Goal: Task Accomplishment & Management: Complete application form

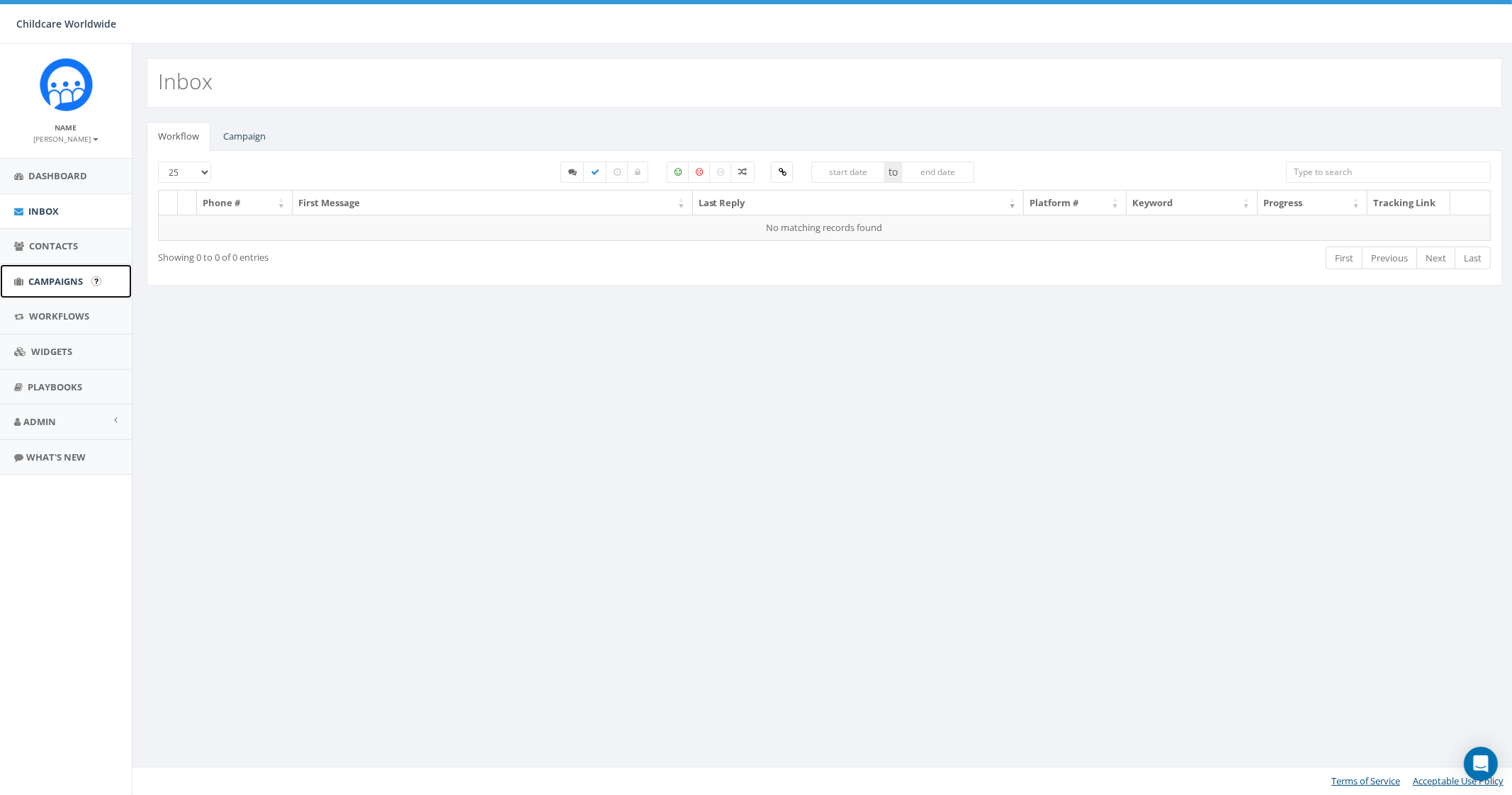
click at [54, 281] on span "Campaigns" at bounding box center [56, 281] width 55 height 12
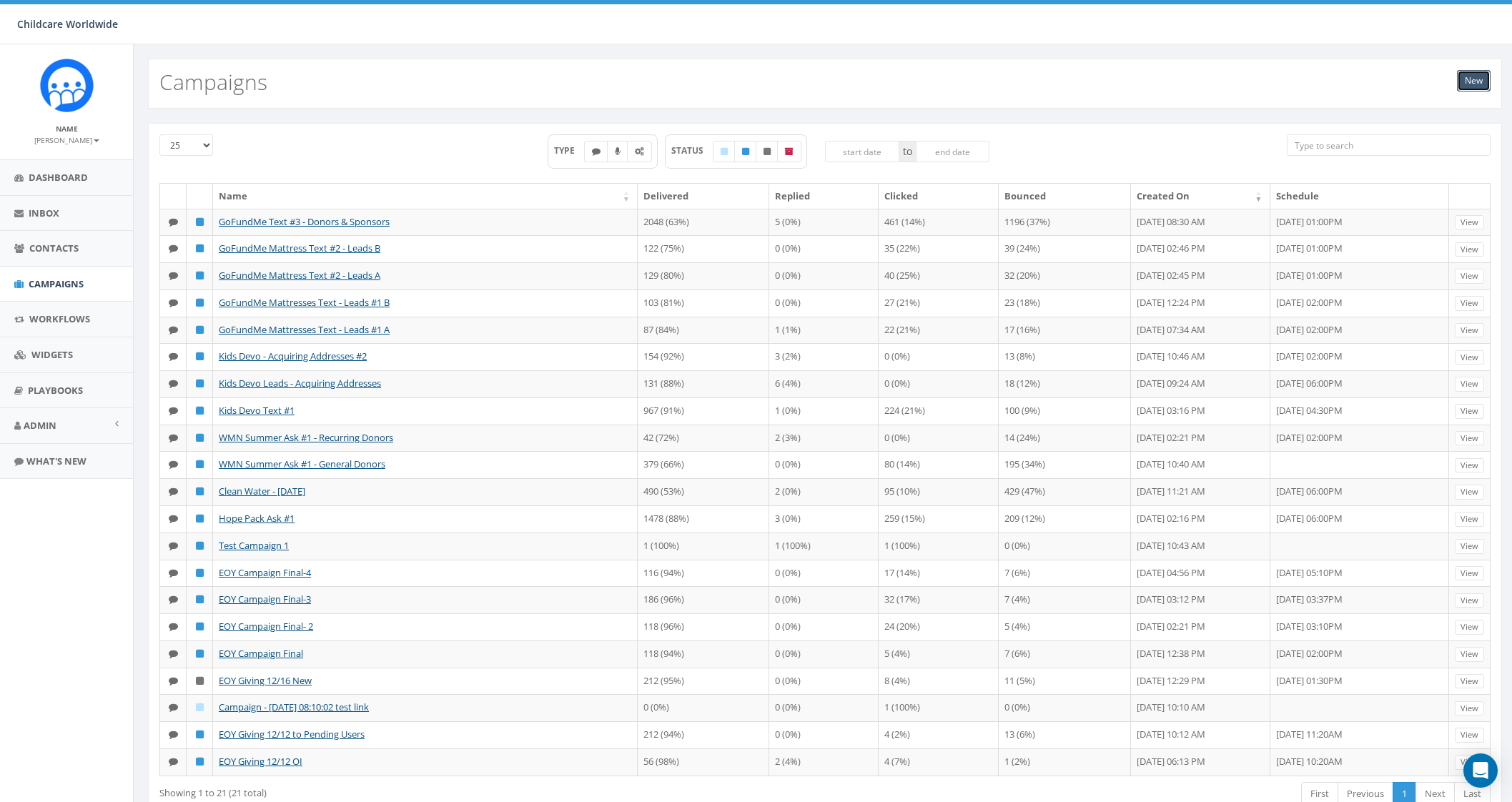
click at [1471, 83] on link "New" at bounding box center [1473, 80] width 34 height 21
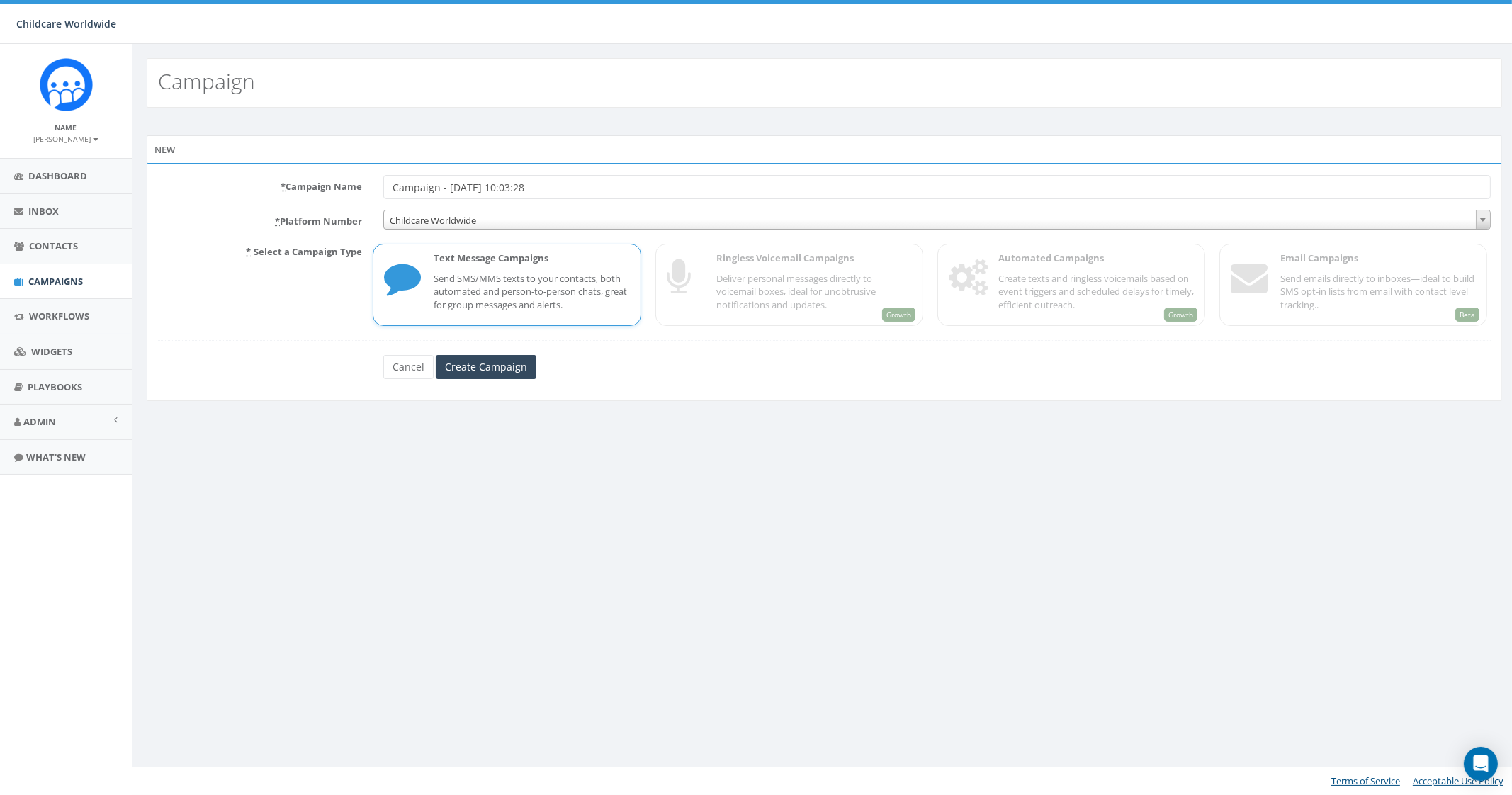
drag, startPoint x: 571, startPoint y: 184, endPoint x: 237, endPoint y: 193, distance: 334.1
click at [235, 194] on div "* Campaign Name Campaign - 08/26/2025, 10:03:28" at bounding box center [824, 186] width 1354 height 24
click at [453, 196] on input "GoFundMe - Thank you to donors #1" at bounding box center [936, 186] width 1107 height 24
drag, startPoint x: 607, startPoint y: 178, endPoint x: 564, endPoint y: 183, distance: 43.3
click at [564, 183] on input "GoFundMe - #1 Thank you to donors #1" at bounding box center [936, 186] width 1107 height 24
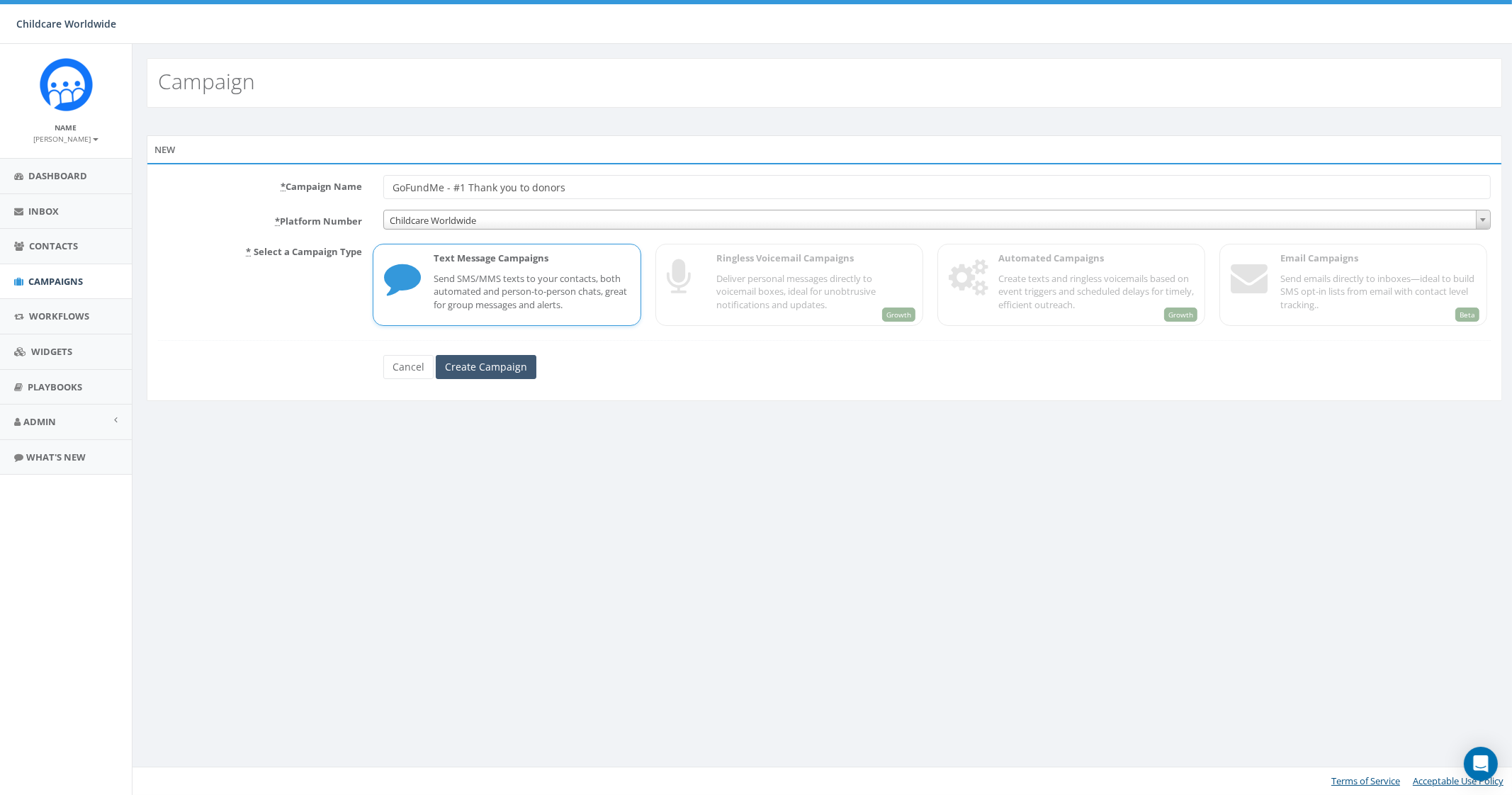
type input "GoFundMe - #1 Thank you to donors"
click at [498, 366] on input "Create Campaign" at bounding box center [486, 367] width 101 height 24
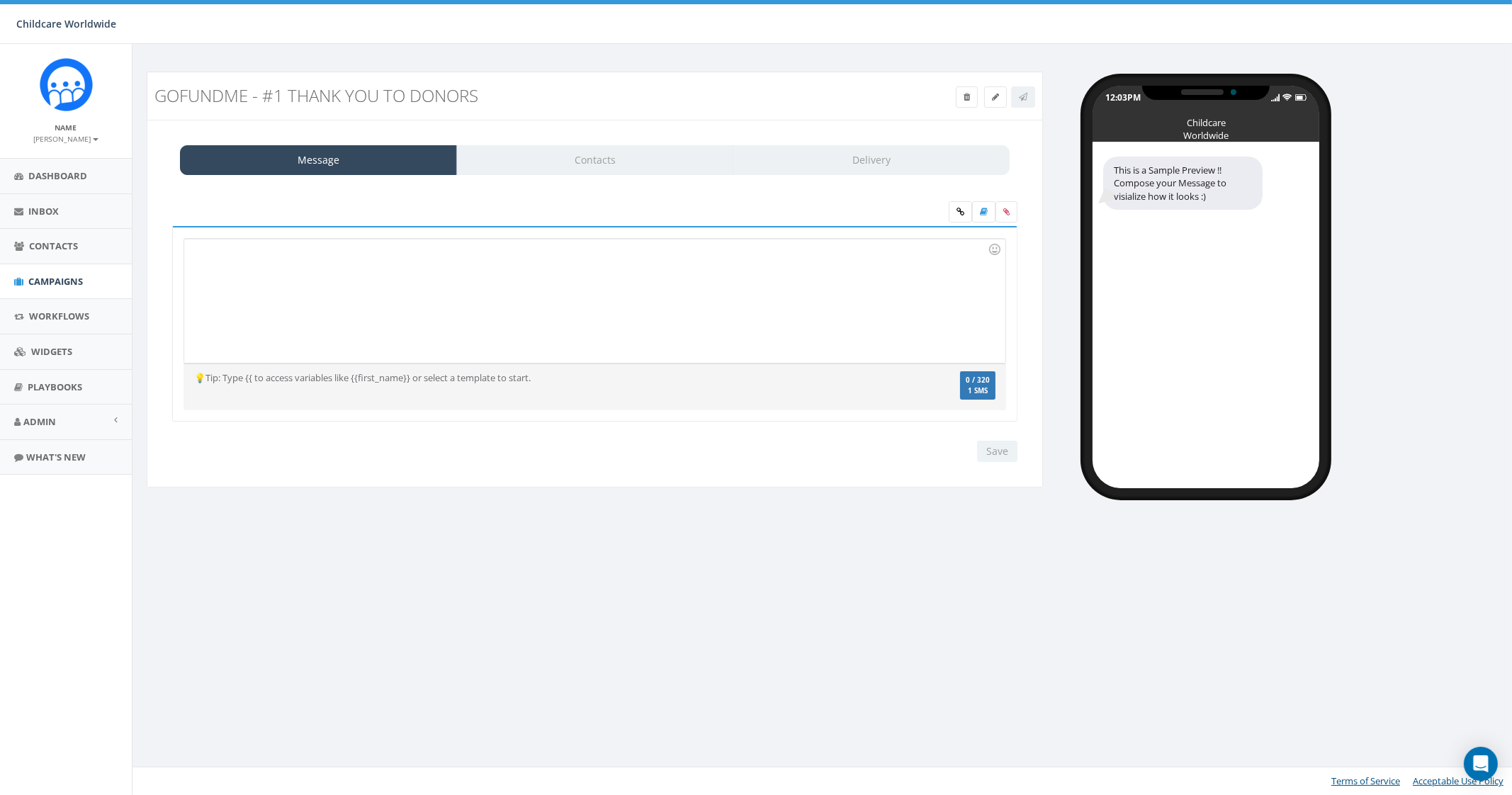
click at [483, 288] on div at bounding box center [594, 301] width 821 height 124
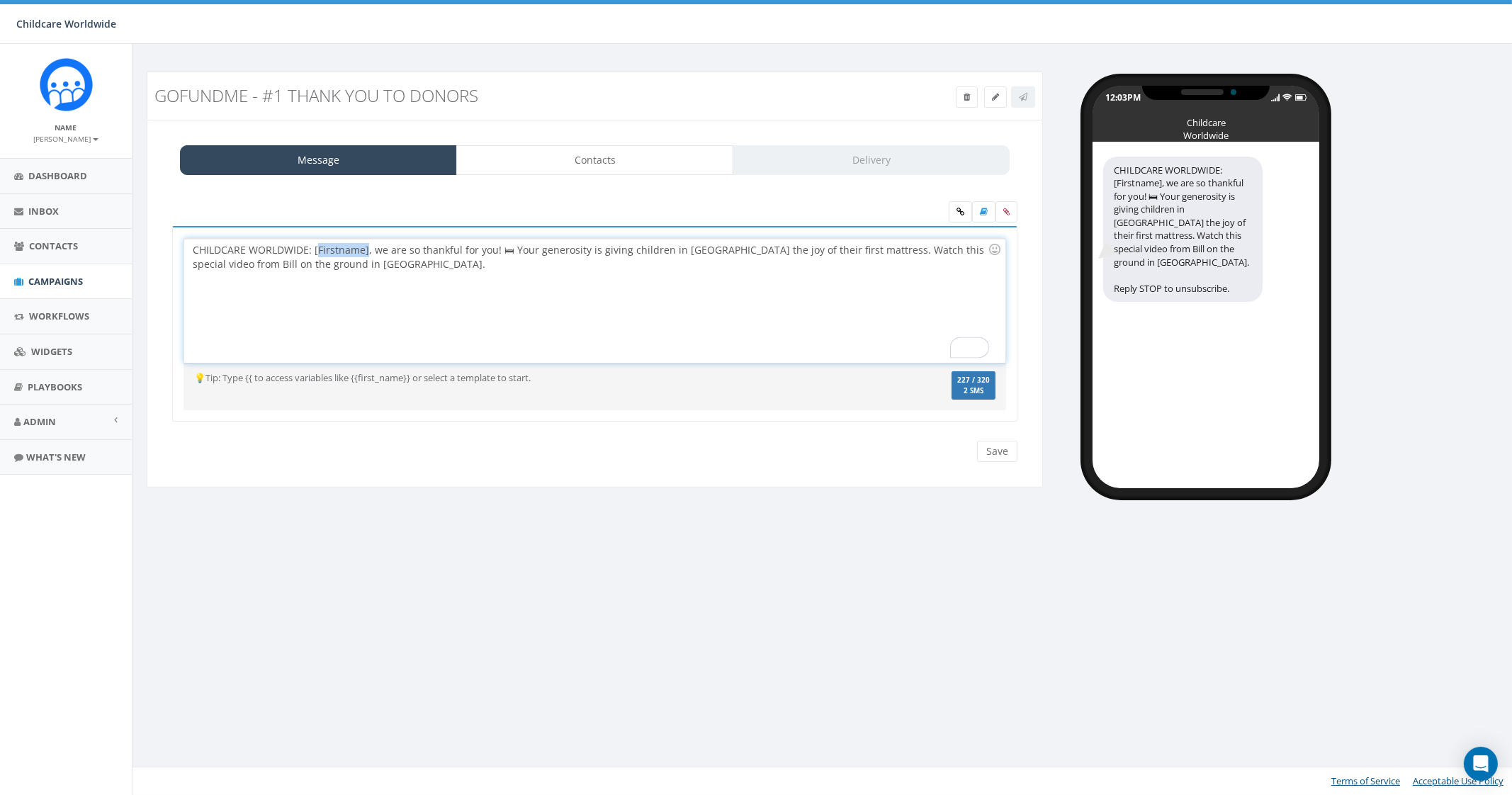
drag, startPoint x: 365, startPoint y: 247, endPoint x: 316, endPoint y: 253, distance: 49.4
click at [316, 253] on div "CHILDCARE WORLDWIDE: [Firstname], we are so thankful for you! 🛏 Your generosity…" at bounding box center [594, 301] width 821 height 124
drag, startPoint x: 316, startPoint y: 248, endPoint x: 344, endPoint y: 250, distance: 28.1
click at [316, 248] on div "CHILDCARE WORLDWIDE: {first_name}}, we are so thankful for you! 🛏 Your generosi…" at bounding box center [594, 301] width 821 height 124
click at [429, 258] on div "CHILDCARE WORLDWIDE: {{first_name}}, we are so thankful for you! 🛏 Your generos…" at bounding box center [594, 301] width 821 height 124
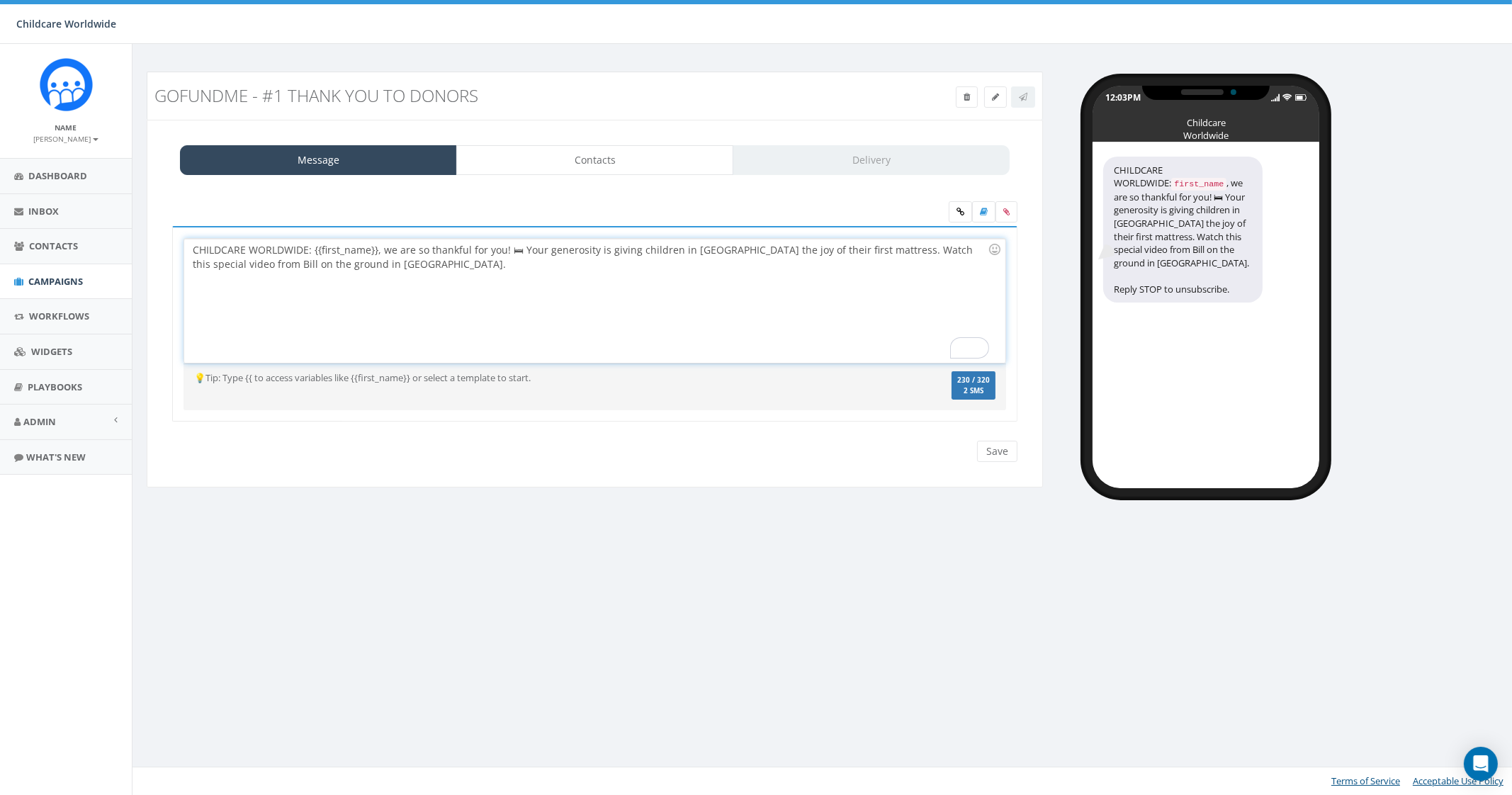
click at [375, 247] on div "CHILDCARE WORLDWIDE: {{first_name}}, we are so thankful for you! 🛏 Your generos…" at bounding box center [594, 301] width 821 height 124
click at [442, 277] on div "CHILDCARE WORLDWIDE: {{first_name}}, we are so thankful for you! 🛏 Your generos…" at bounding box center [594, 301] width 821 height 124
click at [521, 251] on div "CHILDCARE WORLDWIDE: {{first_name}}, we are so thankful for you! 🛏 Your generos…" at bounding box center [594, 301] width 821 height 124
click at [409, 266] on div "CHILDCARE WORLDWIDE: {{first_name}}, we are so thankful for you! 🛏 Your generos…" at bounding box center [594, 301] width 821 height 124
drag, startPoint x: 512, startPoint y: 275, endPoint x: 494, endPoint y: 270, distance: 18.7
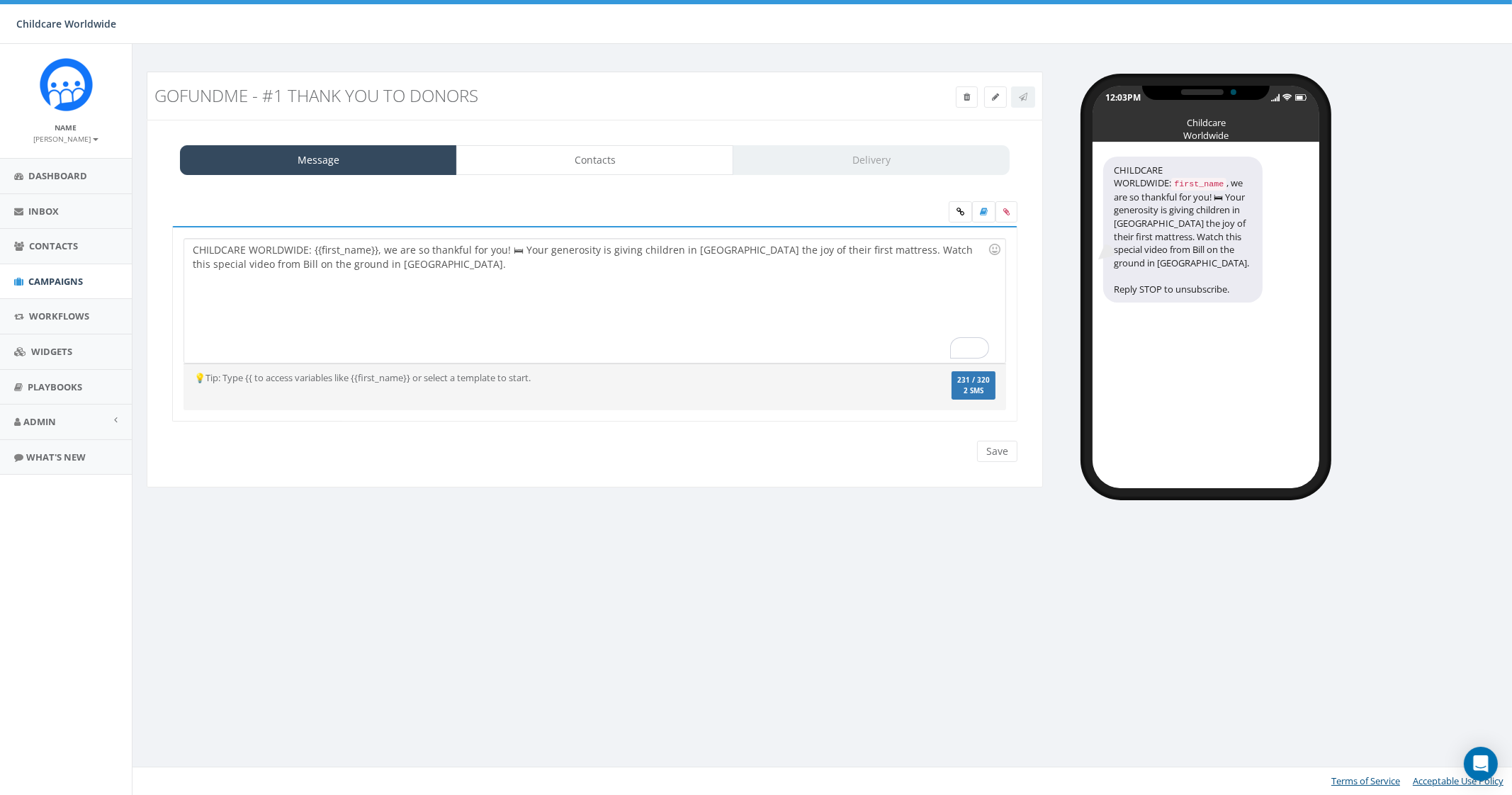
click at [511, 275] on div "CHILDCARE WORLDWIDE: {{first_name}}, we are so thankful for you! 🛏 Your generos…" at bounding box center [594, 301] width 821 height 124
click at [965, 213] on link at bounding box center [960, 211] width 23 height 21
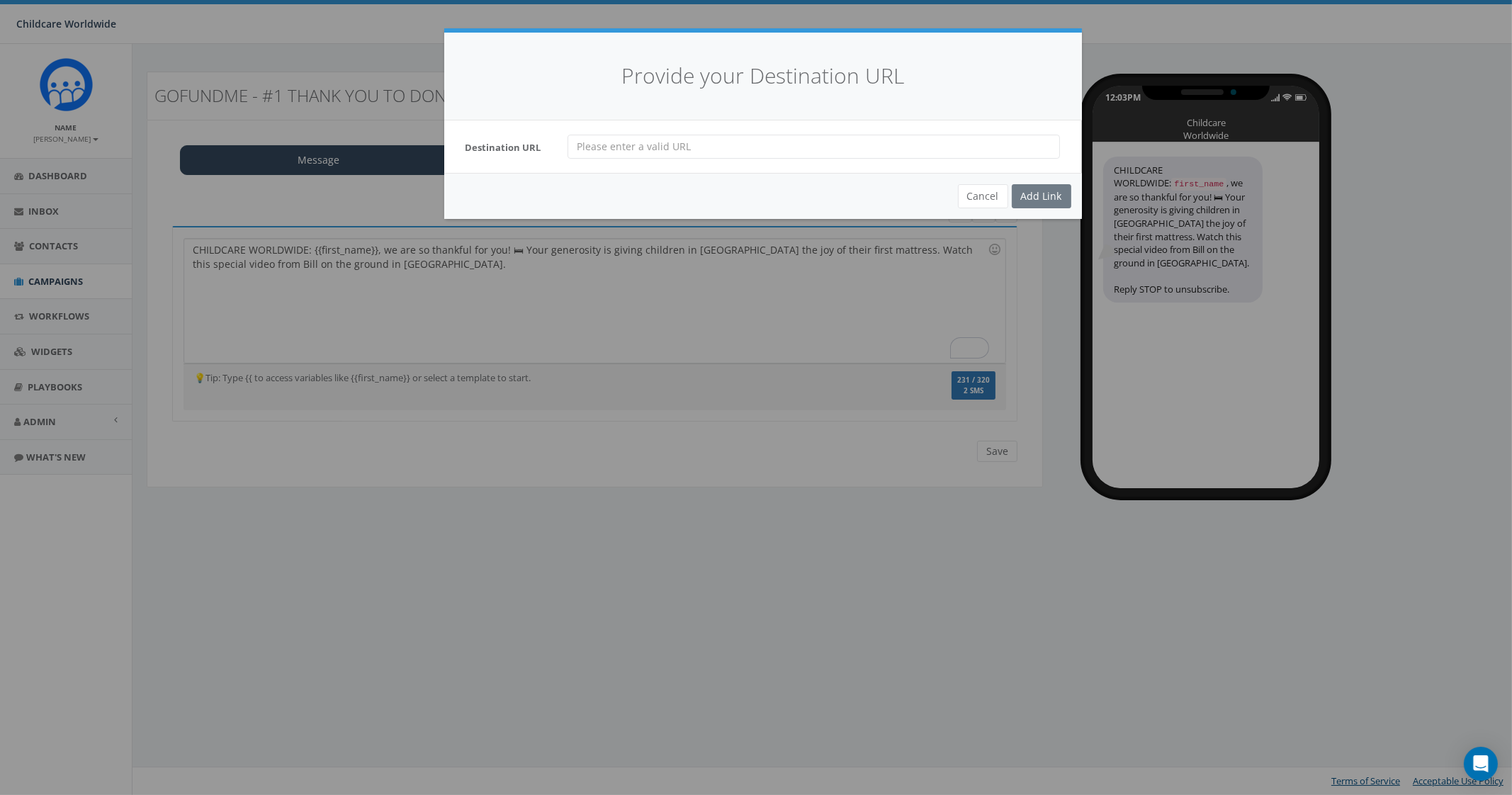
click at [590, 154] on input "url" at bounding box center [814, 146] width 493 height 24
paste input "https://www.youtube.com/shorts/NrM55nKvFKA?feature=share"
type input "https://www.youtube.com/shorts/NrM55nKvFKA?feature=share"
click at [1050, 195] on div "Add Link" at bounding box center [1042, 196] width 60 height 24
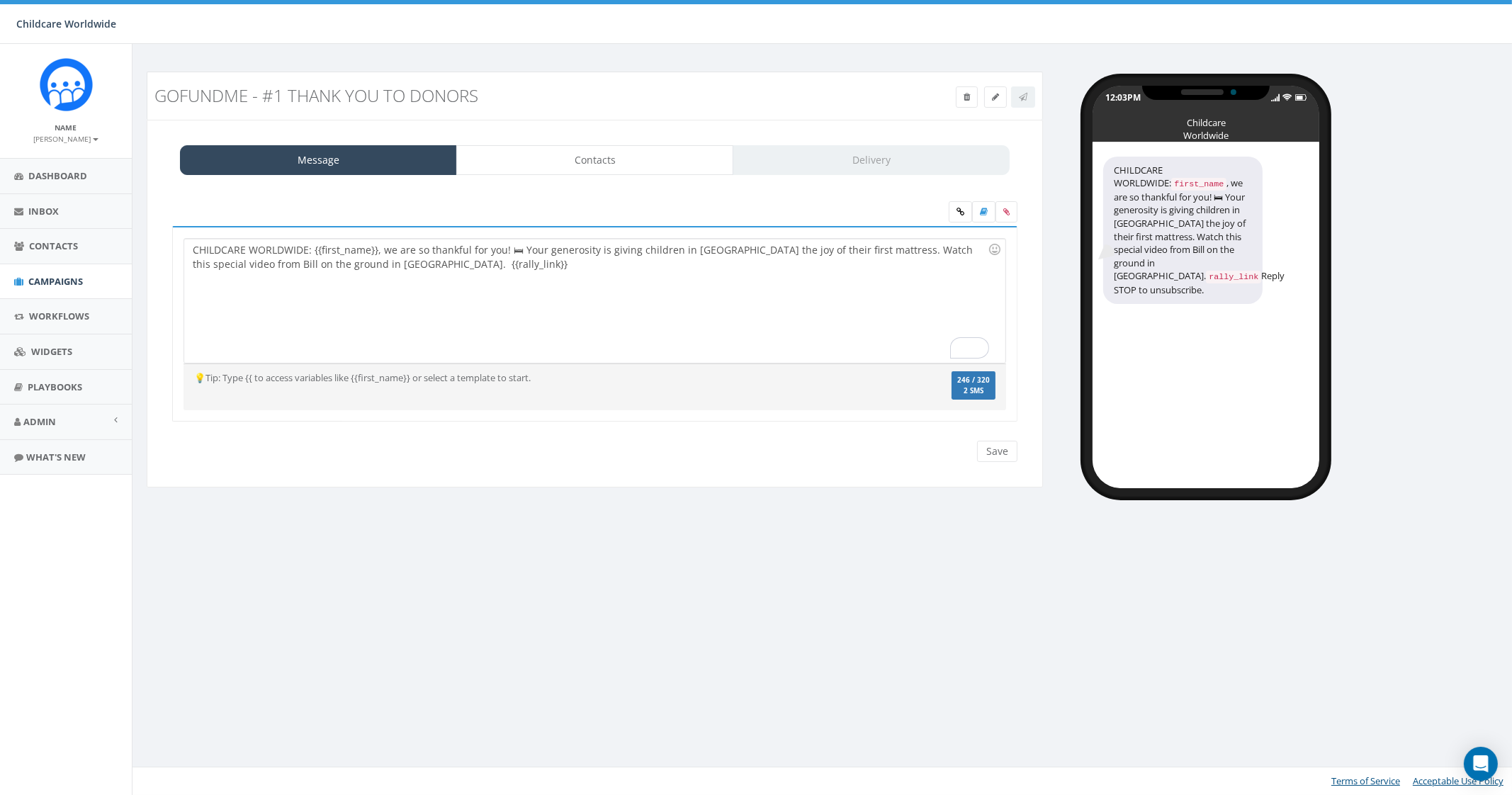
click at [631, 231] on div "CHILDCARE WORLDWIDE: {{first_name}}, we are so thankful for you! 🛏 Your generos…" at bounding box center [595, 324] width 846 height 196
click at [546, 282] on div "CHILDCARE WORLDWIDE: {{first_name}}, we are so thankful for you! 🛏 Your generos…" at bounding box center [594, 301] width 821 height 124
click at [996, 439] on div "You cannot attach more than one file !! Please remove the old file and continue…" at bounding box center [595, 439] width 867 height 1
click at [998, 455] on input "Save" at bounding box center [997, 451] width 40 height 21
click at [1025, 97] on icon at bounding box center [1023, 97] width 9 height 9
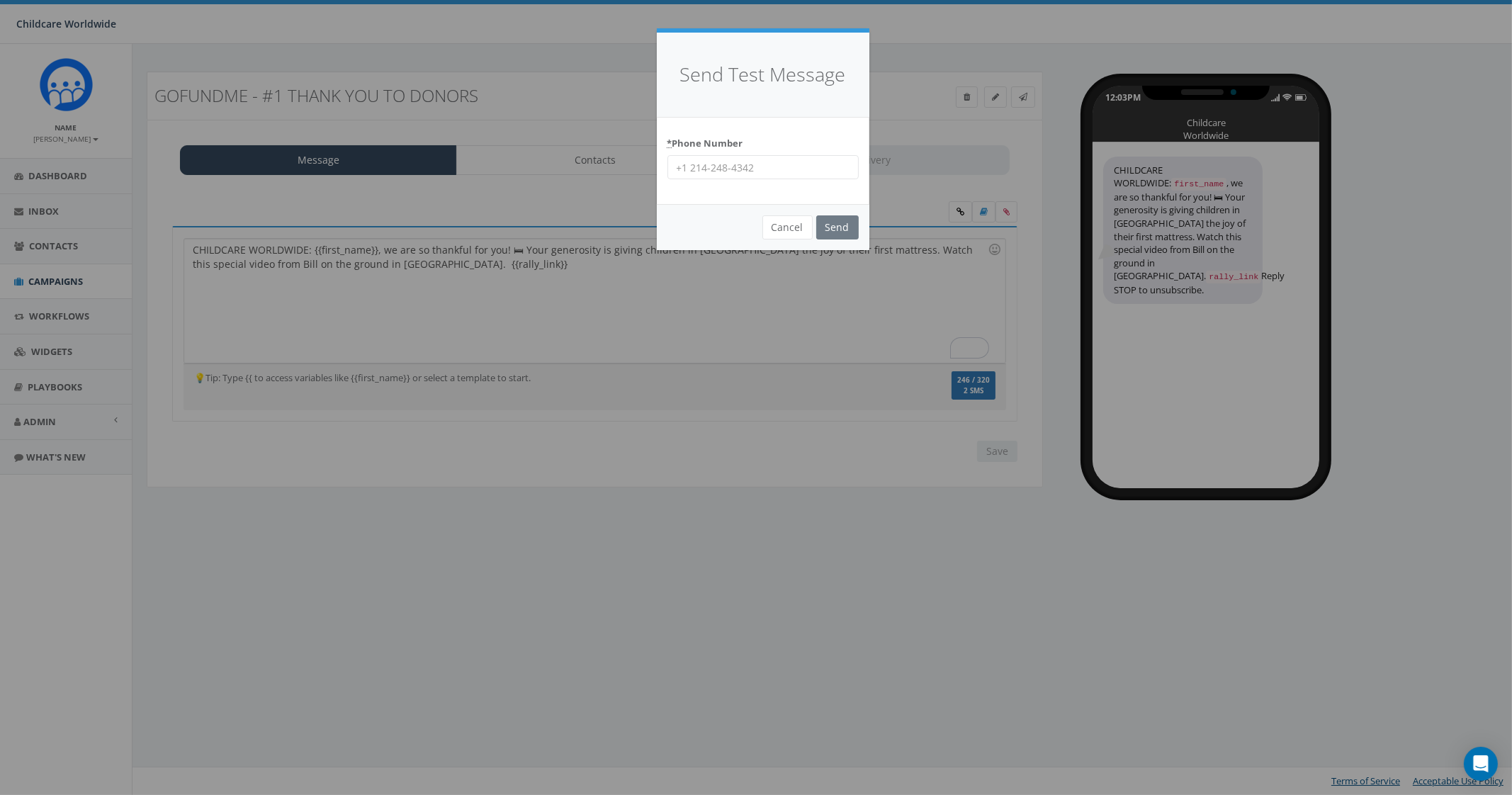
click at [779, 172] on input "* Phone Number" at bounding box center [763, 167] width 191 height 24
type input "2066172151"
click at [833, 224] on input "Send" at bounding box center [837, 227] width 43 height 24
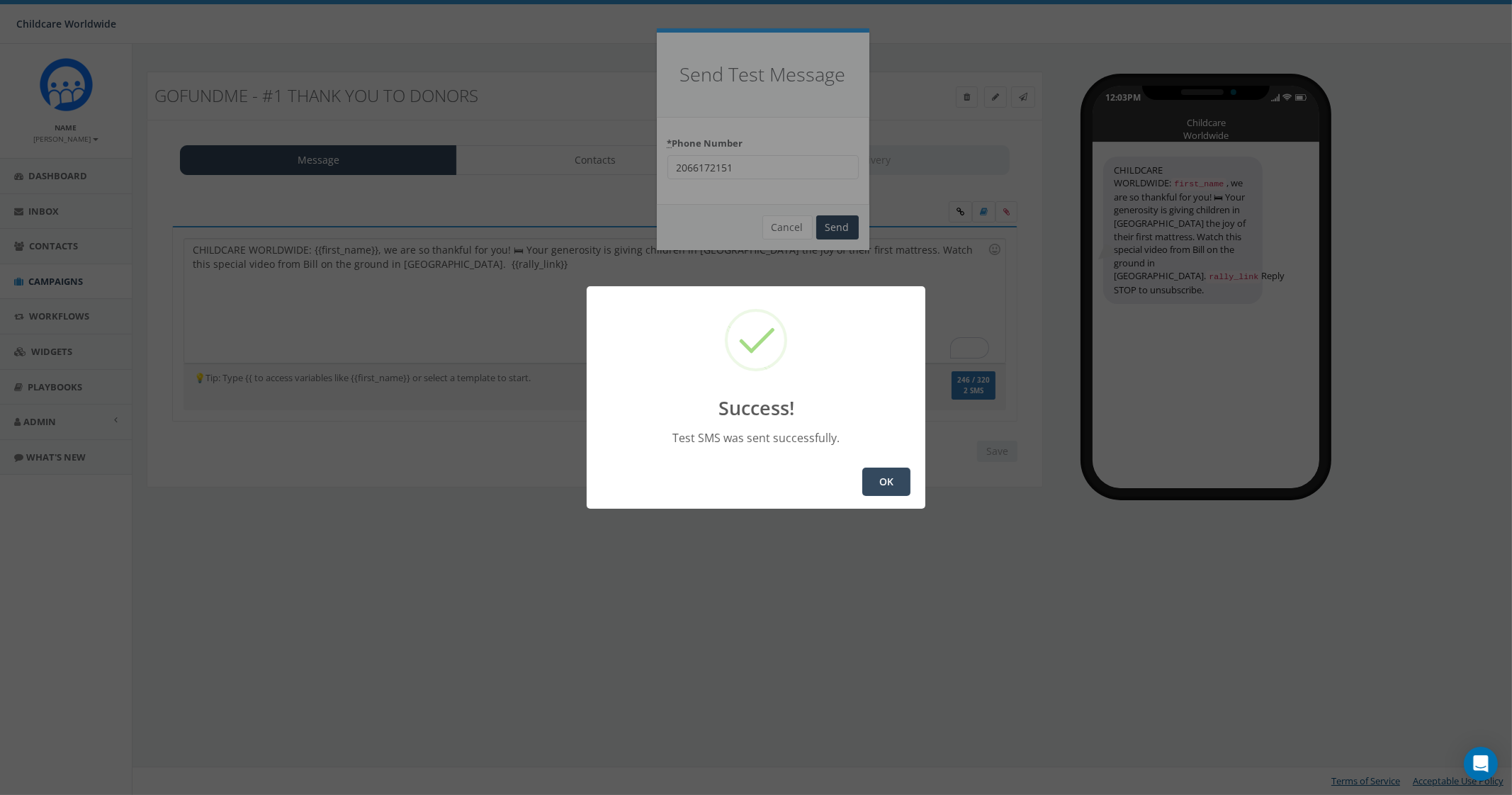
click at [877, 483] on button "OK" at bounding box center [887, 481] width 48 height 29
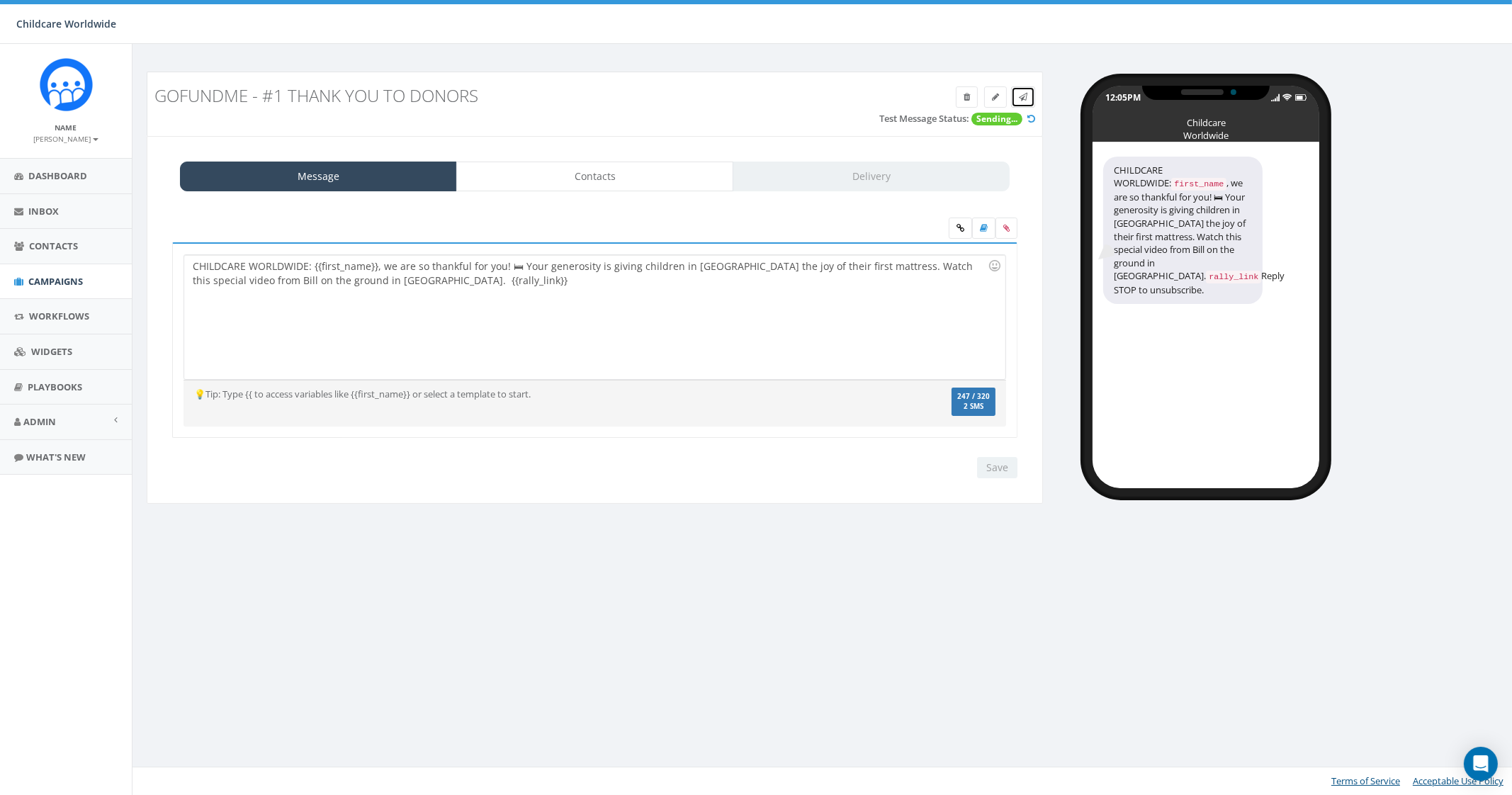
click at [1029, 96] on link at bounding box center [1023, 97] width 24 height 21
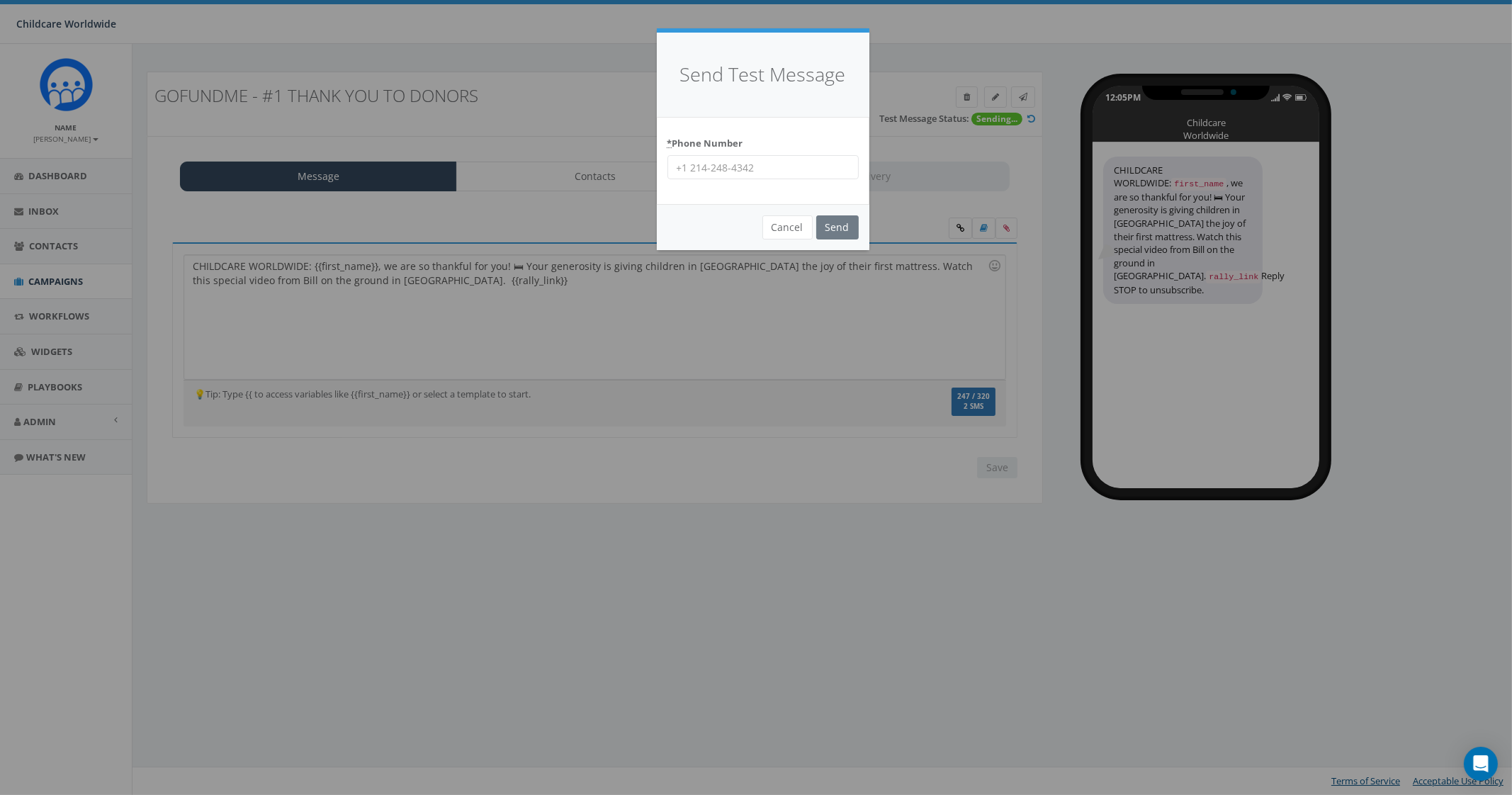
click at [816, 161] on input "* Phone Number" at bounding box center [763, 167] width 191 height 24
type input "9035307951"
click at [854, 227] on input "Send" at bounding box center [837, 227] width 43 height 24
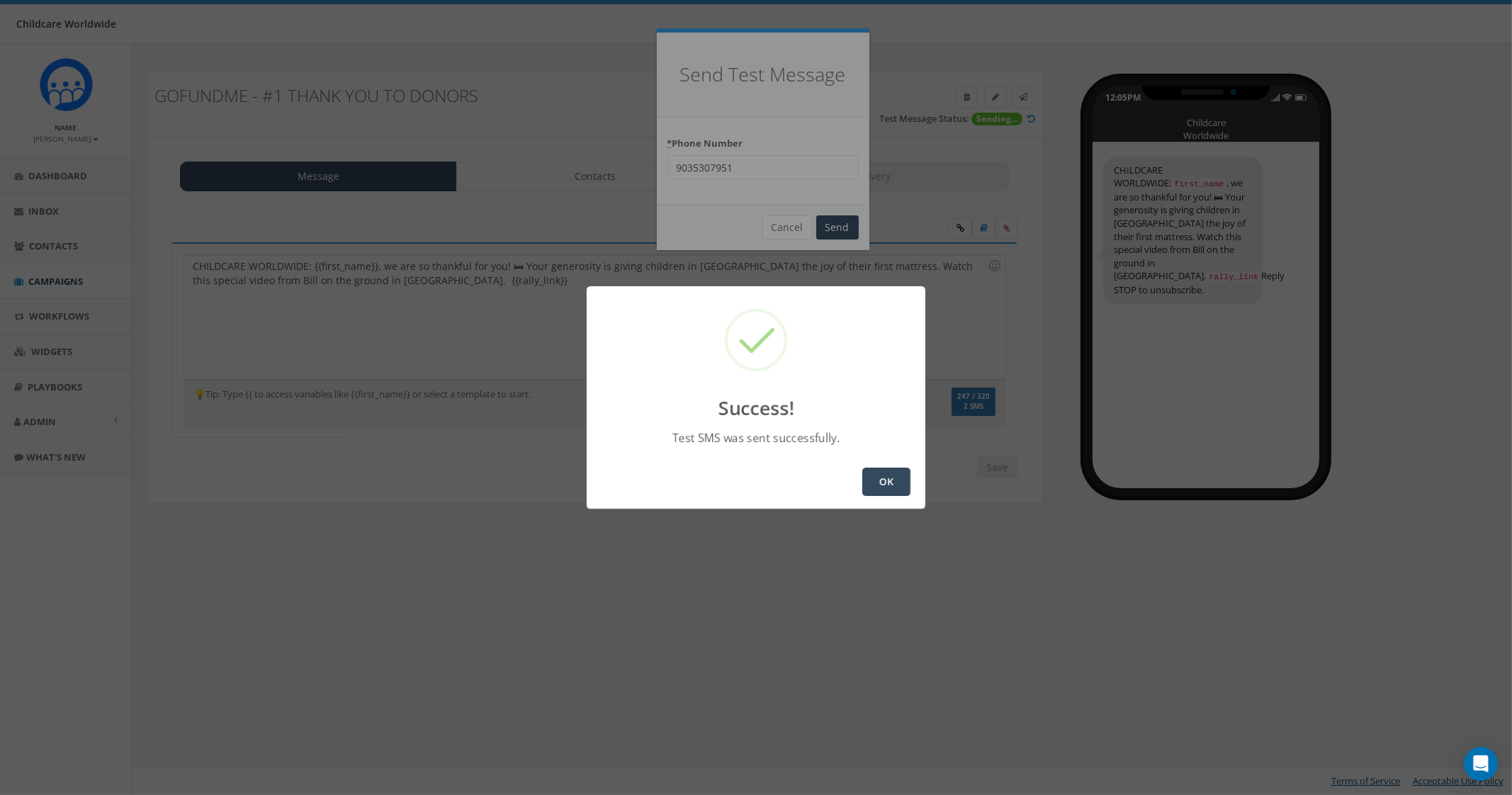
click at [863, 484] on button "OK" at bounding box center [887, 481] width 48 height 29
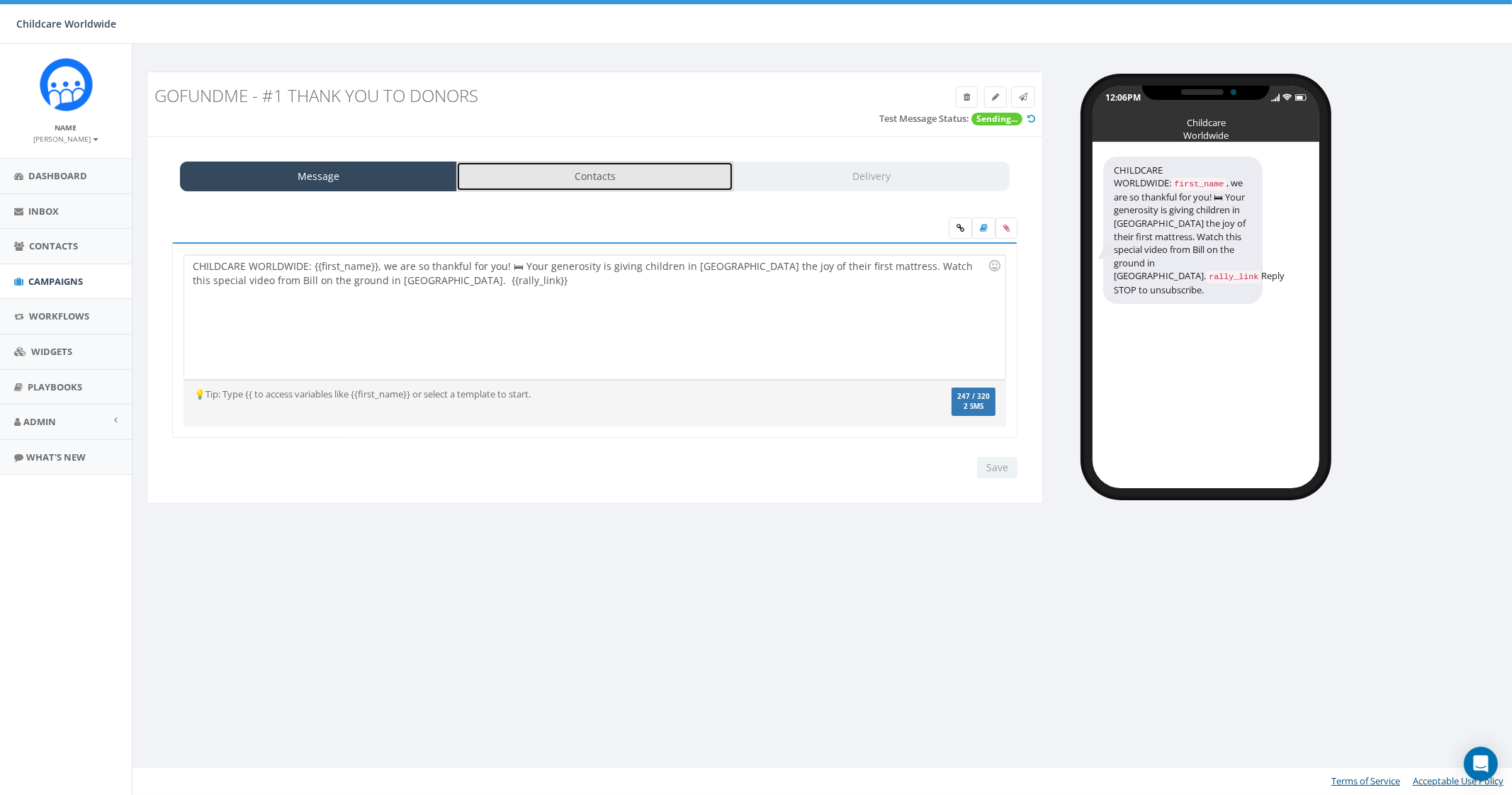
click at [559, 179] on link "Contacts" at bounding box center [595, 176] width 277 height 29
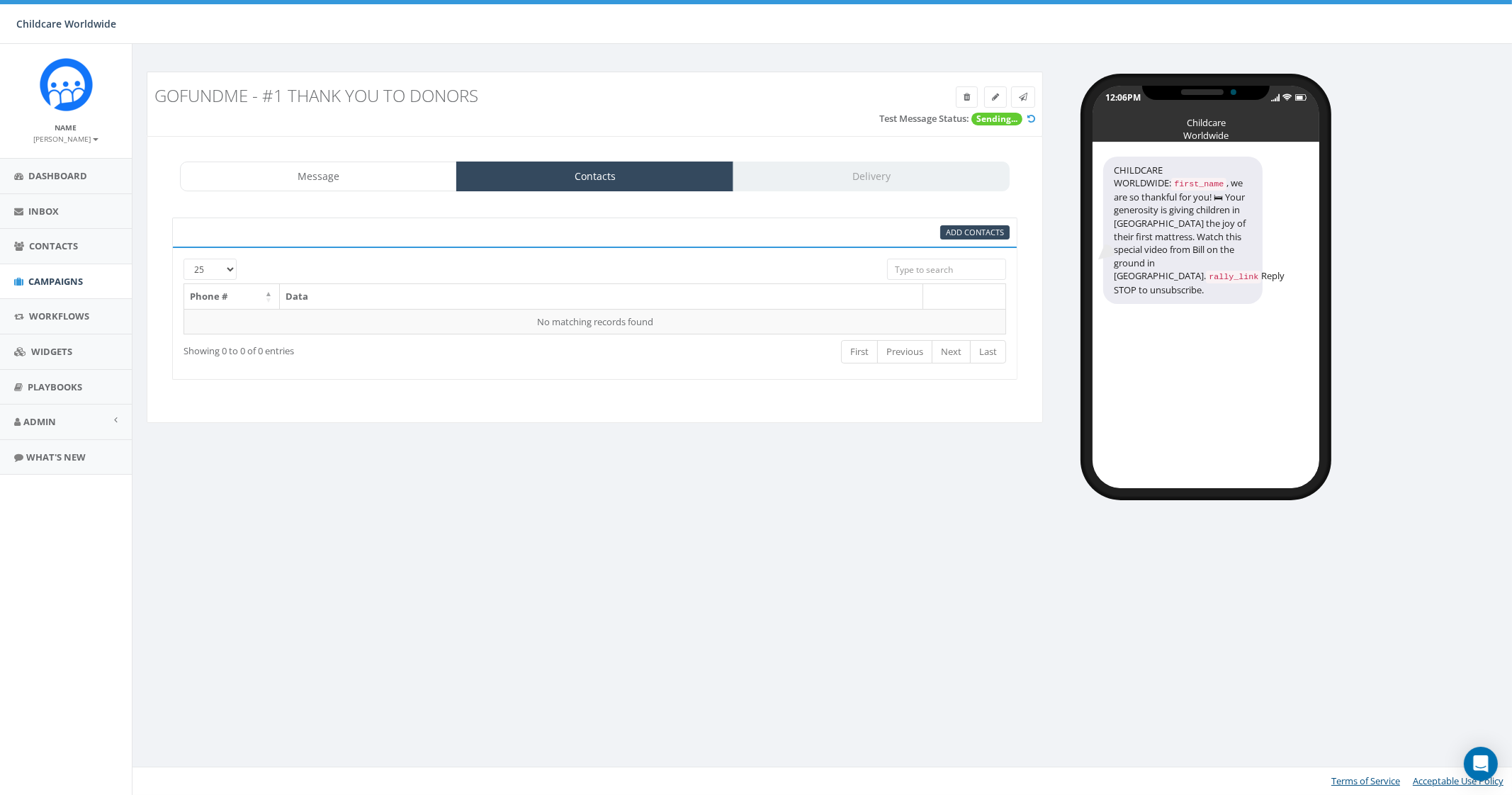
click at [936, 273] on input "search" at bounding box center [947, 268] width 120 height 21
click at [946, 265] on input "search" at bounding box center [947, 268] width 120 height 21
click at [946, 271] on input "Howard Wright" at bounding box center [947, 268] width 120 height 21
type input "Howard Wright"
click at [979, 236] on span "Add Contacts" at bounding box center [975, 232] width 58 height 11
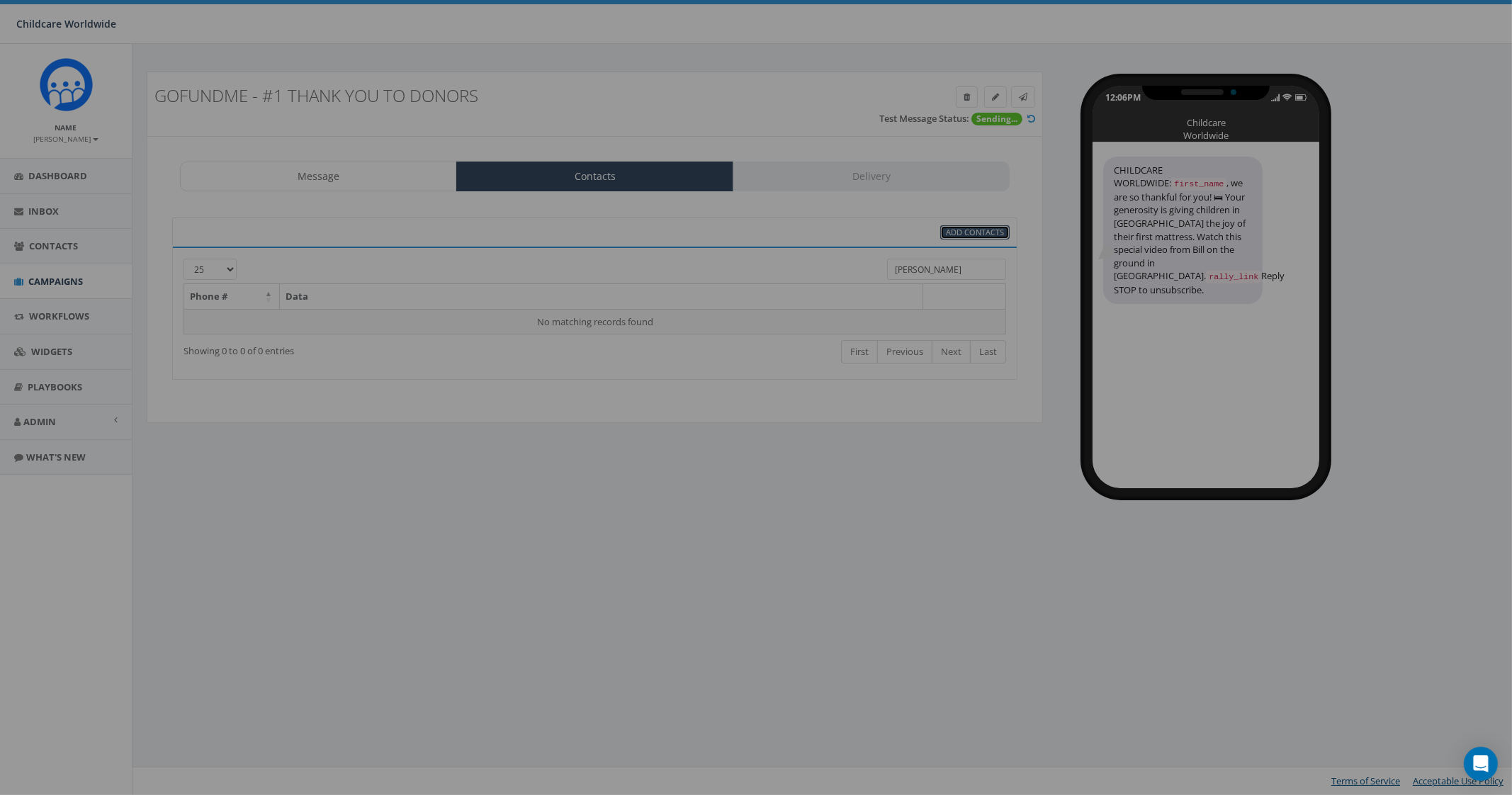
select select
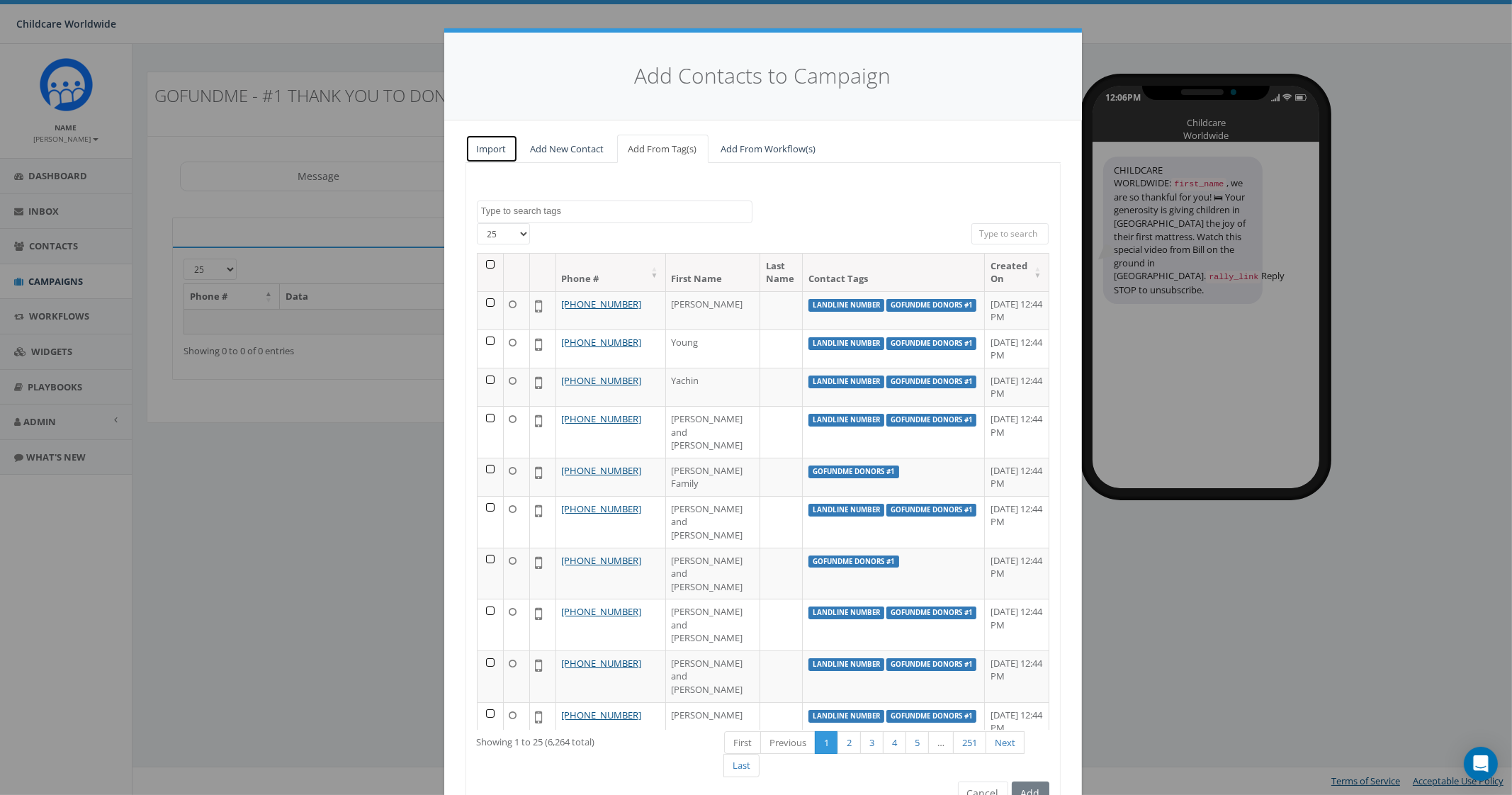
click at [494, 145] on link "Import" at bounding box center [492, 149] width 53 height 29
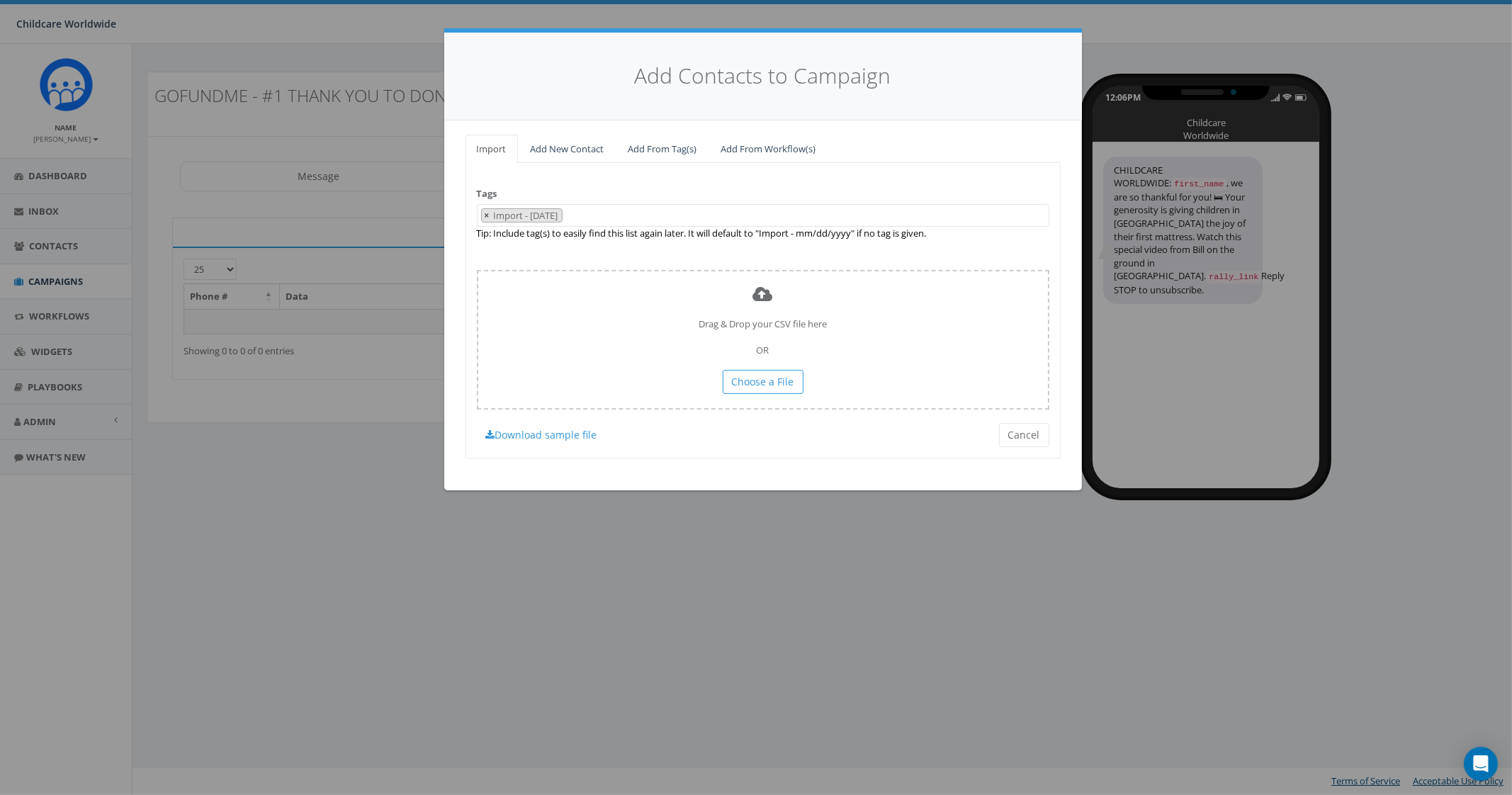
click at [477, 213] on ul "× Import - 08/26/2025" at bounding box center [520, 215] width 85 height 12
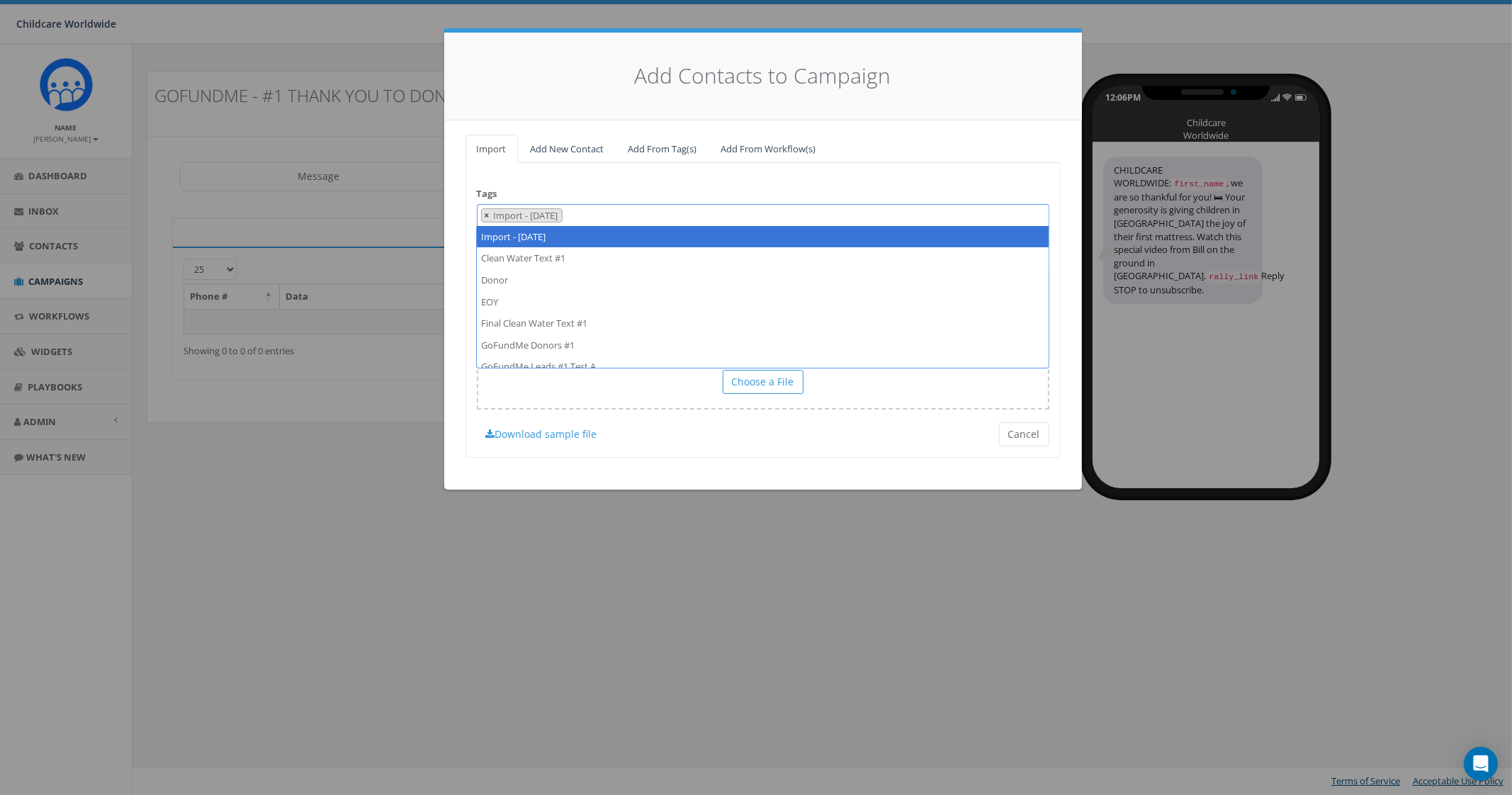
click at [487, 217] on span "×" at bounding box center [487, 215] width 5 height 12
select select
type textarea "GoFundMe #1 Donor Thank You"
select select "GoFundMe #1 Donor Thank You"
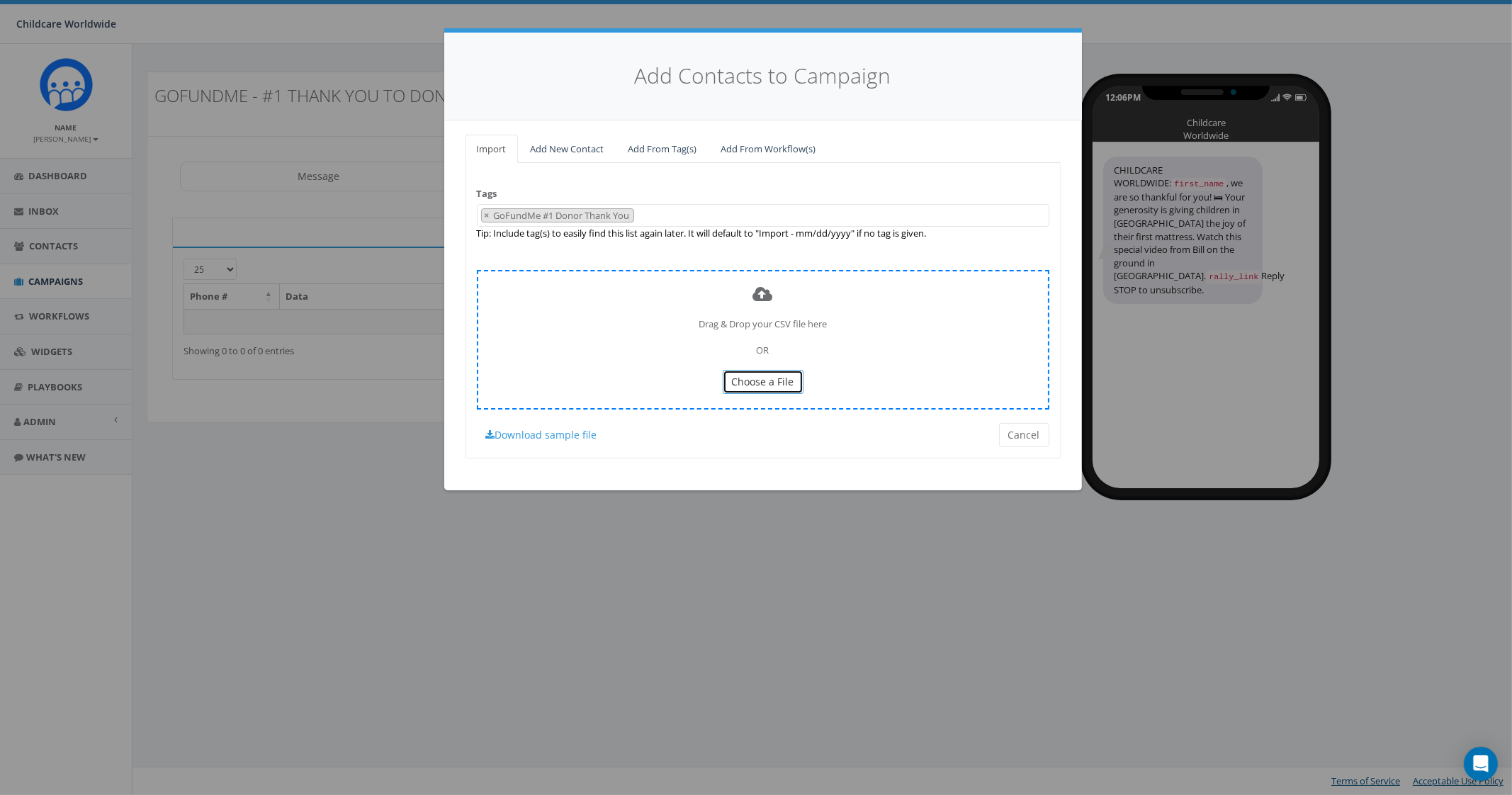
click at [767, 375] on span "Choose a File" at bounding box center [763, 380] width 63 height 13
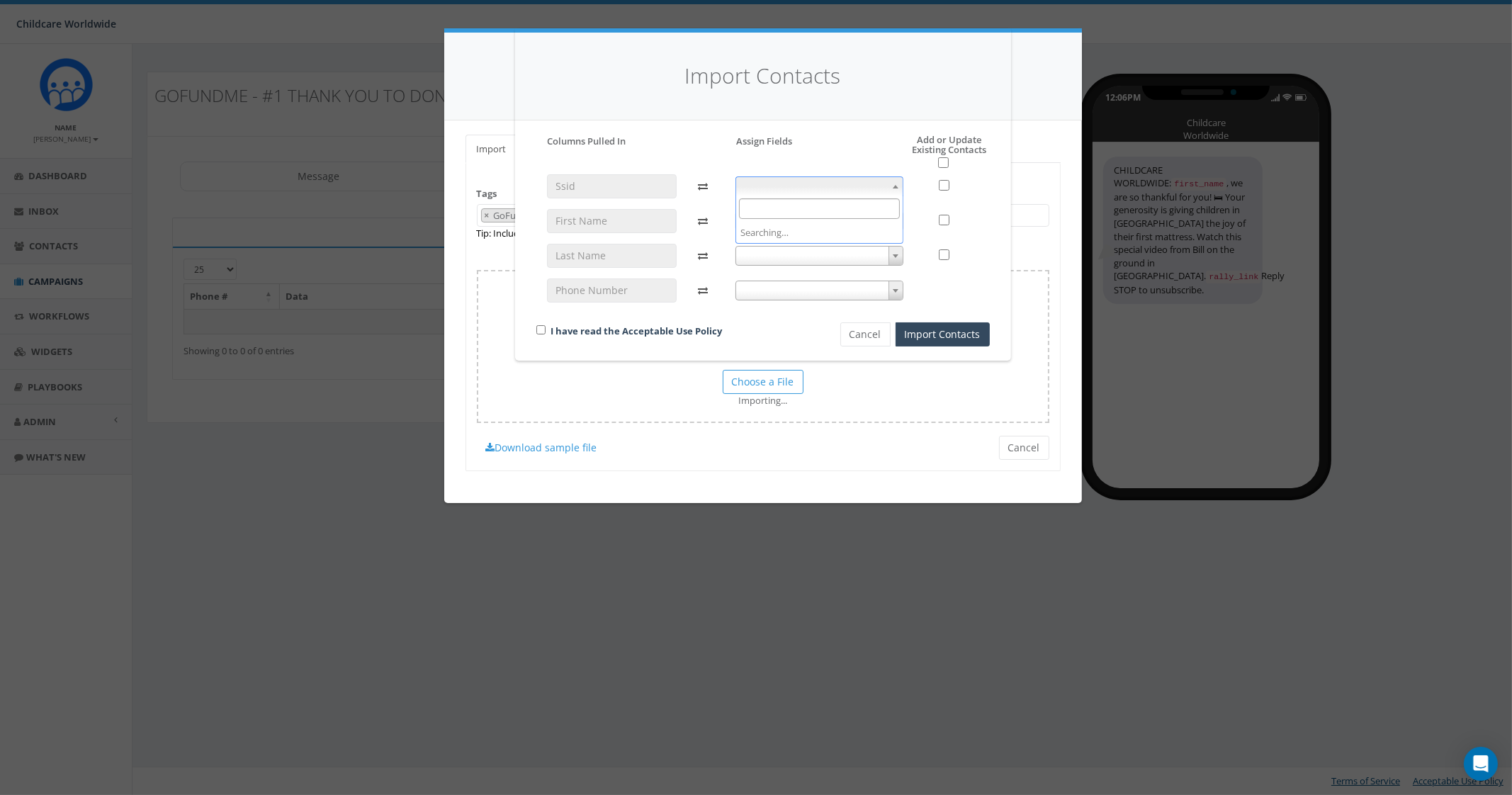
click at [843, 190] on span at bounding box center [819, 186] width 168 height 20
select select "ss_id"
click at [790, 215] on span at bounding box center [819, 221] width 168 height 20
select select "first_name"
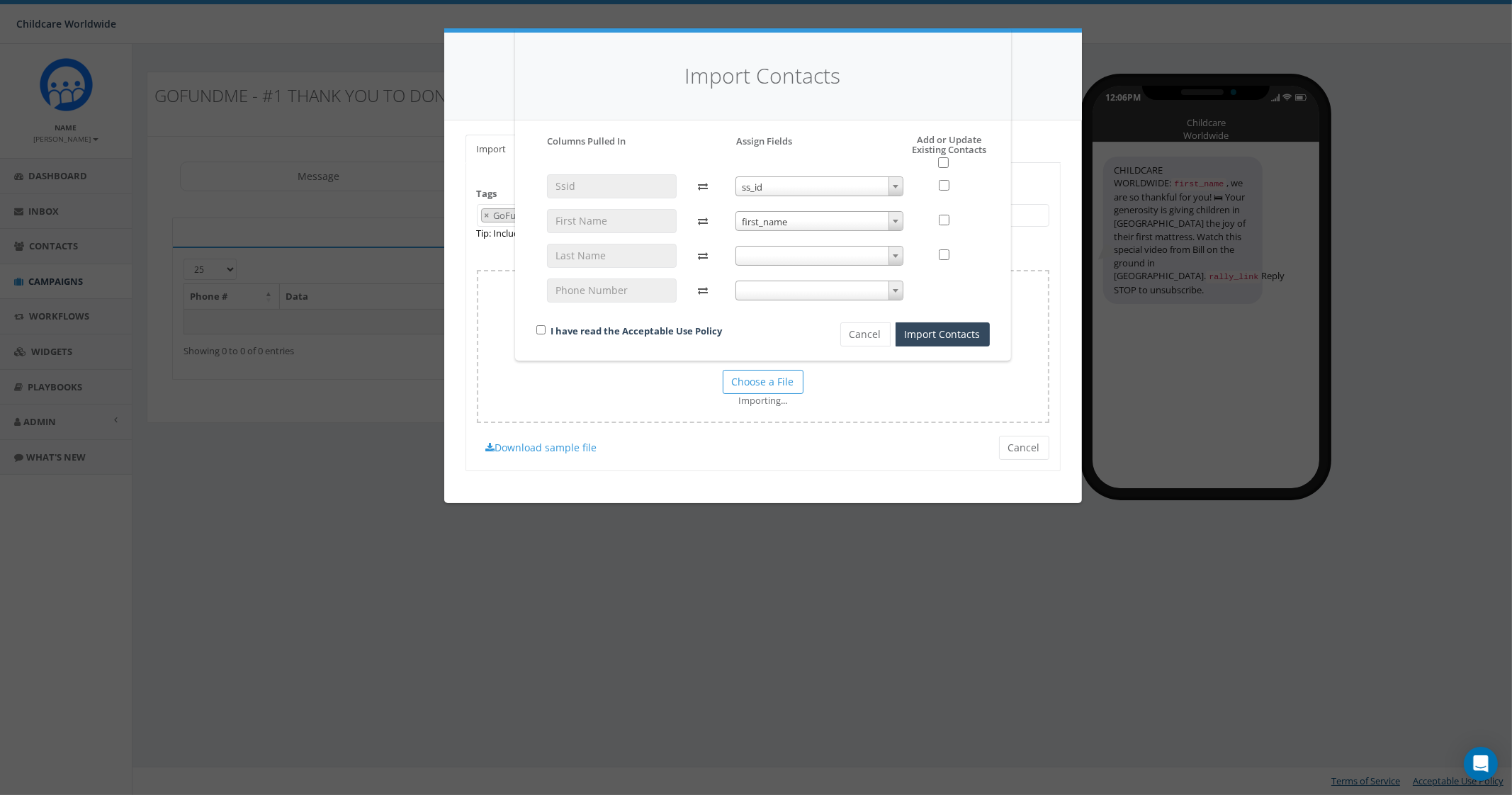
click at [794, 254] on span at bounding box center [819, 256] width 168 height 20
select select "last_name"
click at [780, 294] on span at bounding box center [819, 291] width 168 height 20
select select "phone_number"
click at [541, 331] on input "checkbox" at bounding box center [541, 329] width 9 height 9
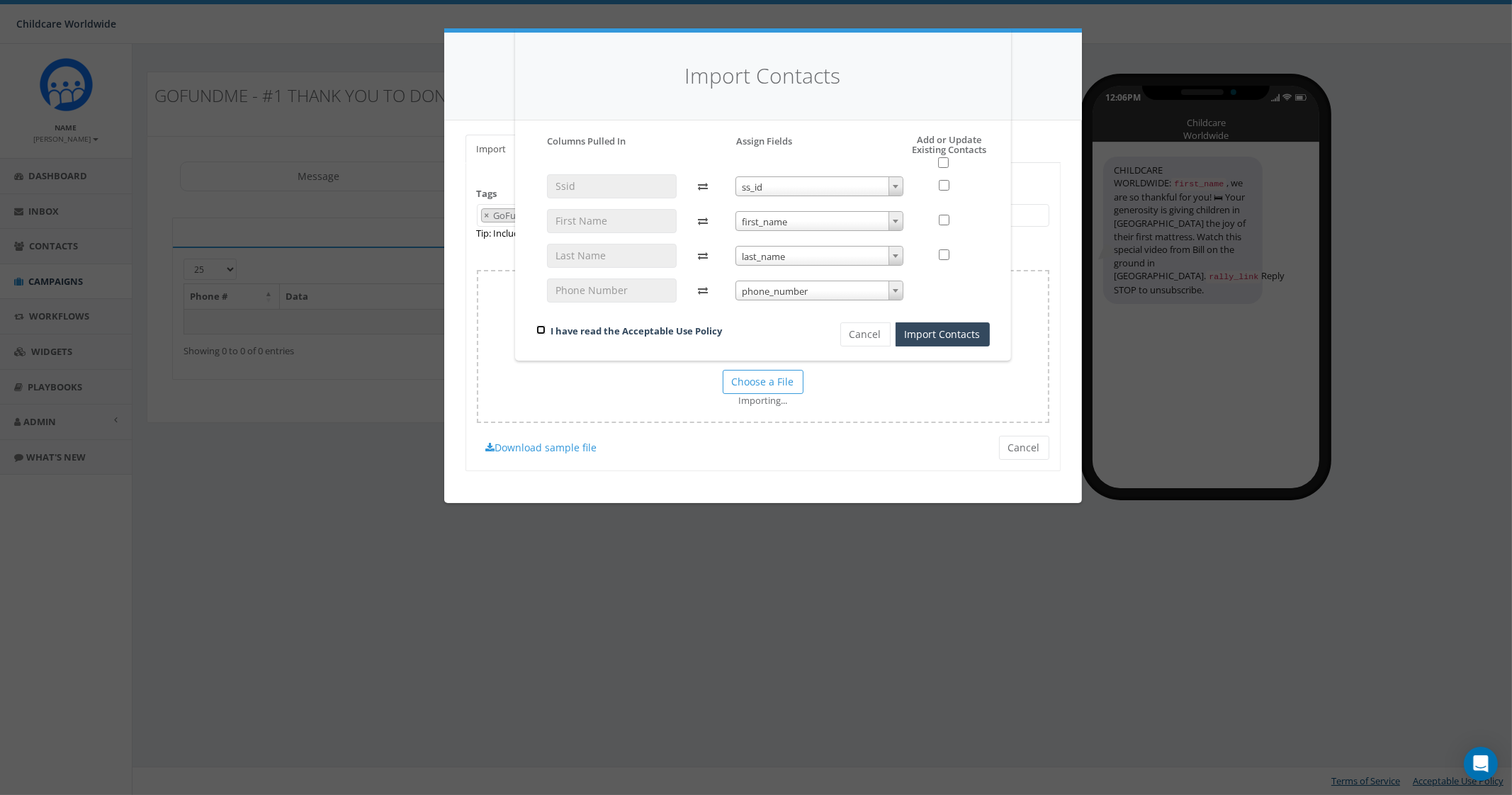
checkbox input "true"
click at [909, 331] on button "Import Contacts" at bounding box center [943, 334] width 94 height 24
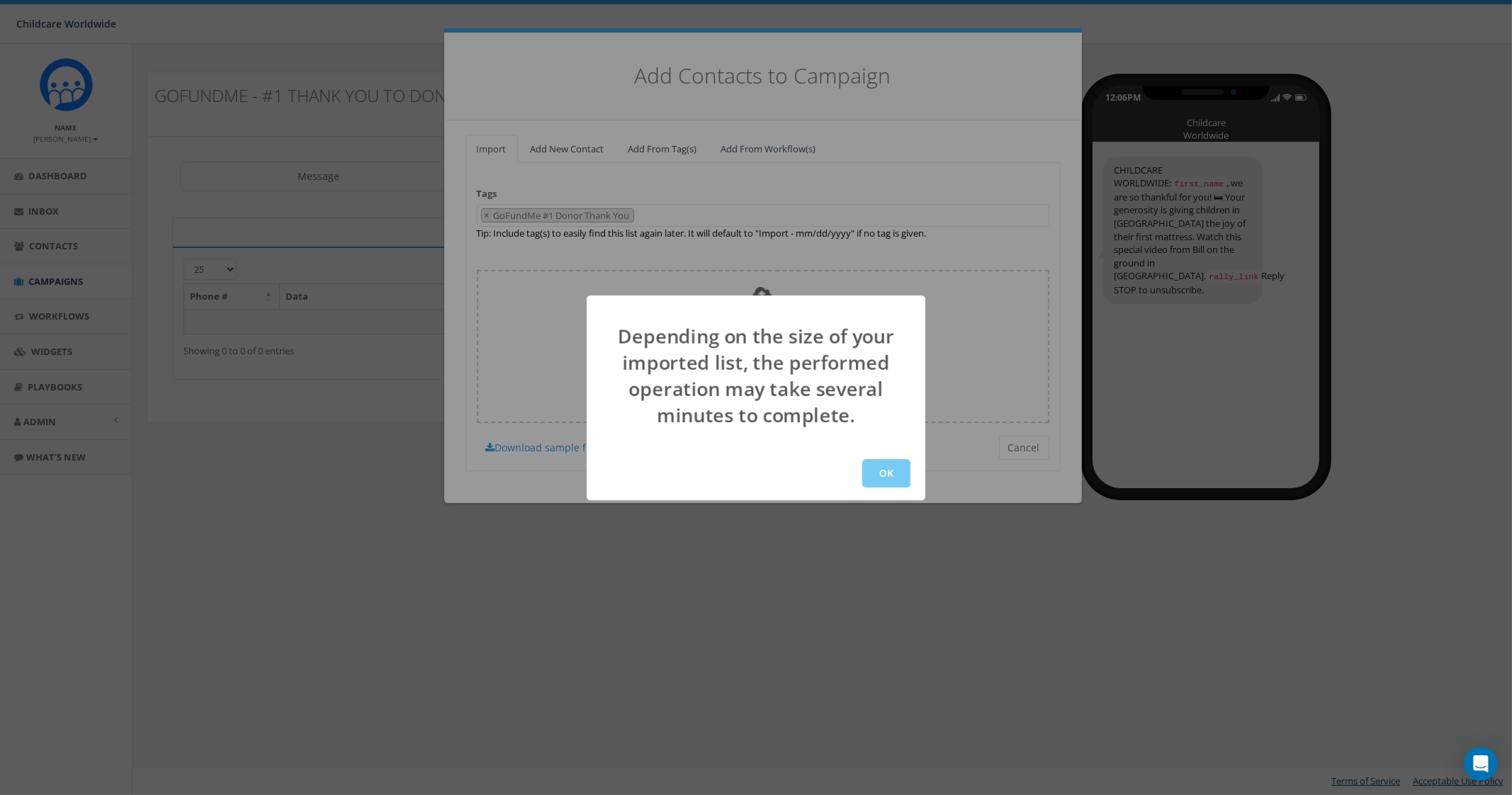
click at [881, 476] on button "OK" at bounding box center [887, 473] width 48 height 29
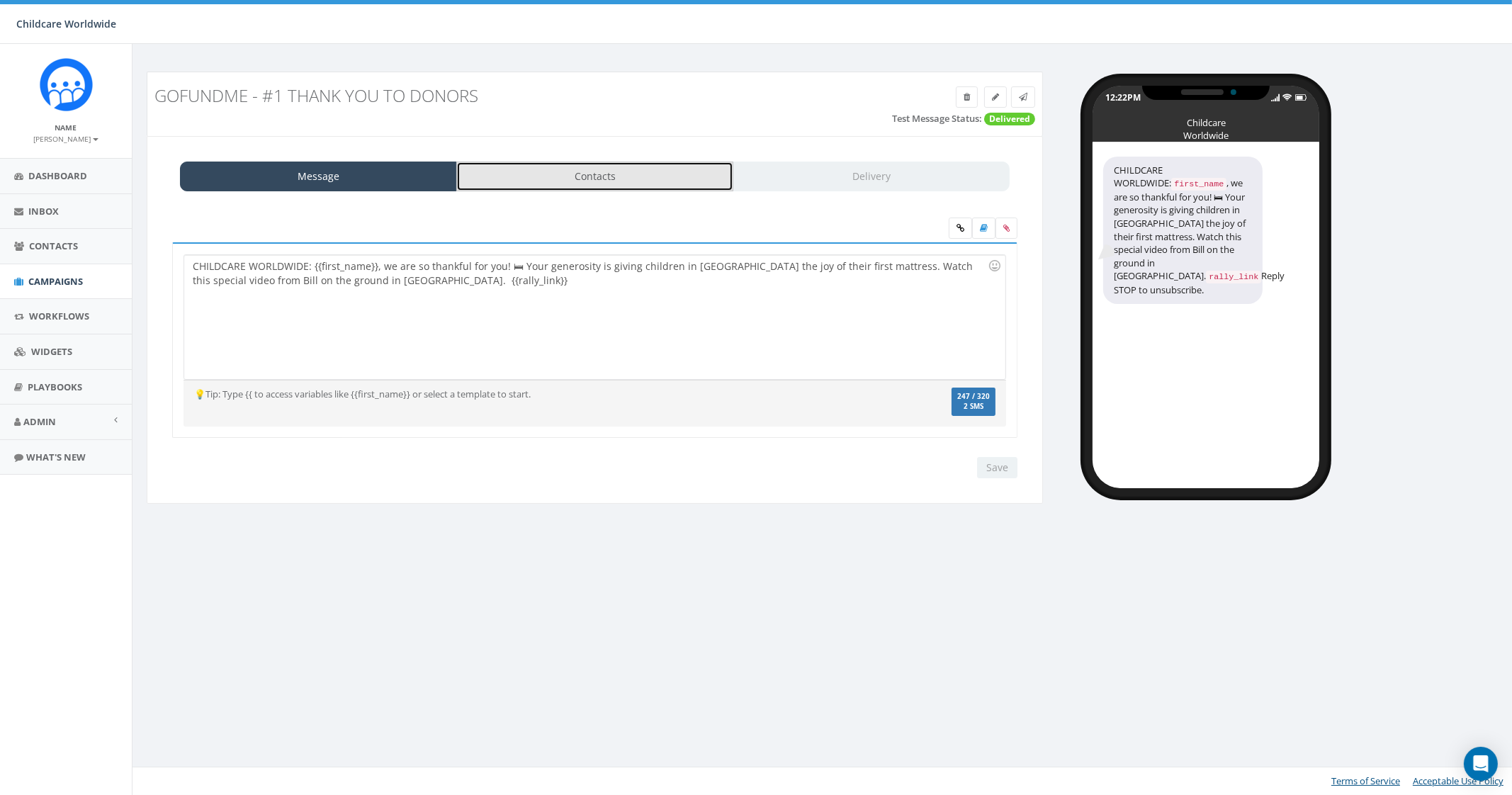
click at [649, 166] on link "Contacts" at bounding box center [595, 176] width 277 height 29
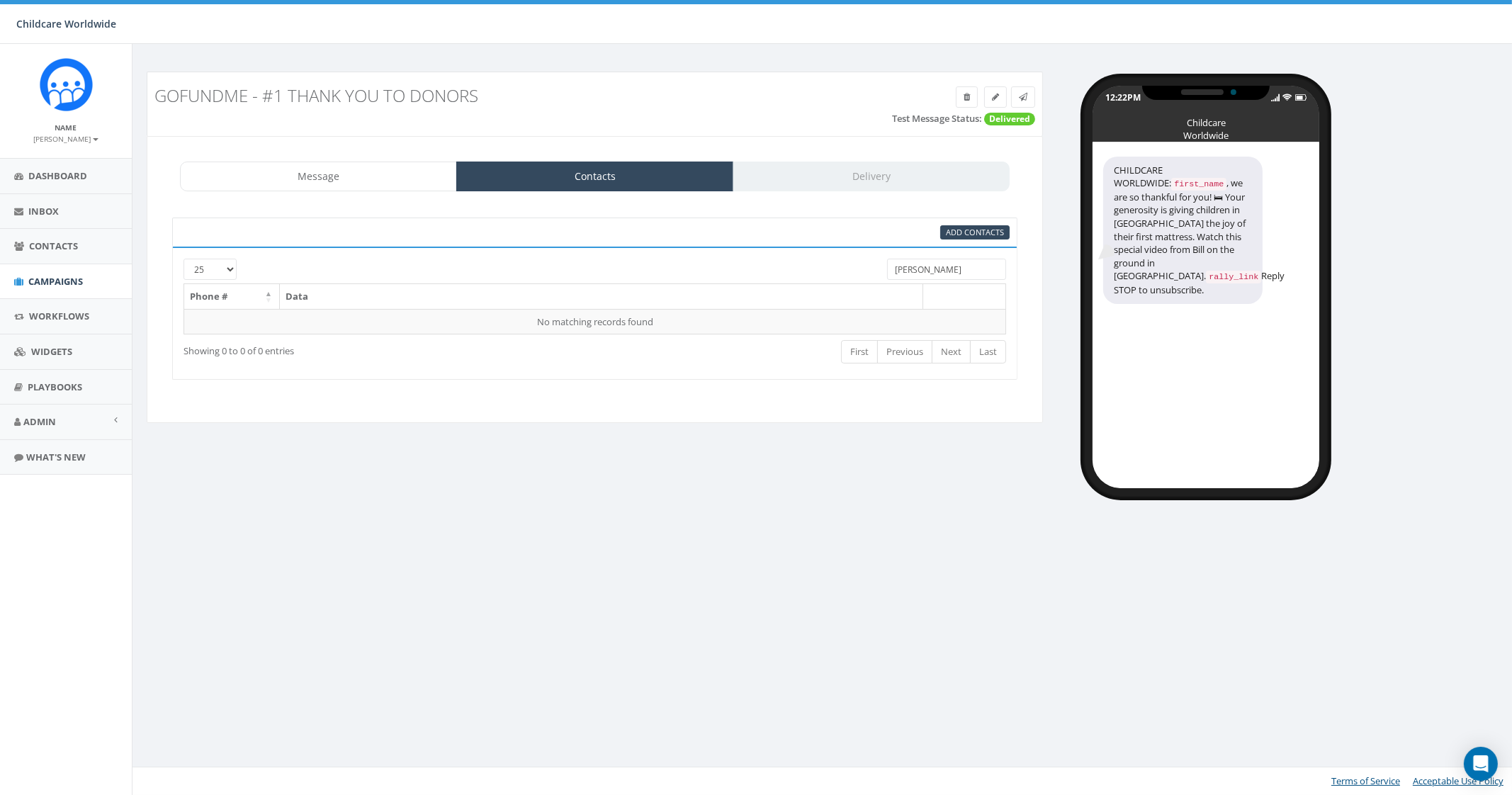
drag, startPoint x: 971, startPoint y: 277, endPoint x: 857, endPoint y: 275, distance: 114.0
click at [857, 275] on div "25 50 100 [PERSON_NAME]" at bounding box center [594, 271] width 844 height 25
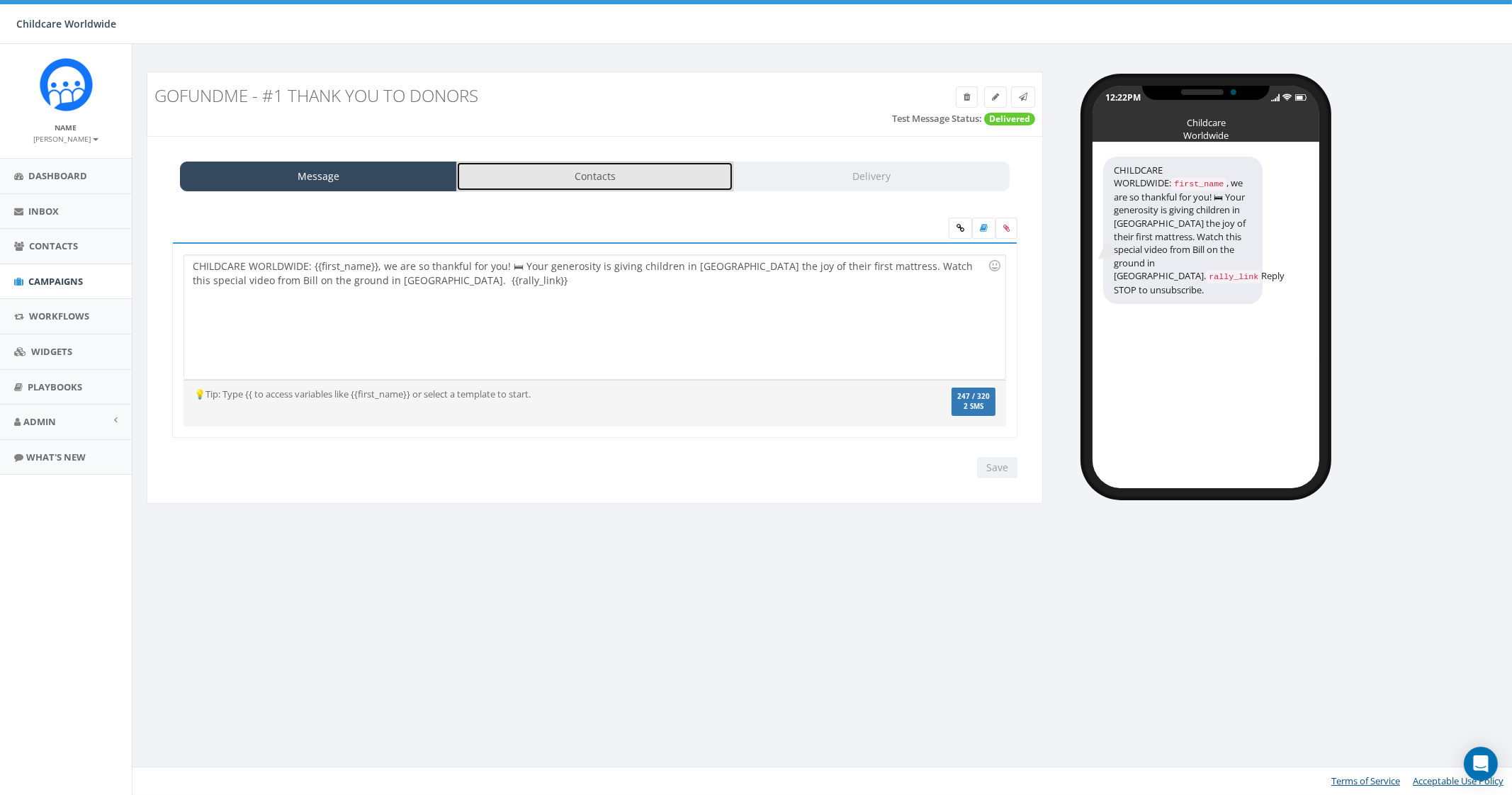
click at [659, 162] on link "Contacts" at bounding box center [595, 176] width 277 height 29
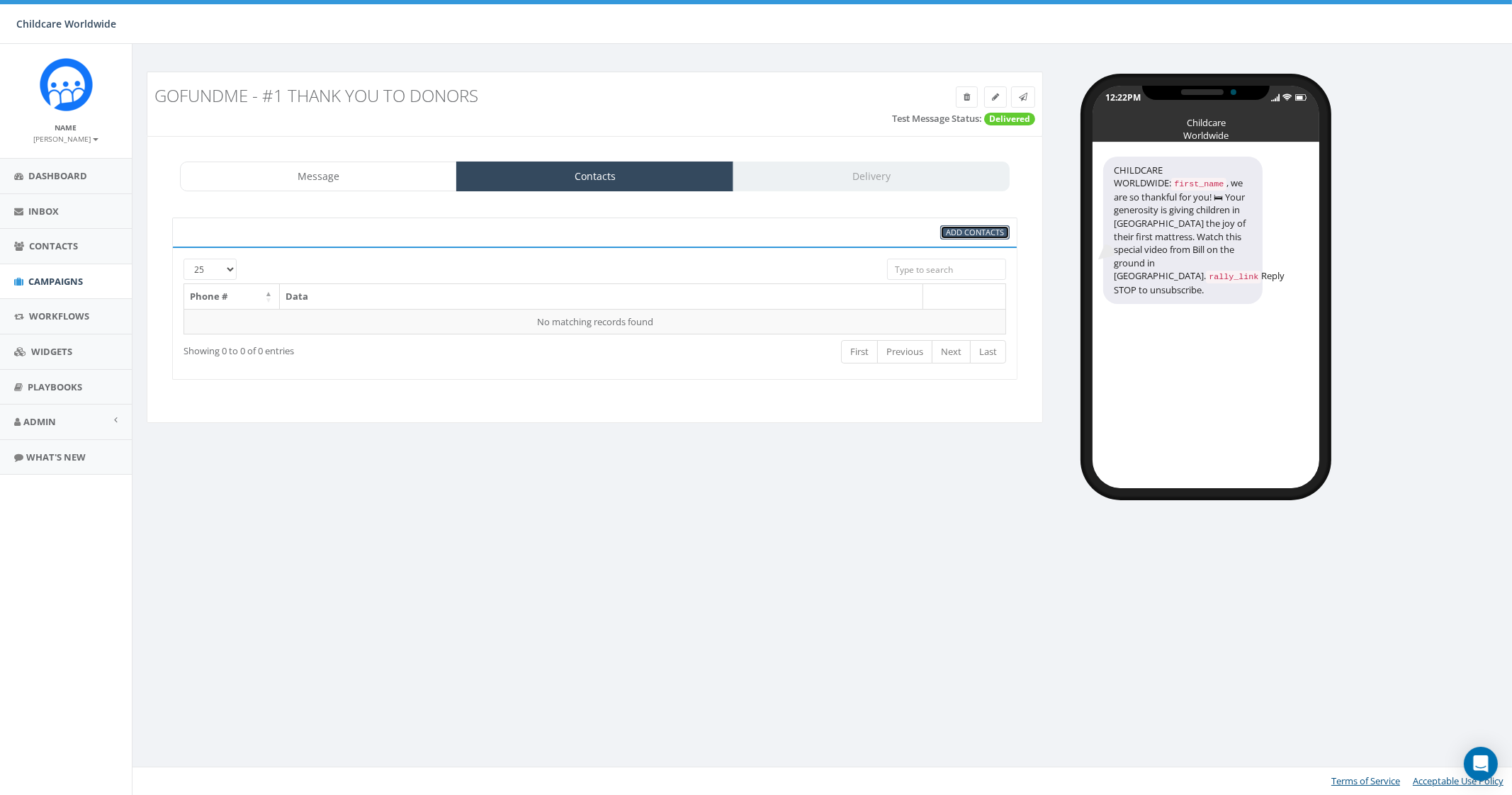
click at [965, 231] on span "Add Contacts" at bounding box center [975, 232] width 58 height 11
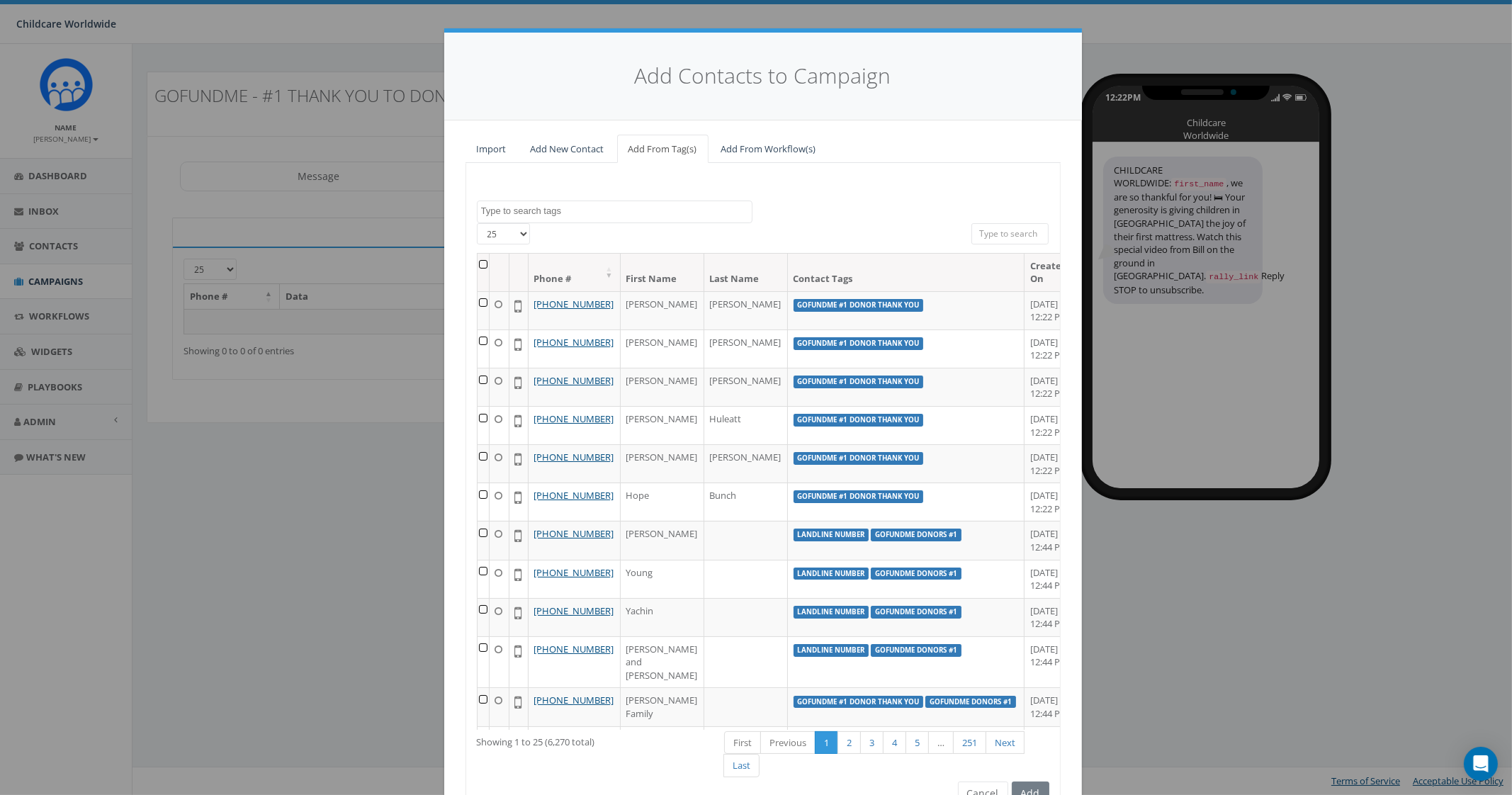
click at [613, 210] on textarea "Search" at bounding box center [617, 211] width 271 height 12
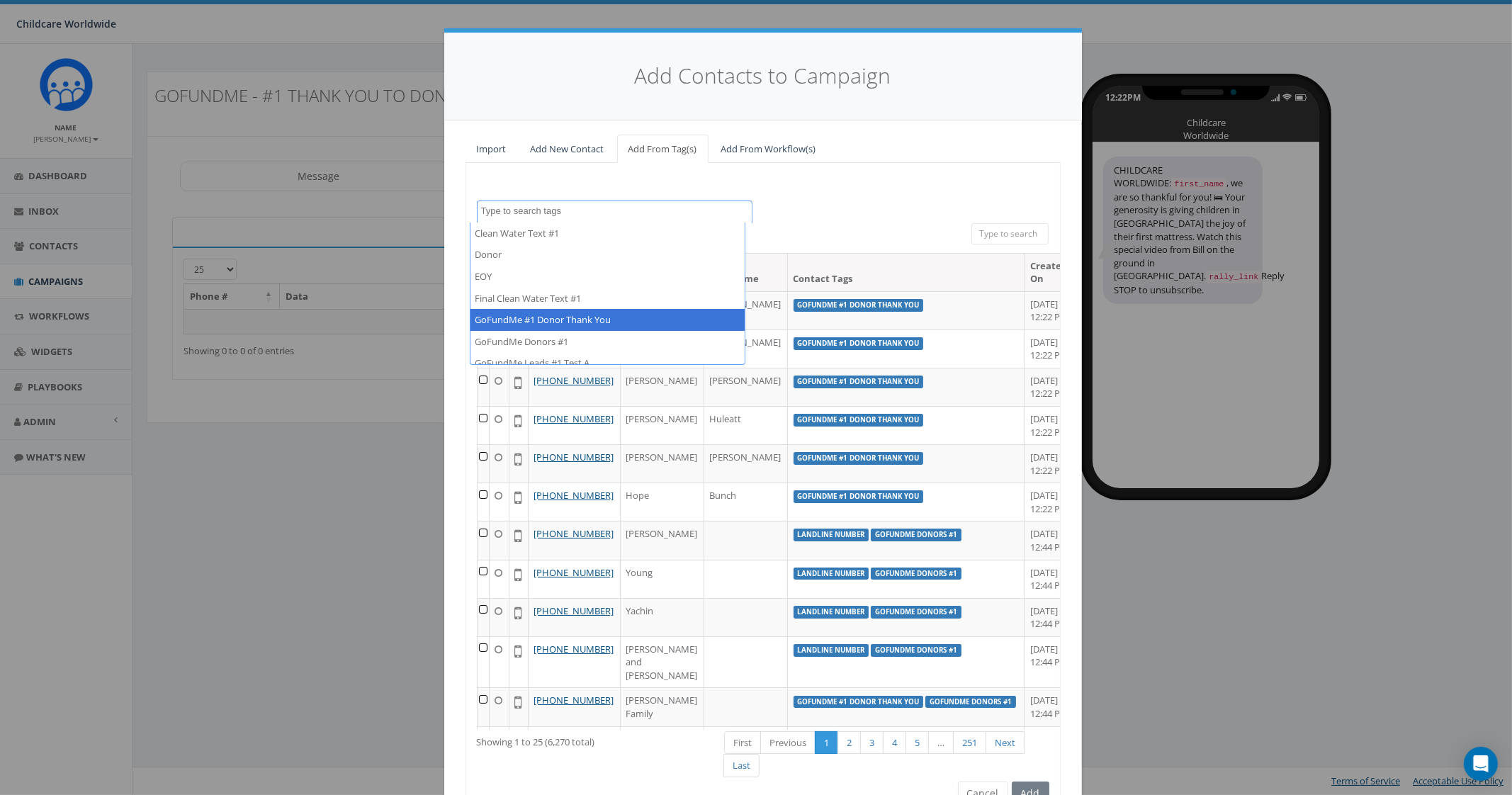
select select "GoFundMe #1 Donor Thank You"
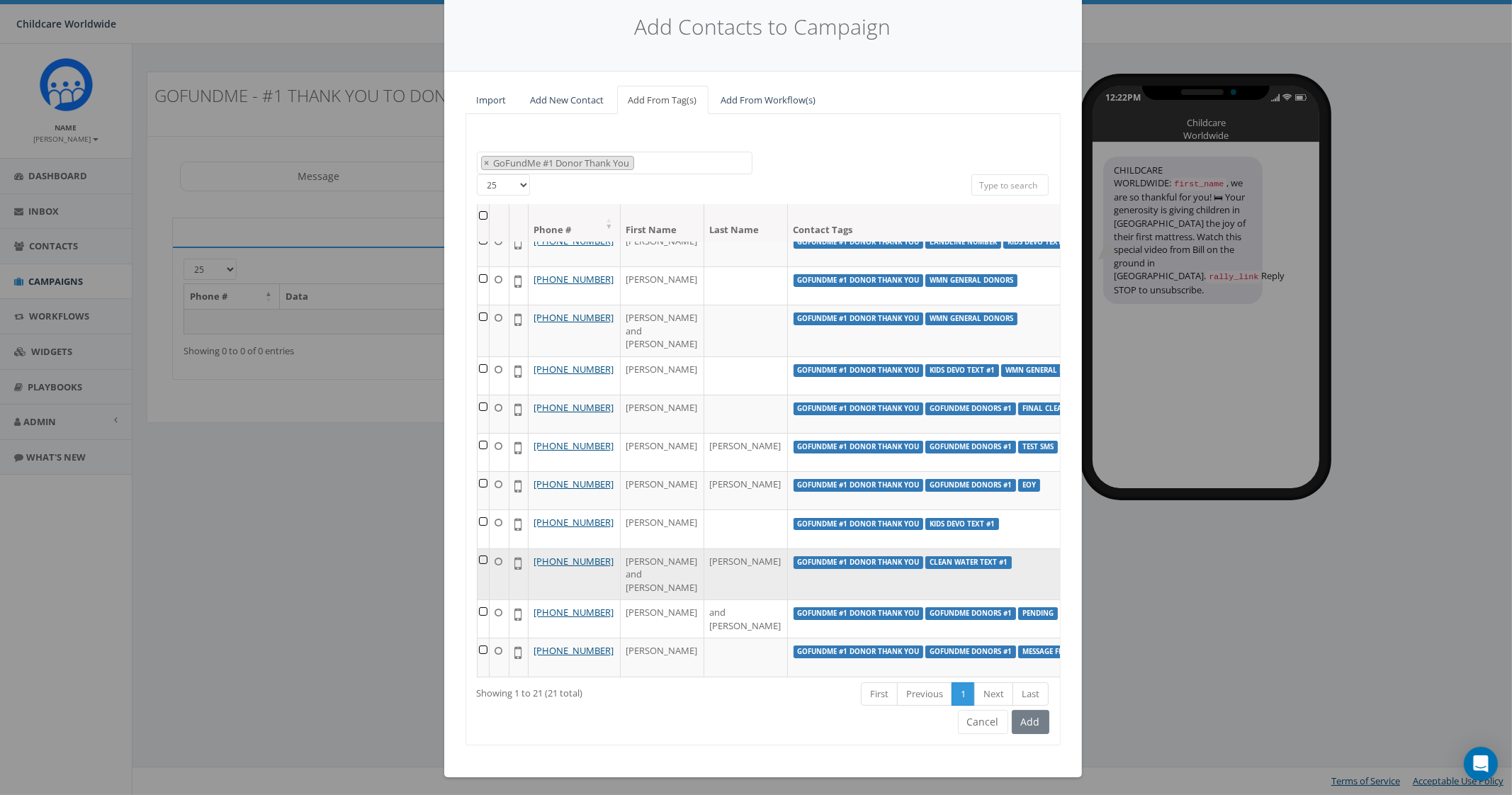
scroll to position [50, 0]
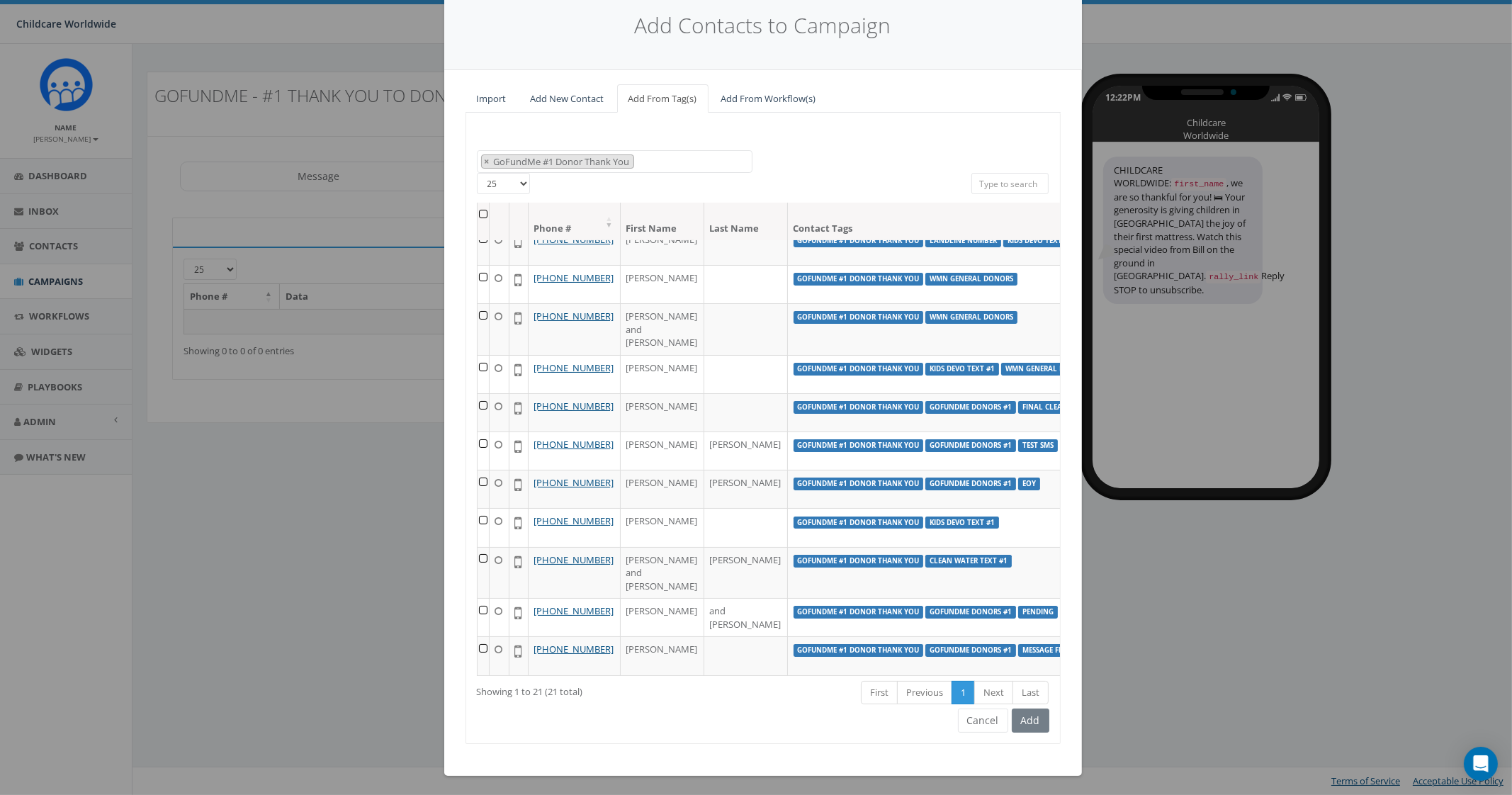
click at [1034, 720] on div "Add" at bounding box center [1028, 720] width 41 height 24
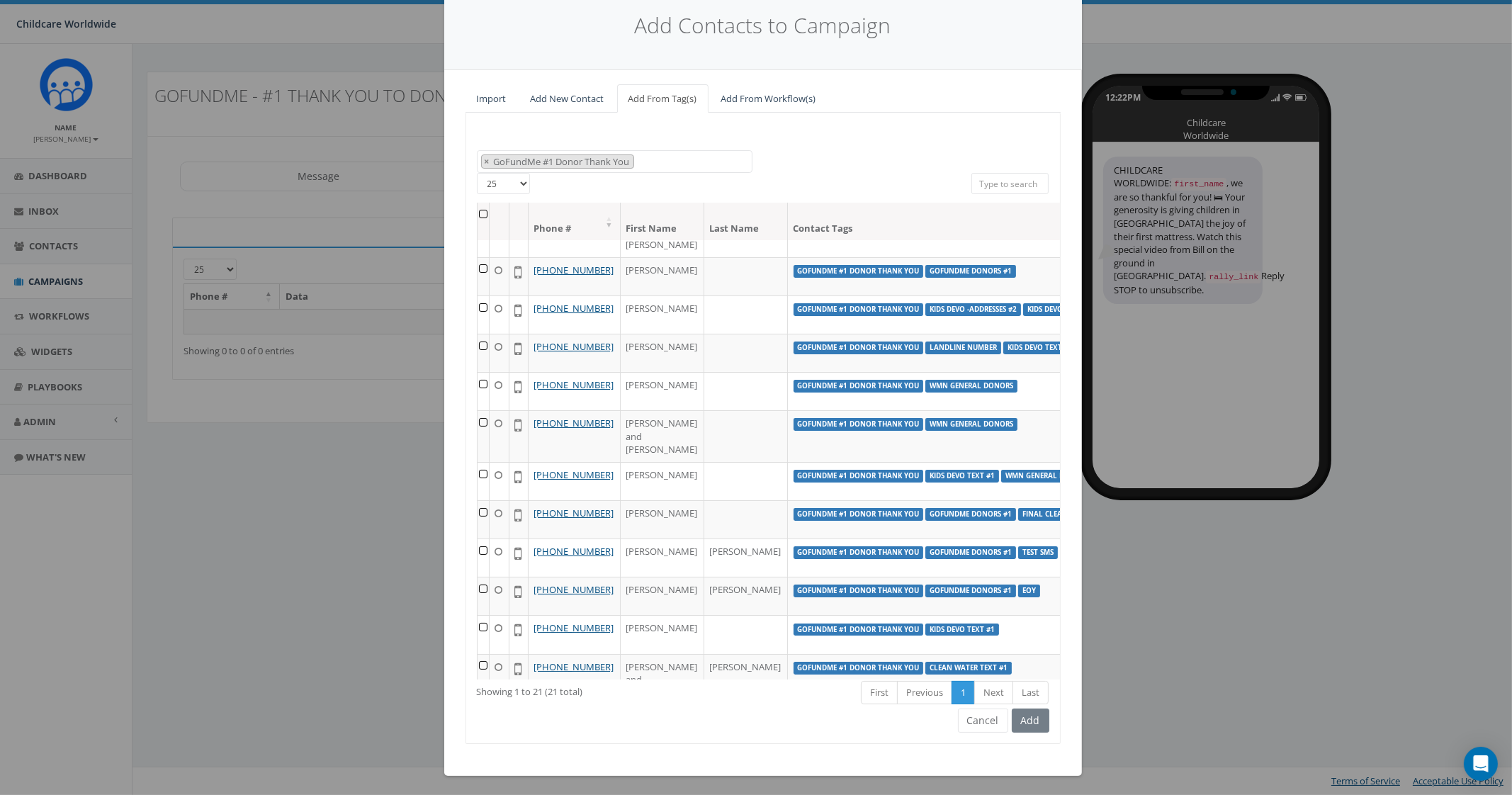
scroll to position [0, 0]
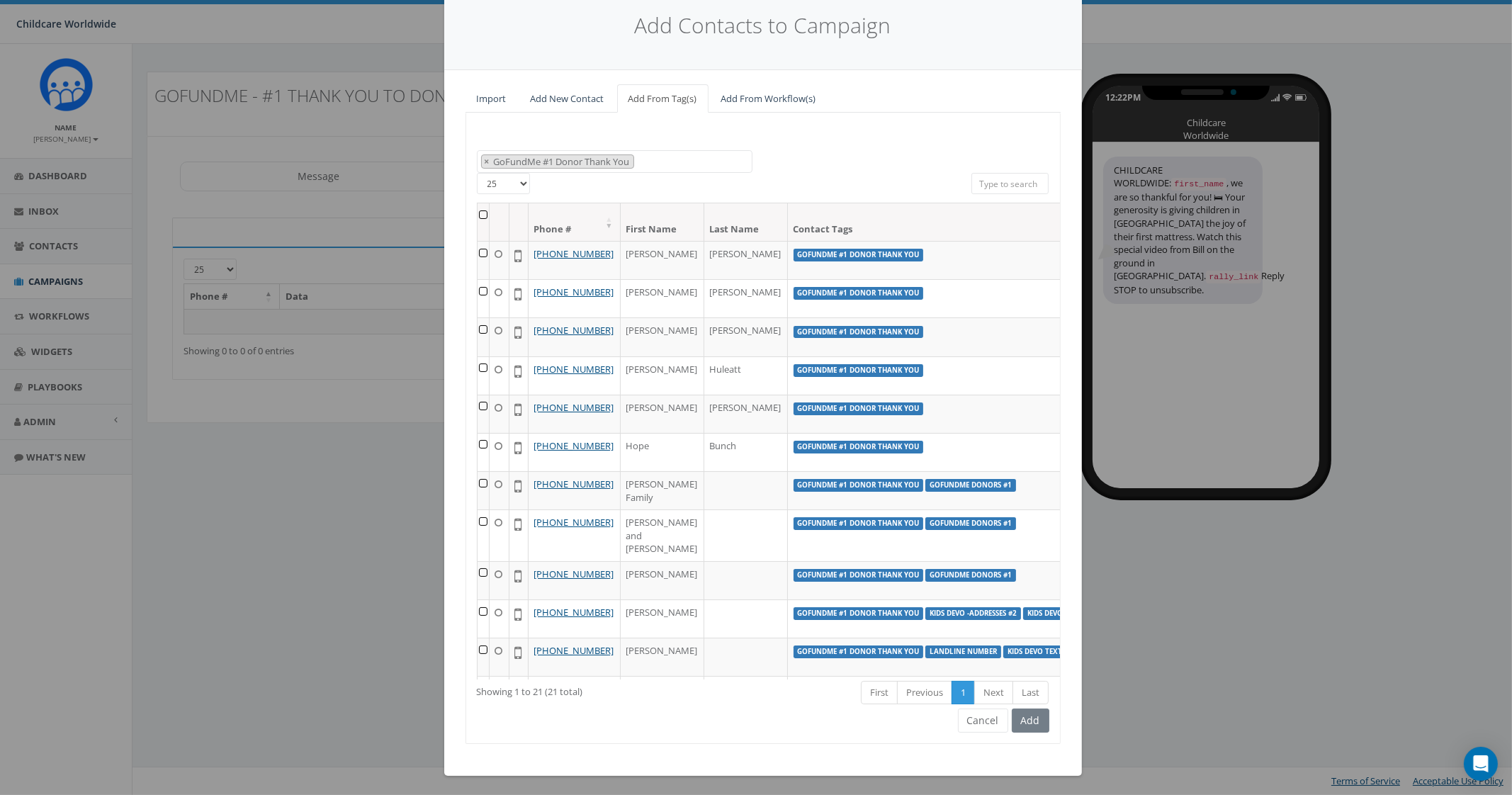
click at [477, 213] on th at bounding box center [484, 222] width 12 height 38
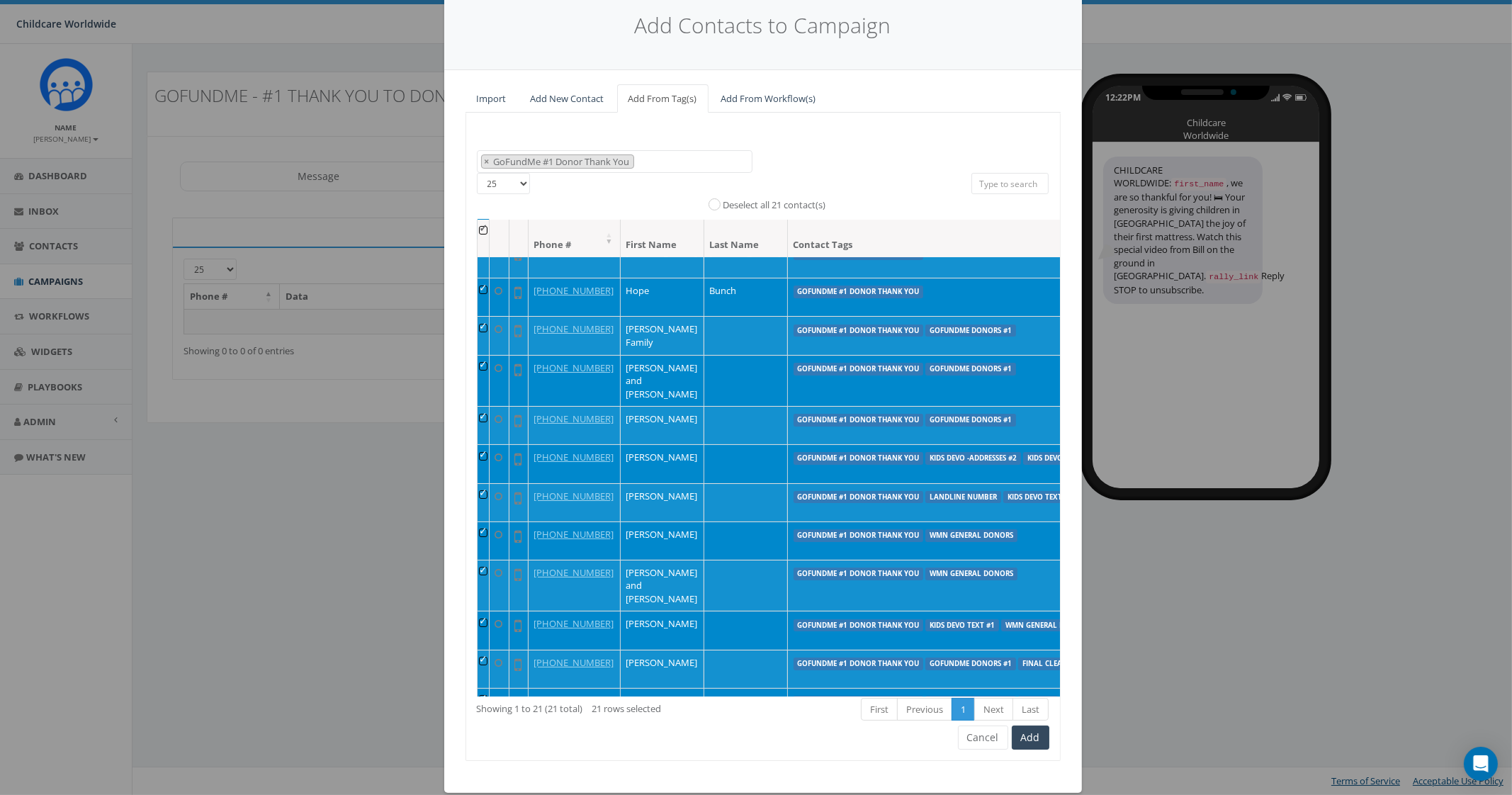
scroll to position [531, 0]
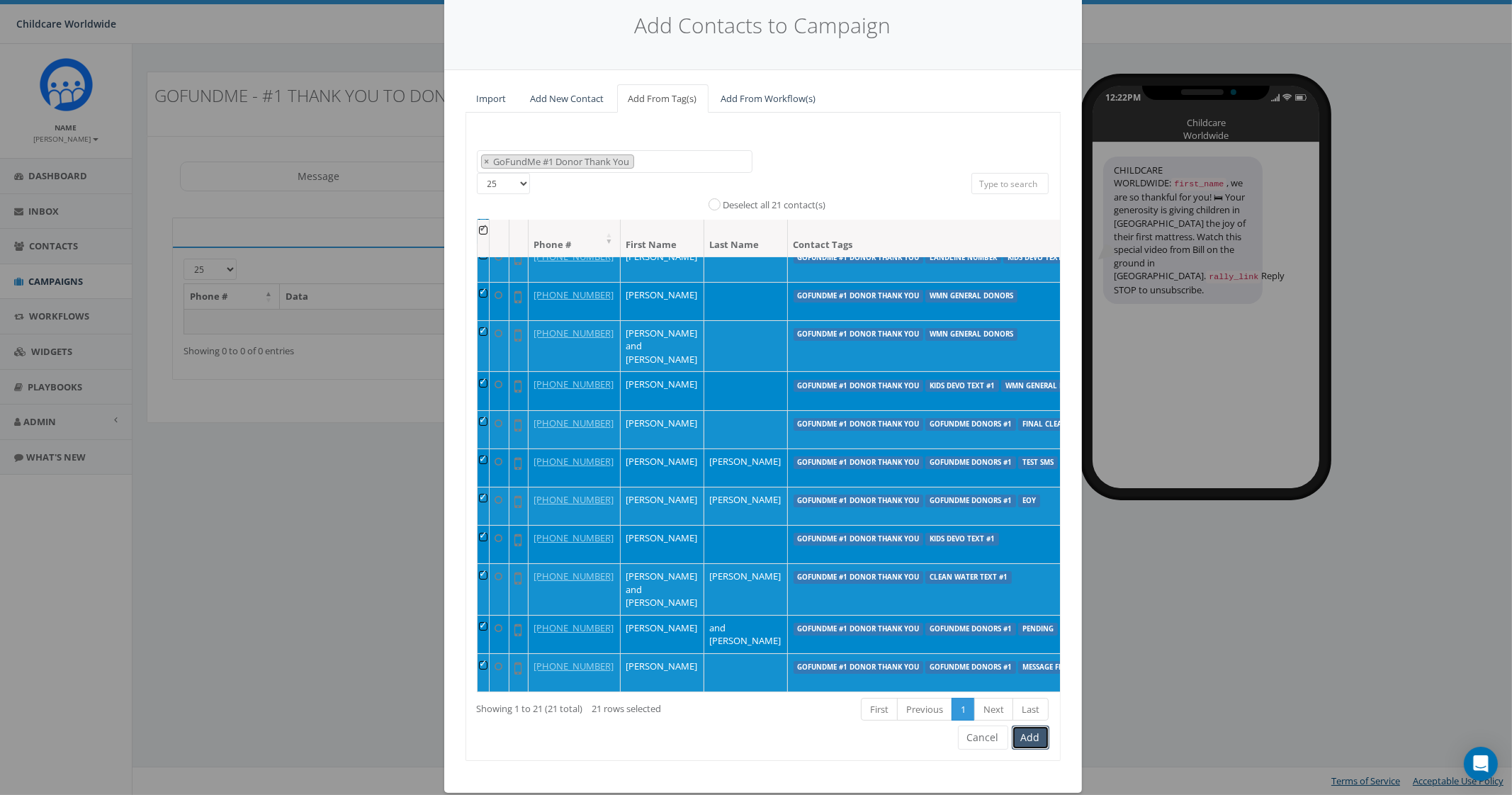
click at [1021, 735] on button "Add" at bounding box center [1031, 737] width 38 height 24
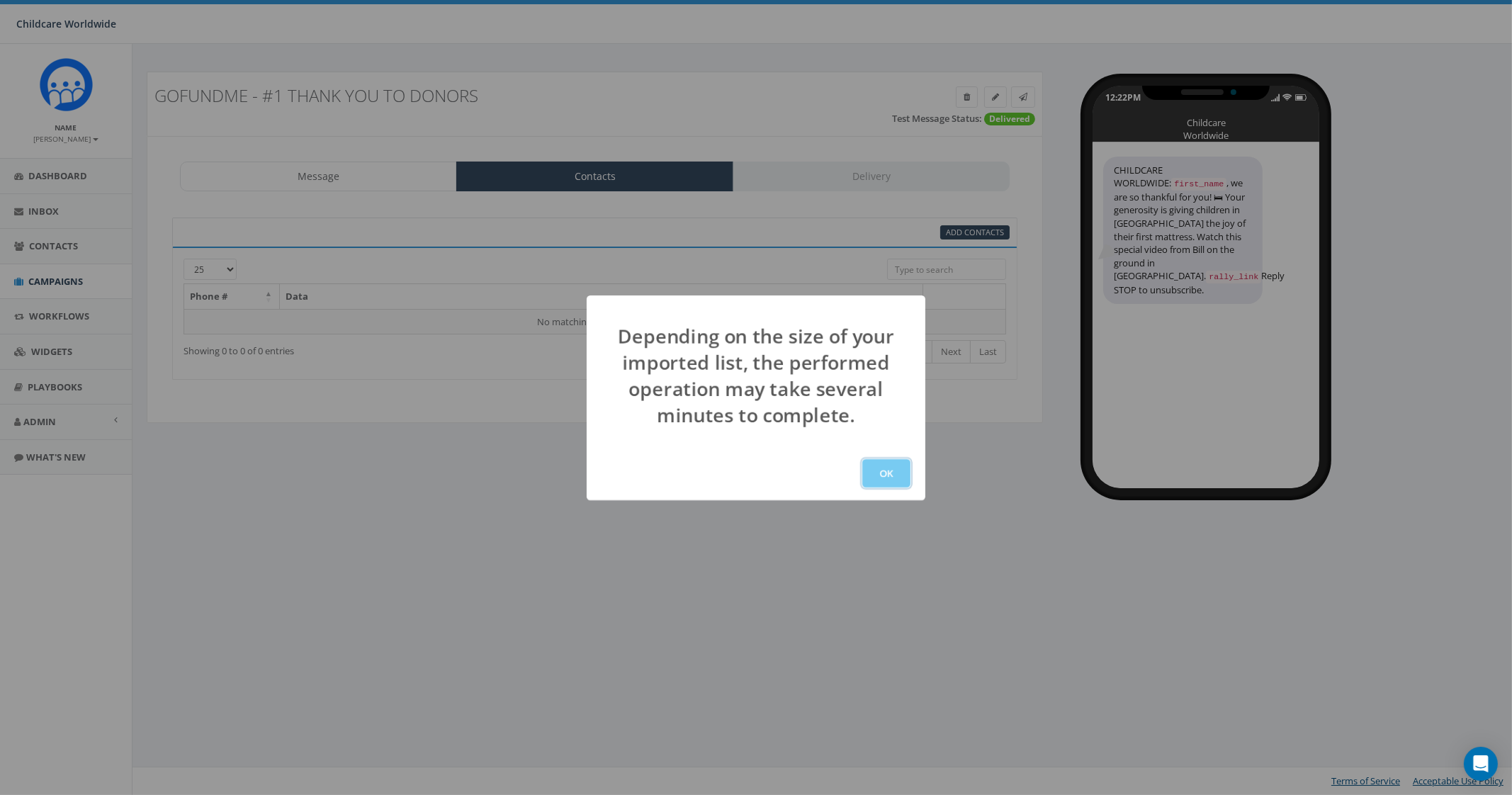
click at [883, 469] on button "OK" at bounding box center [887, 473] width 48 height 29
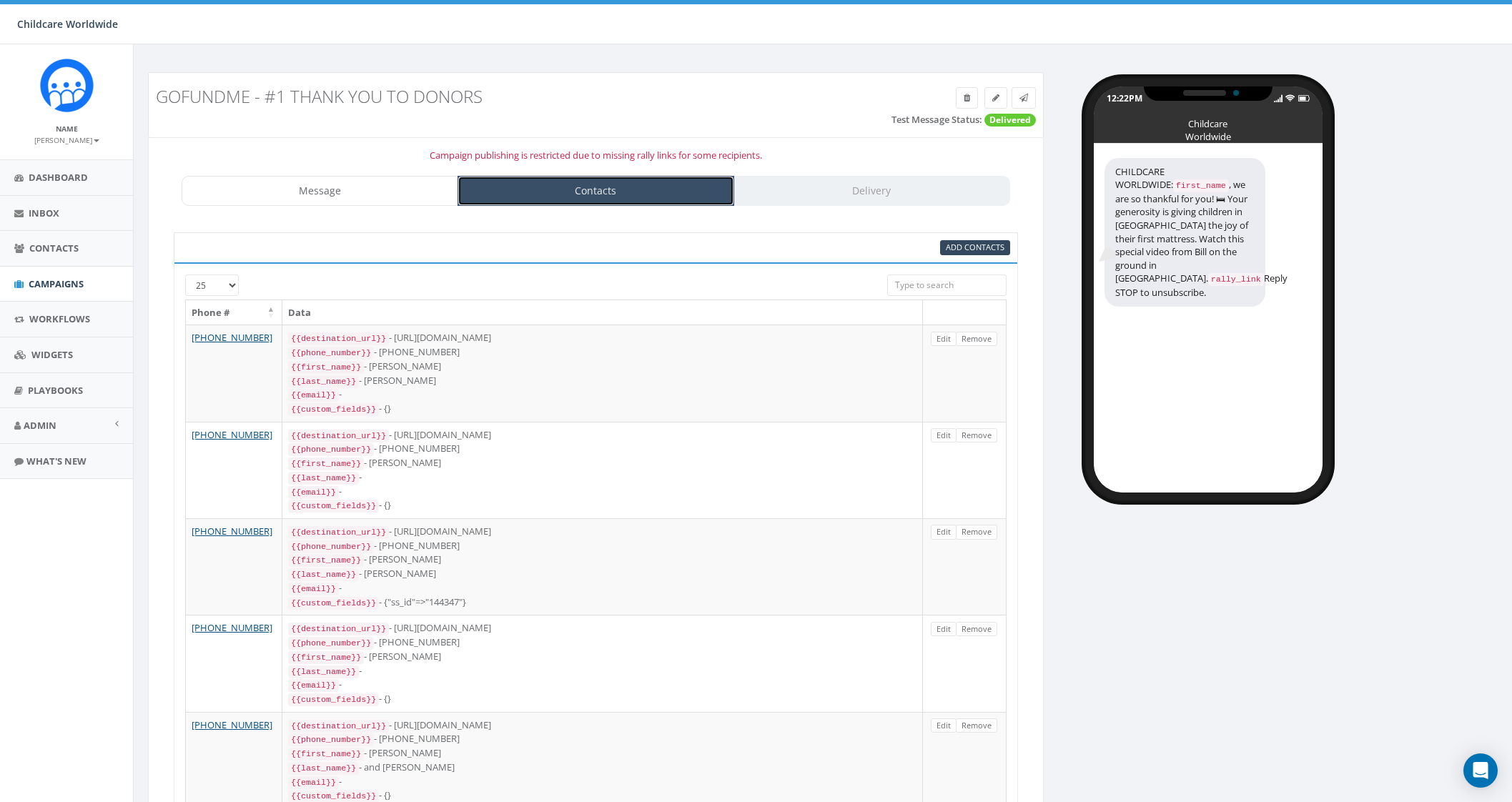
click at [532, 189] on link "Contacts" at bounding box center [596, 190] width 276 height 30
click at [341, 200] on link "Message" at bounding box center [320, 190] width 276 height 30
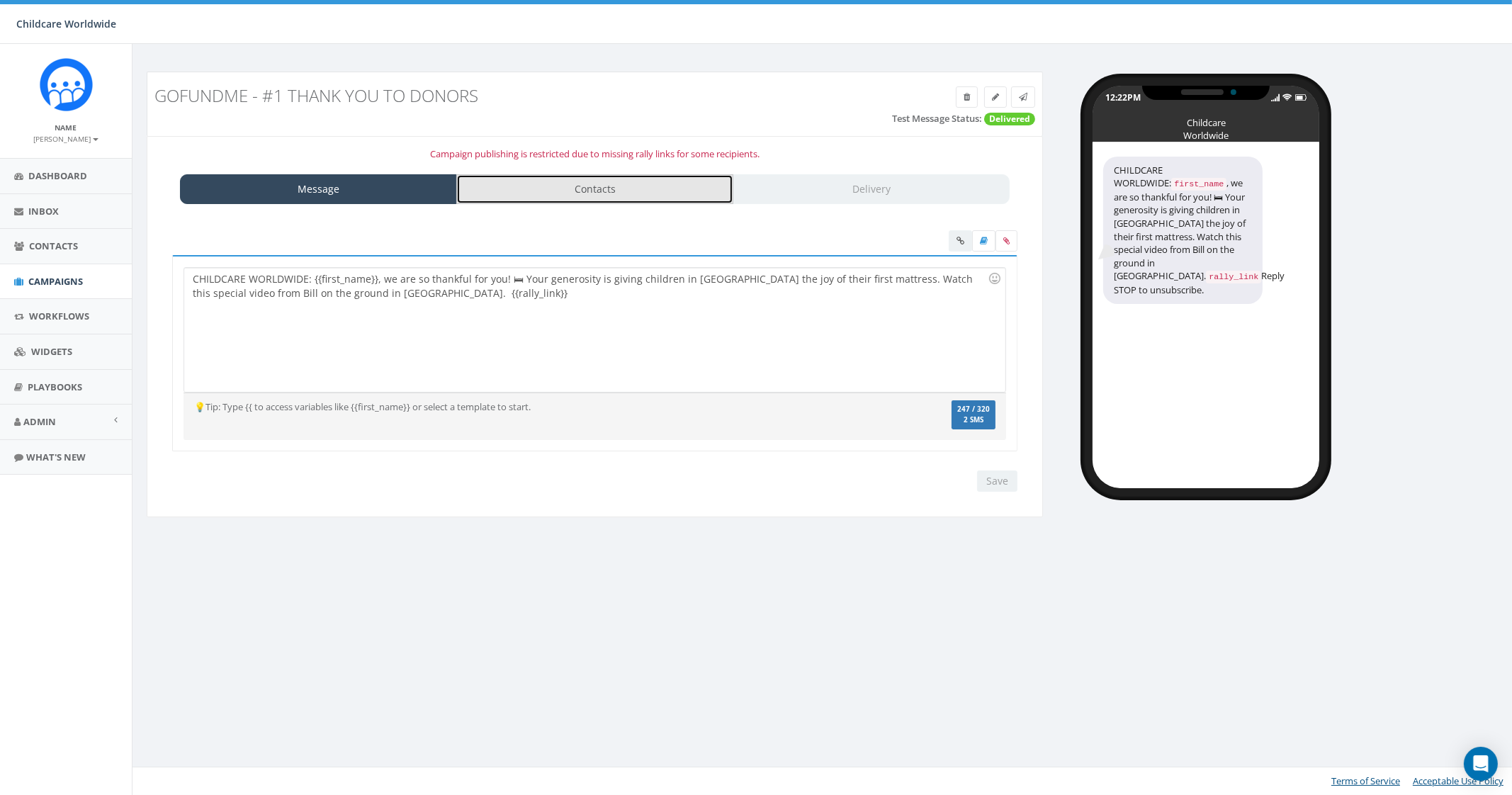
click at [574, 194] on link "Contacts" at bounding box center [595, 189] width 277 height 29
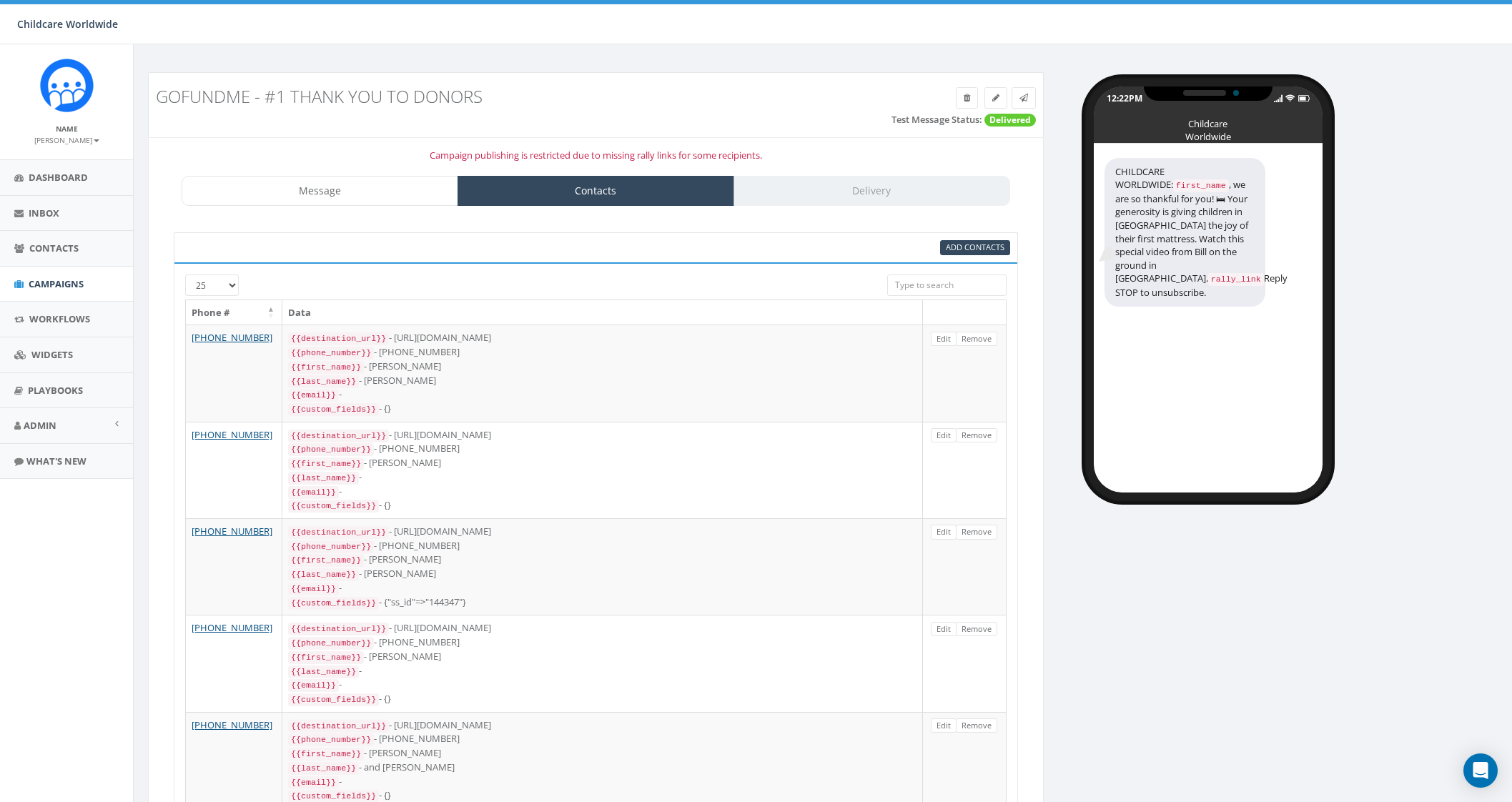
click at [674, 149] on p "Campaign publishing is restricted due to missing rally links for some recipient…" at bounding box center [596, 154] width 873 height 13
click at [738, 153] on p "Campaign publishing is restricted due to missing rally links for some recipient…" at bounding box center [596, 154] width 873 height 13
click at [795, 154] on p "Campaign publishing is restricted due to missing rally links for some recipient…" at bounding box center [596, 154] width 873 height 13
drag, startPoint x: 776, startPoint y: 157, endPoint x: 711, endPoint y: 165, distance: 65.5
click at [770, 157] on p "Campaign publishing is restricted due to missing rally links for some recipient…" at bounding box center [596, 154] width 873 height 13
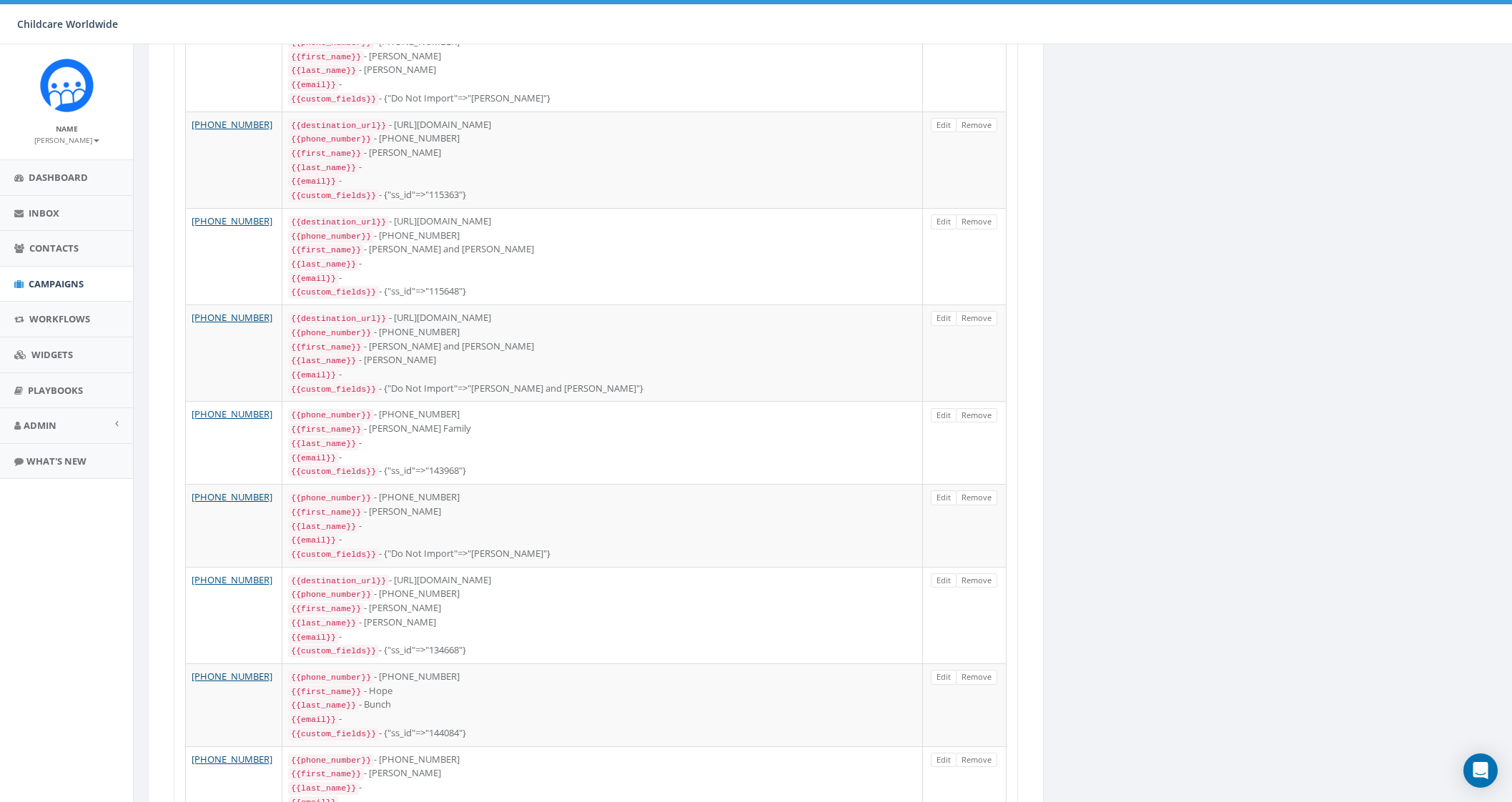
scroll to position [1250, 0]
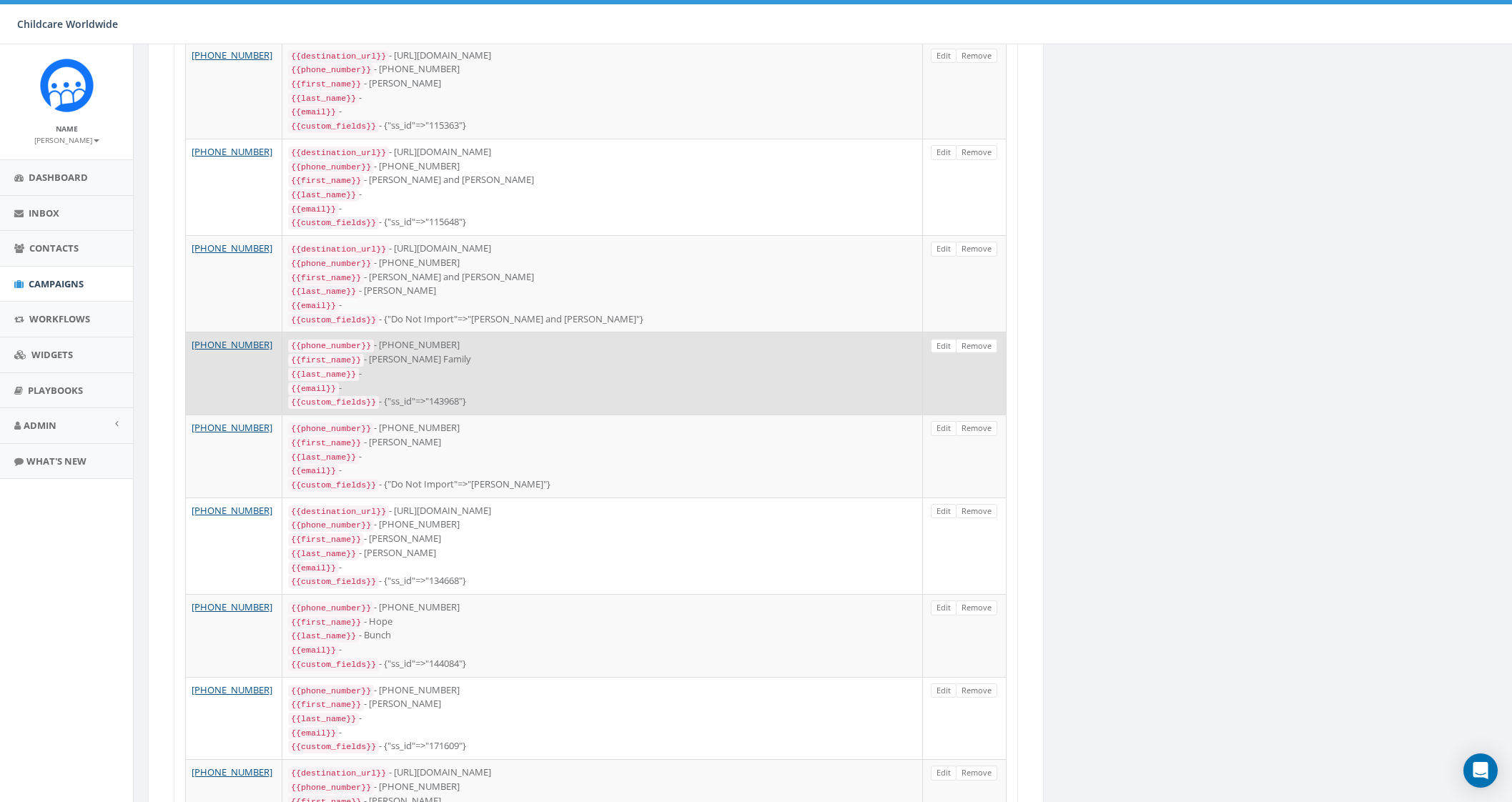
click at [696, 395] on div "{{custom_fields}} - {"ss_id"=>"143968"}" at bounding box center [602, 402] width 628 height 14
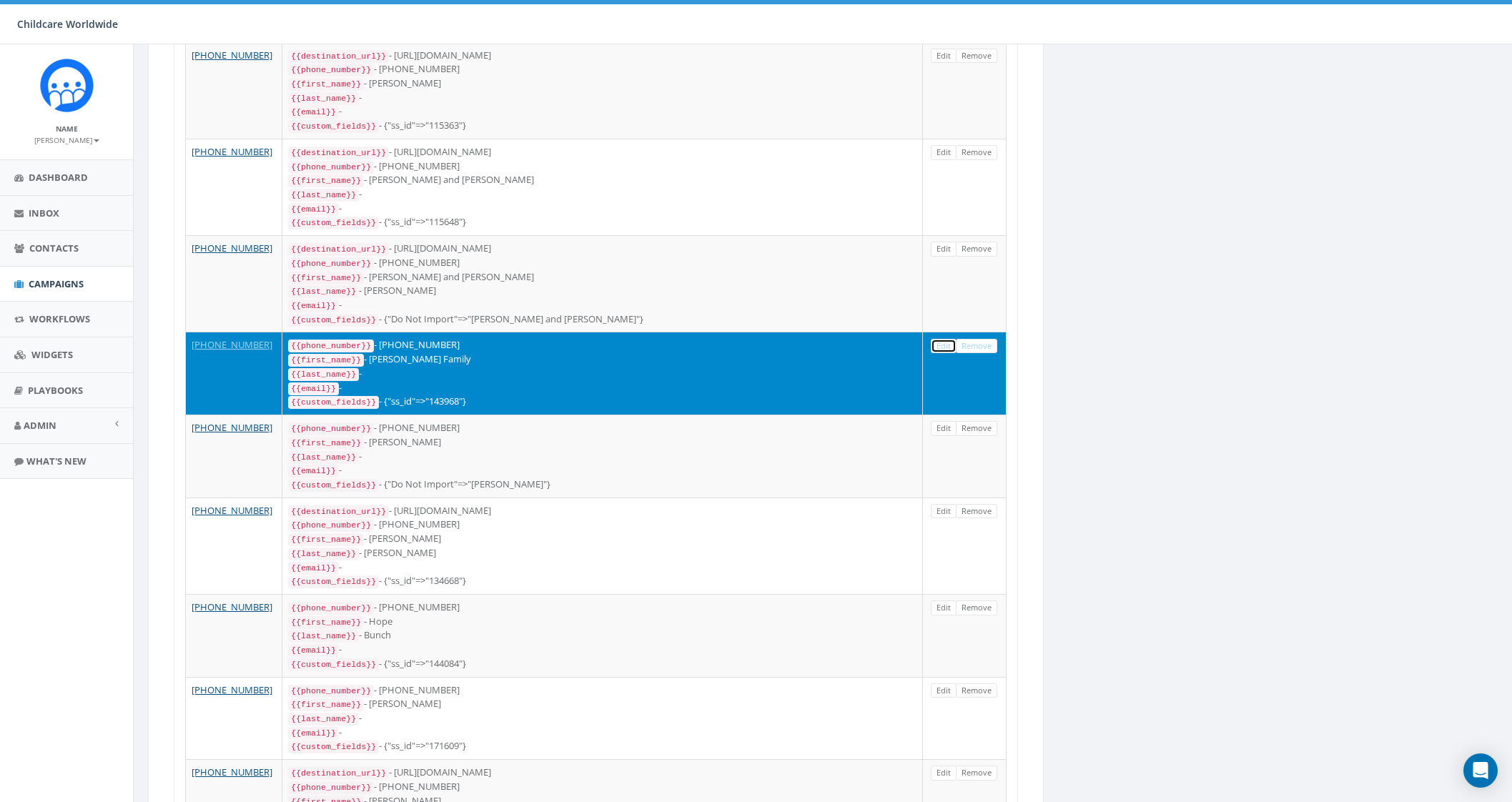
click at [944, 339] on link "Edit" at bounding box center [943, 346] width 26 height 15
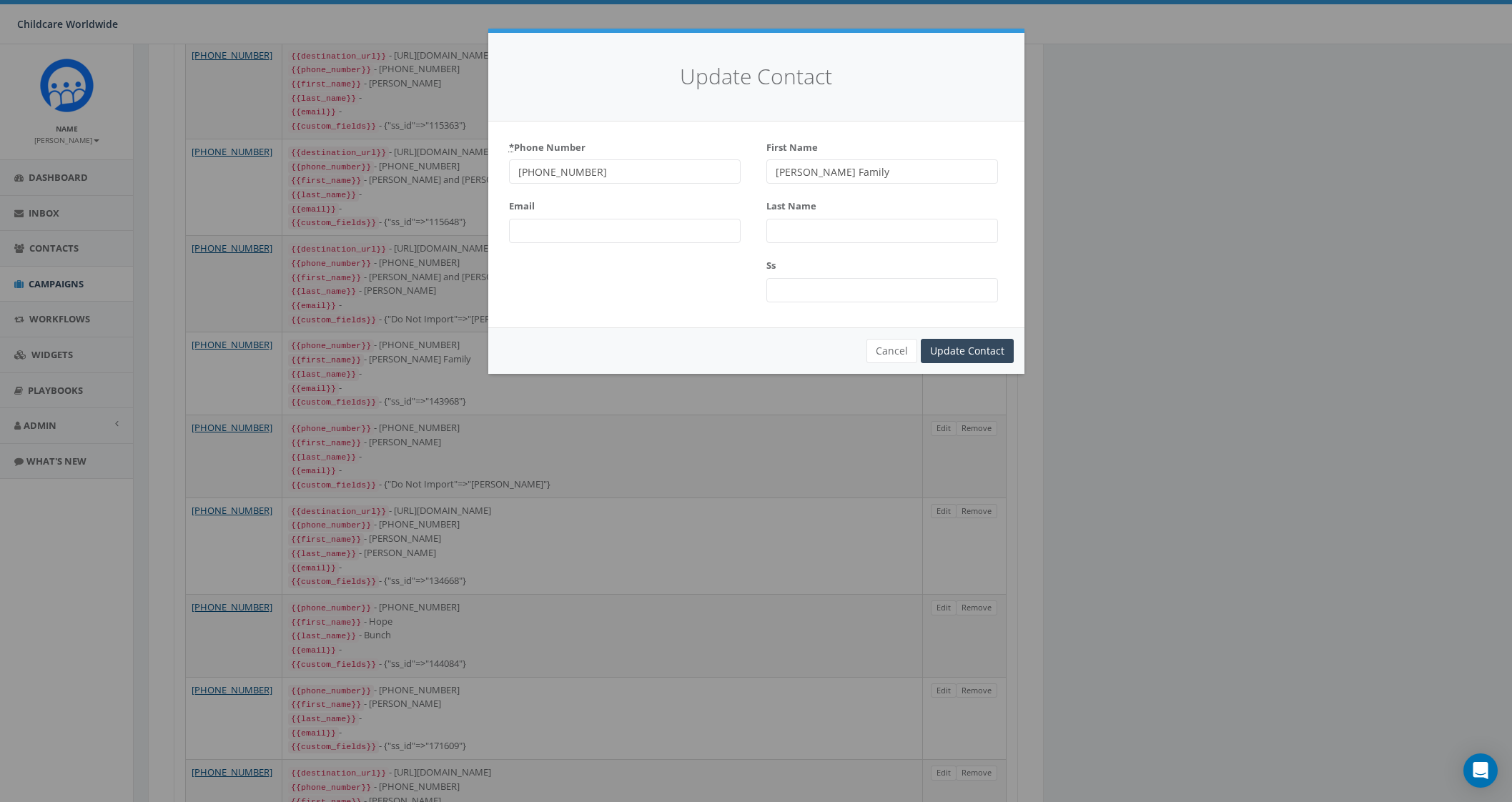
click at [628, 216] on div "Email" at bounding box center [624, 218] width 232 height 48
click at [783, 234] on input "Last Name" at bounding box center [882, 230] width 232 height 24
click at [884, 174] on input "Wright Family" at bounding box center [882, 171] width 232 height 24
click at [802, 299] on input "Ss" at bounding box center [882, 289] width 232 height 24
drag, startPoint x: 879, startPoint y: 170, endPoint x: 723, endPoint y: 166, distance: 156.1
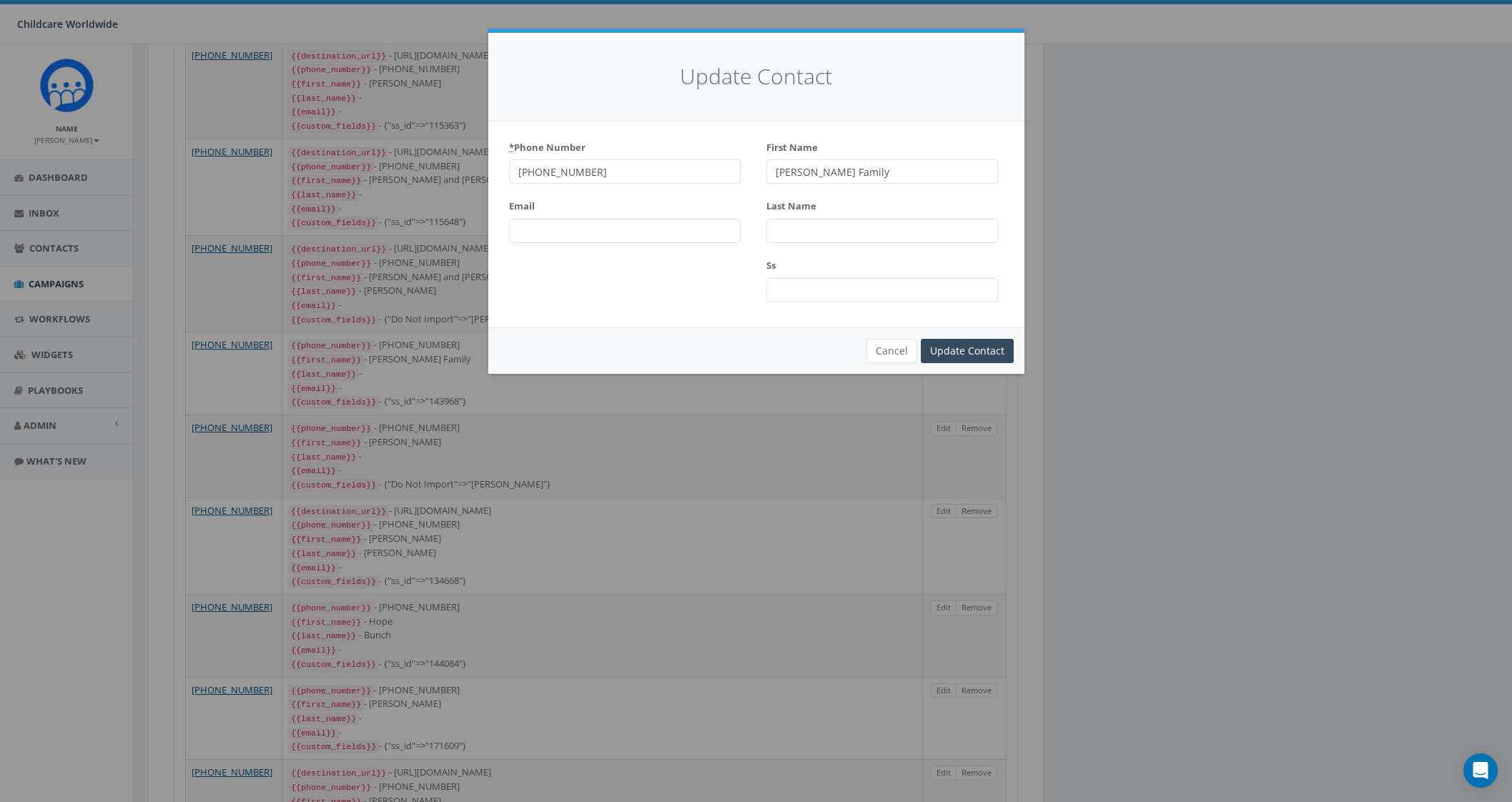
click at [723, 166] on div "* Phone Number +17572913291 Email First Name Wright Family Last Name Ss" at bounding box center [756, 224] width 514 height 177
type input "[PERSON_NAME]"
click at [988, 348] on input "Update Contact" at bounding box center [967, 350] width 93 height 24
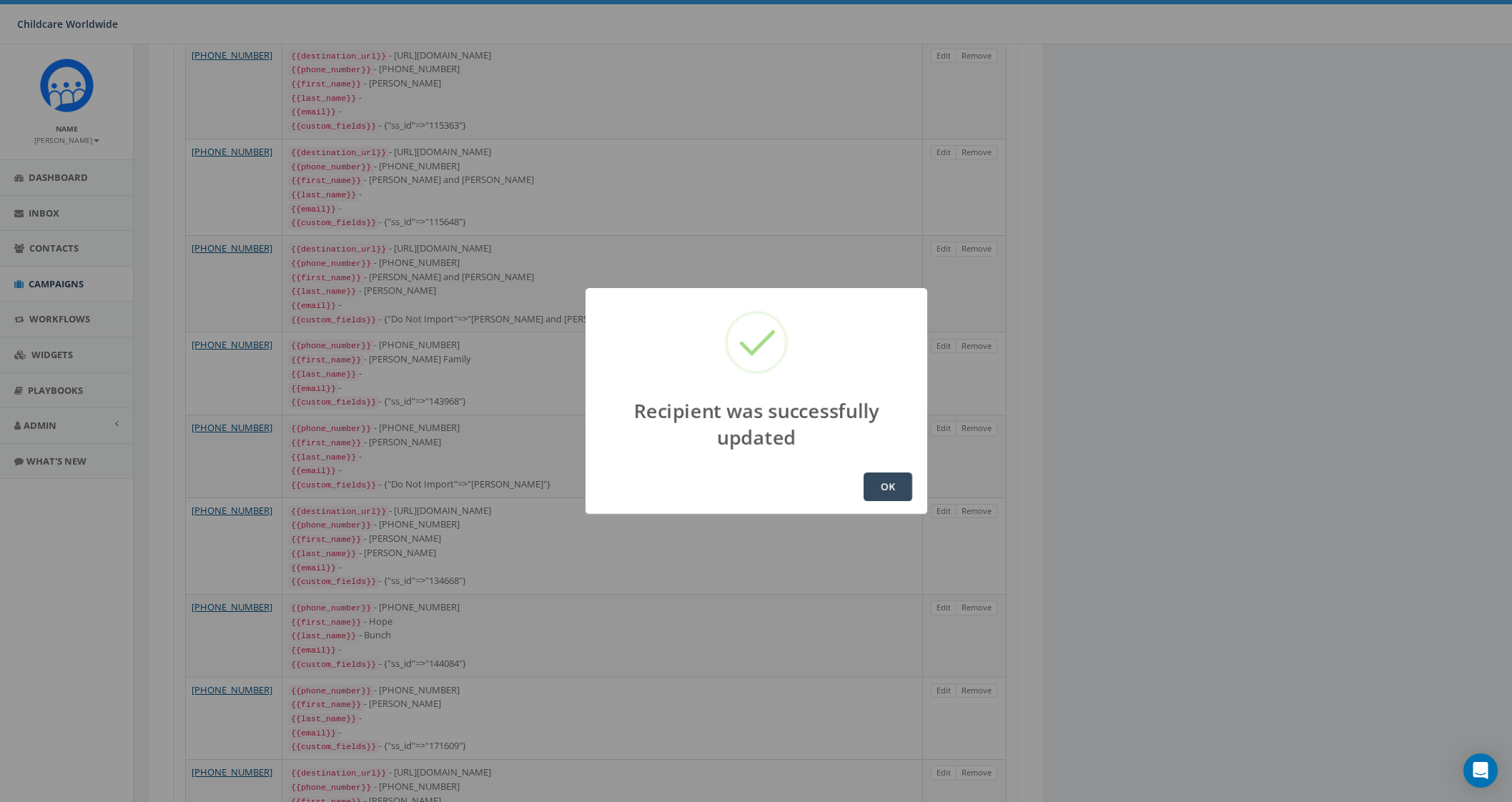
scroll to position [23, 0]
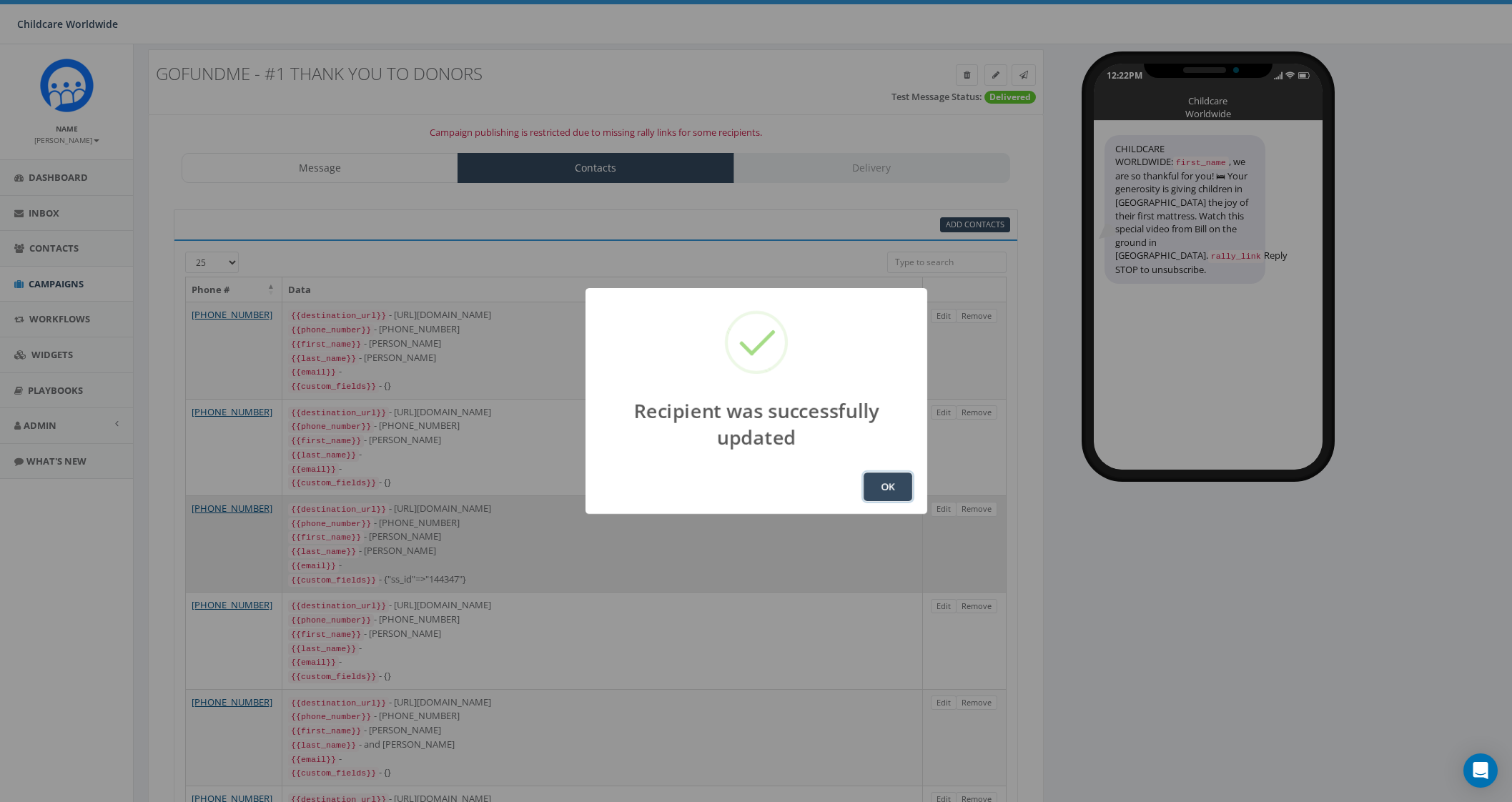
click at [896, 492] on button "OK" at bounding box center [888, 486] width 48 height 29
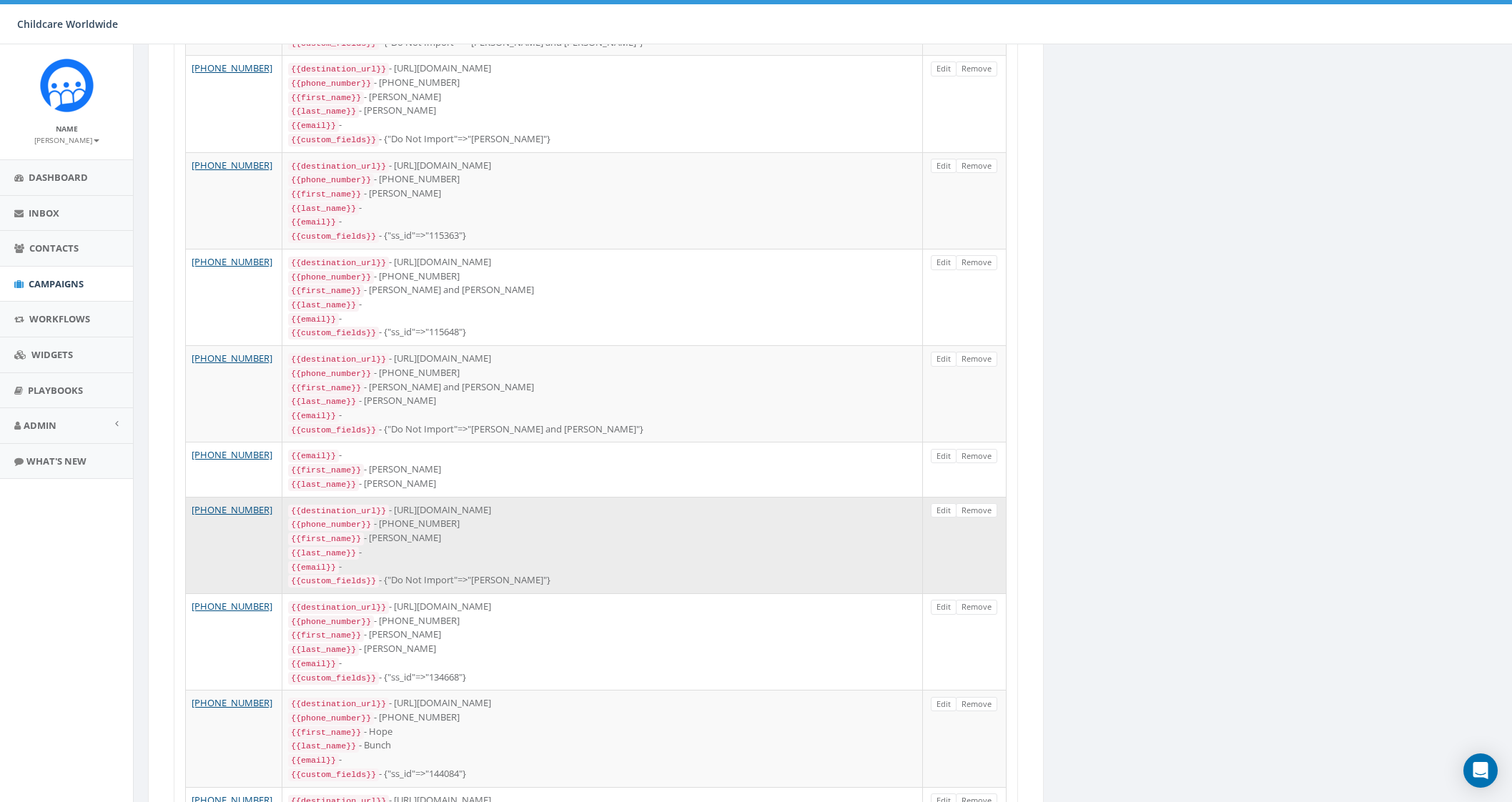
scroll to position [1137, 0]
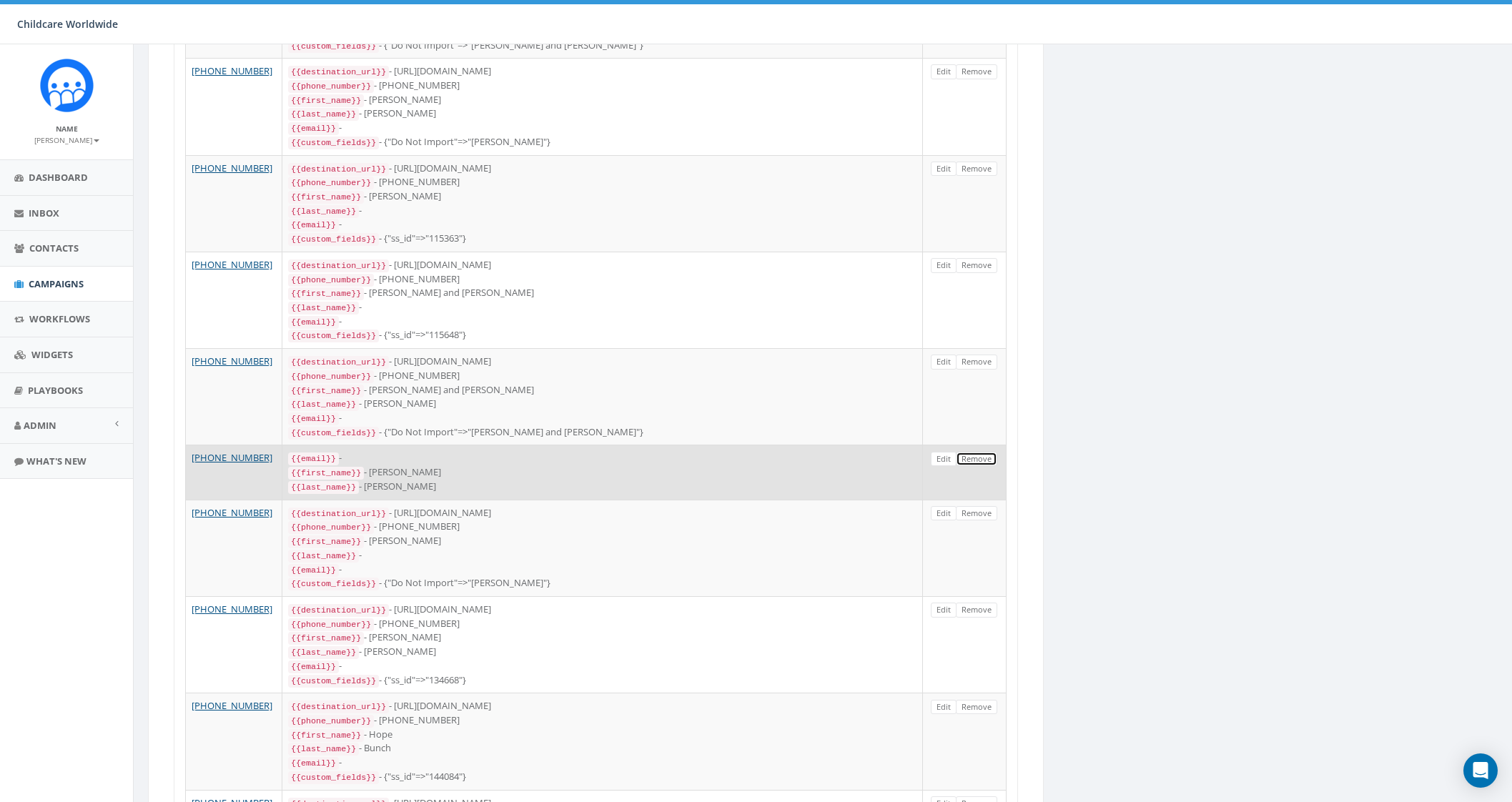
click at [977, 452] on link "Remove" at bounding box center [976, 459] width 41 height 15
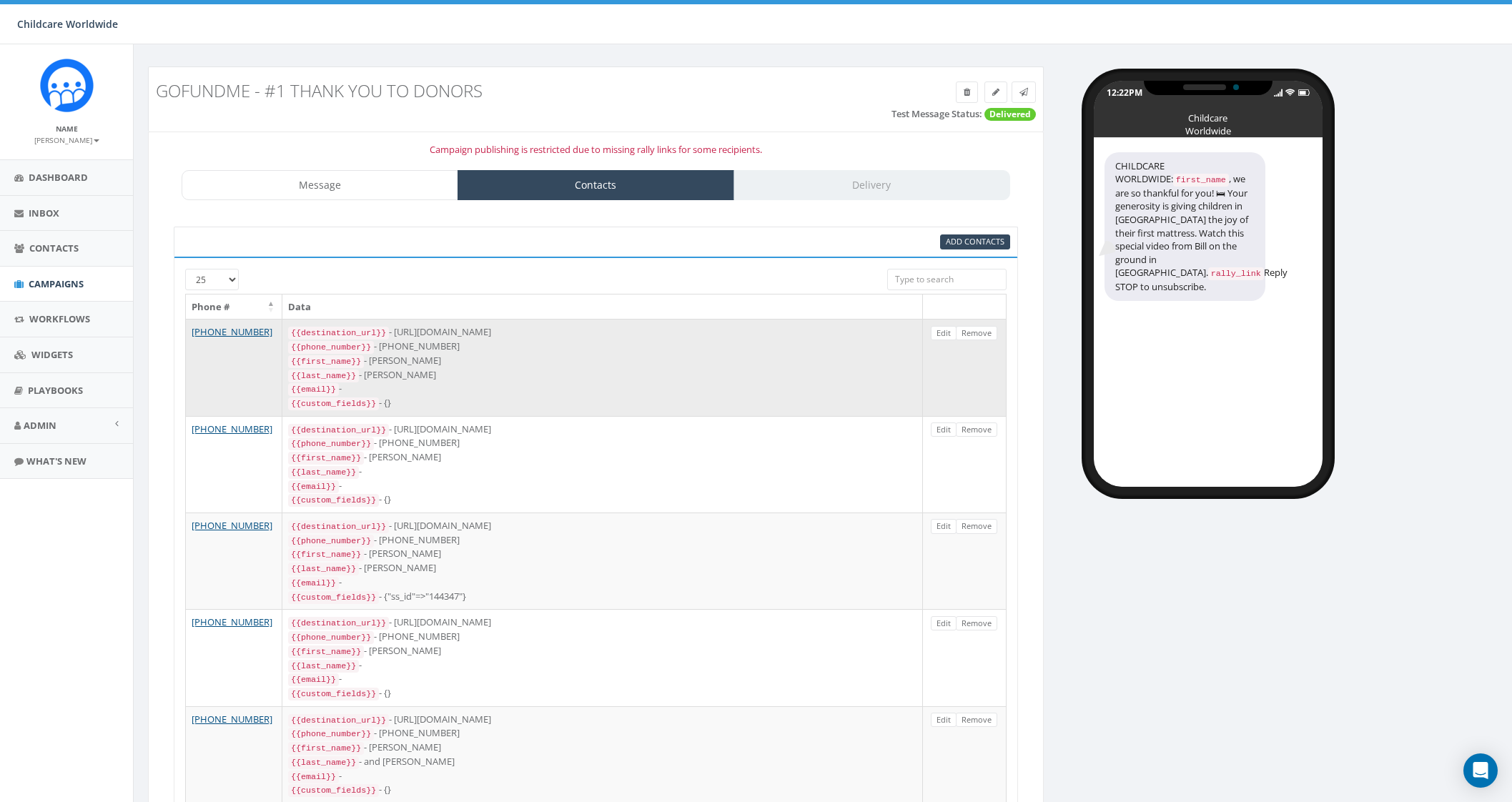
scroll to position [0, 0]
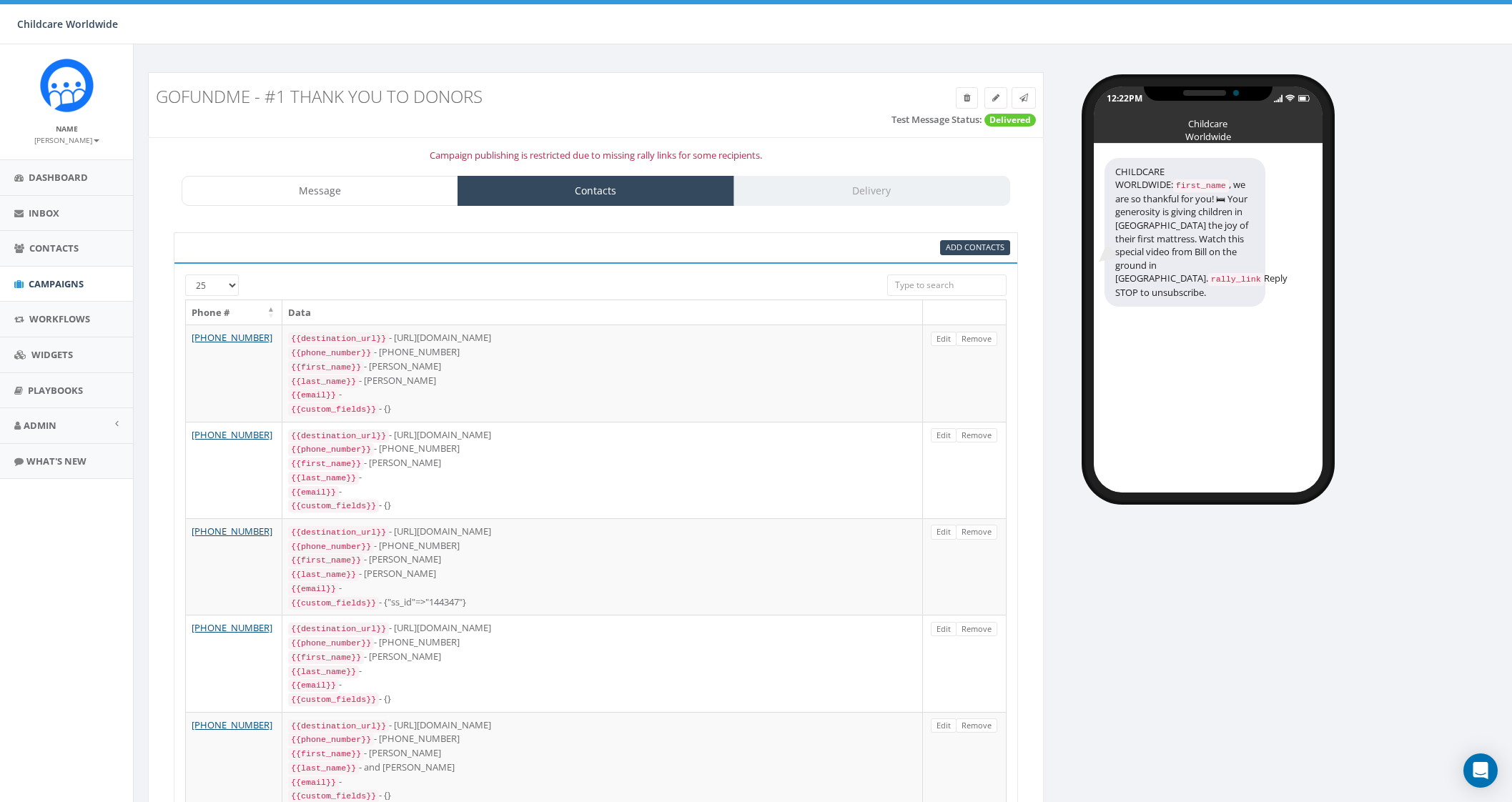
click at [833, 180] on div "Message Contacts Delivery" at bounding box center [596, 190] width 828 height 30
click at [836, 190] on div "Message Contacts Delivery" at bounding box center [596, 190] width 828 height 30
click at [557, 186] on link "Contacts" at bounding box center [596, 190] width 276 height 30
click at [372, 188] on link "Message" at bounding box center [320, 190] width 276 height 30
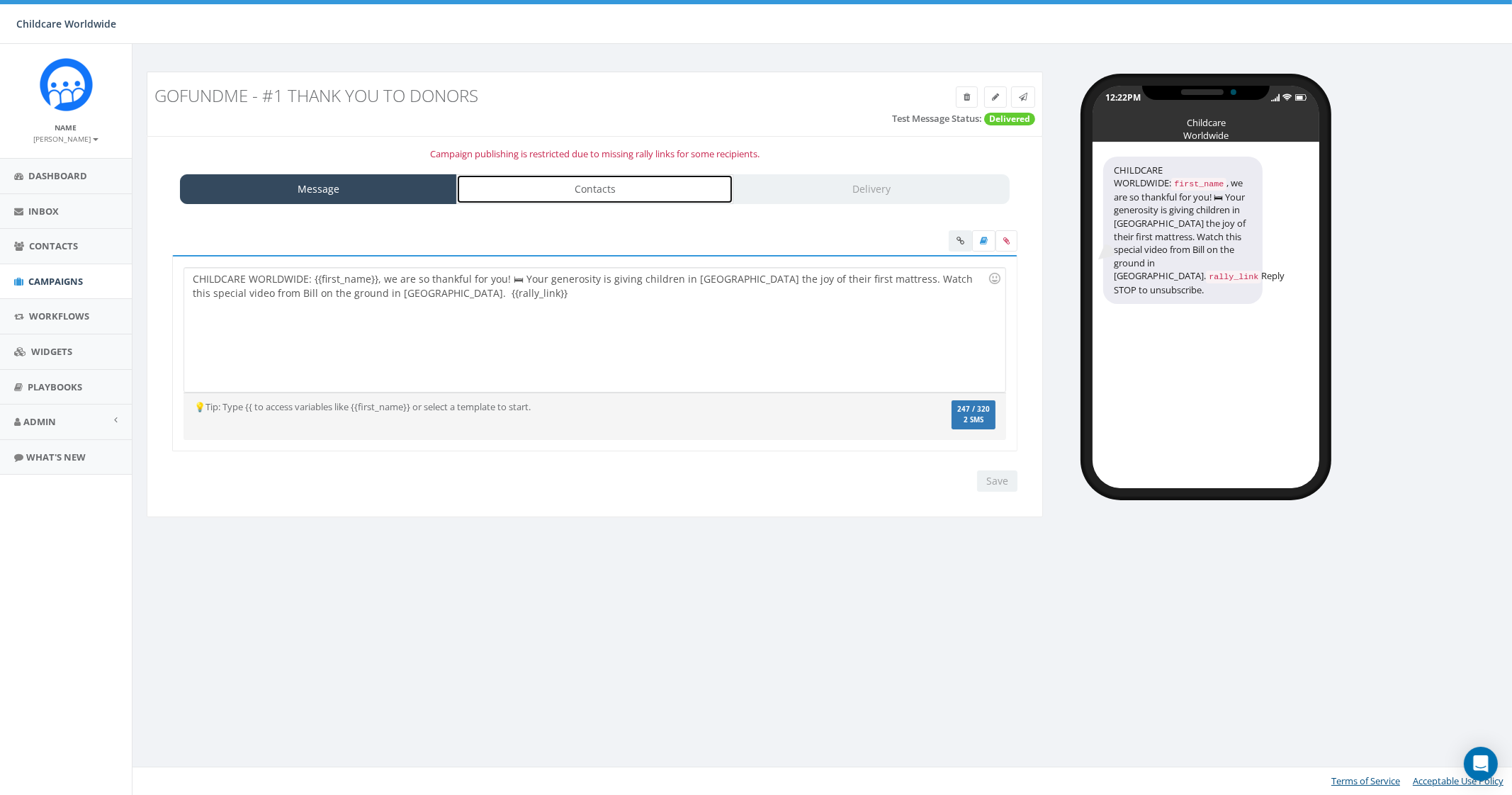
drag, startPoint x: 628, startPoint y: 196, endPoint x: 450, endPoint y: 101, distance: 201.8
click at [628, 196] on link "Contacts" at bounding box center [595, 189] width 277 height 29
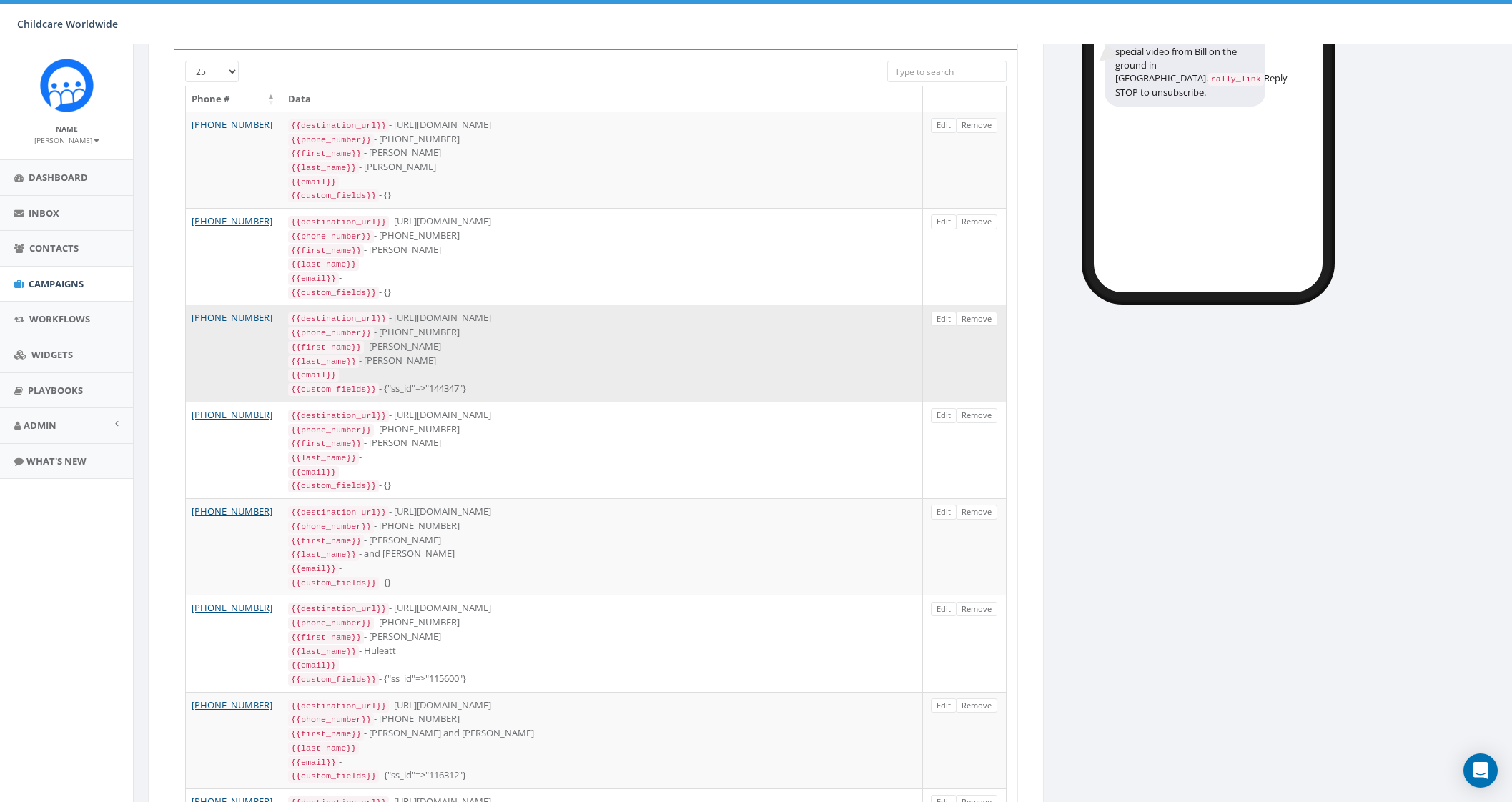
scroll to position [268, 0]
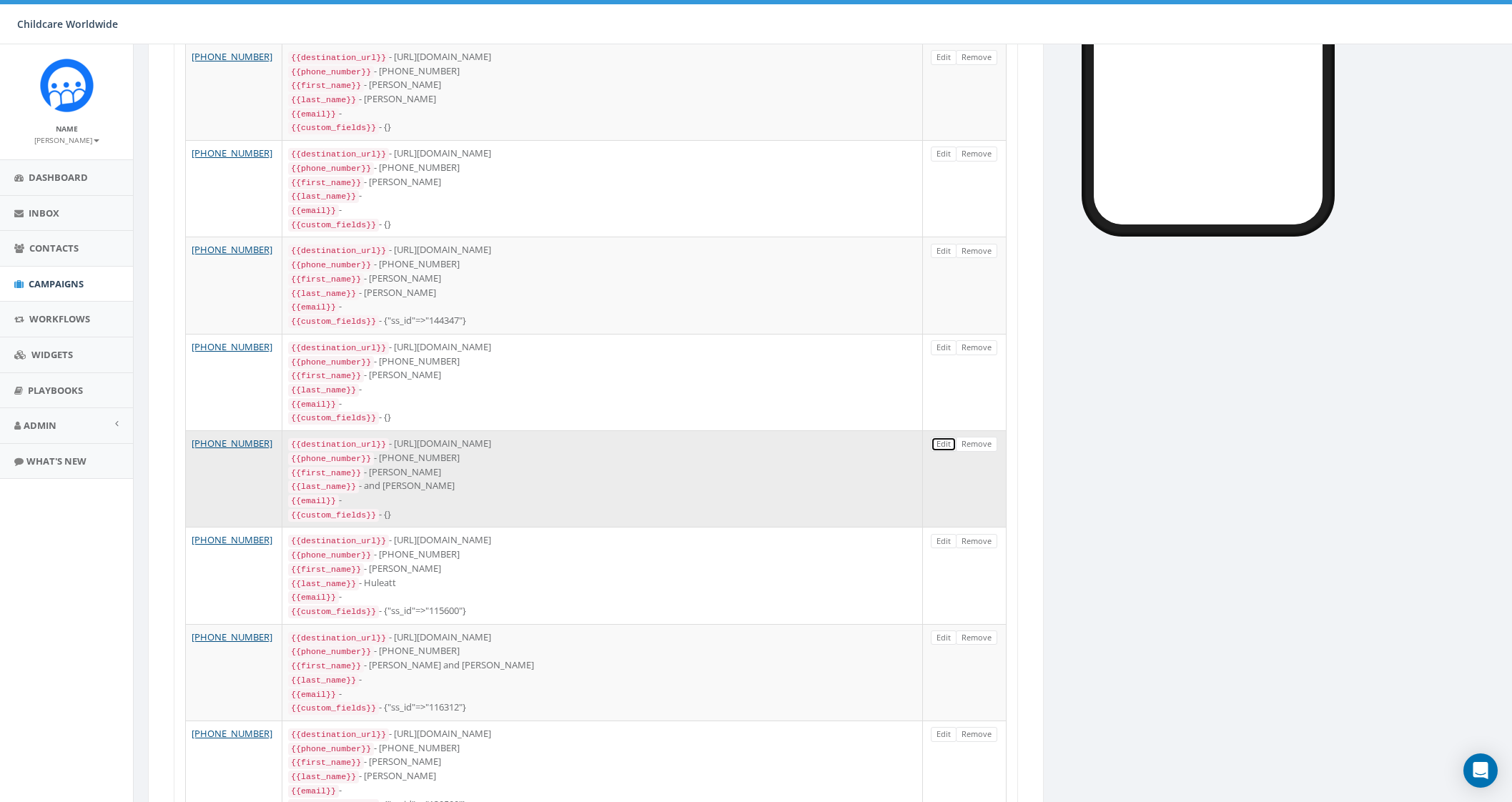
click at [944, 438] on link "Edit" at bounding box center [943, 444] width 26 height 15
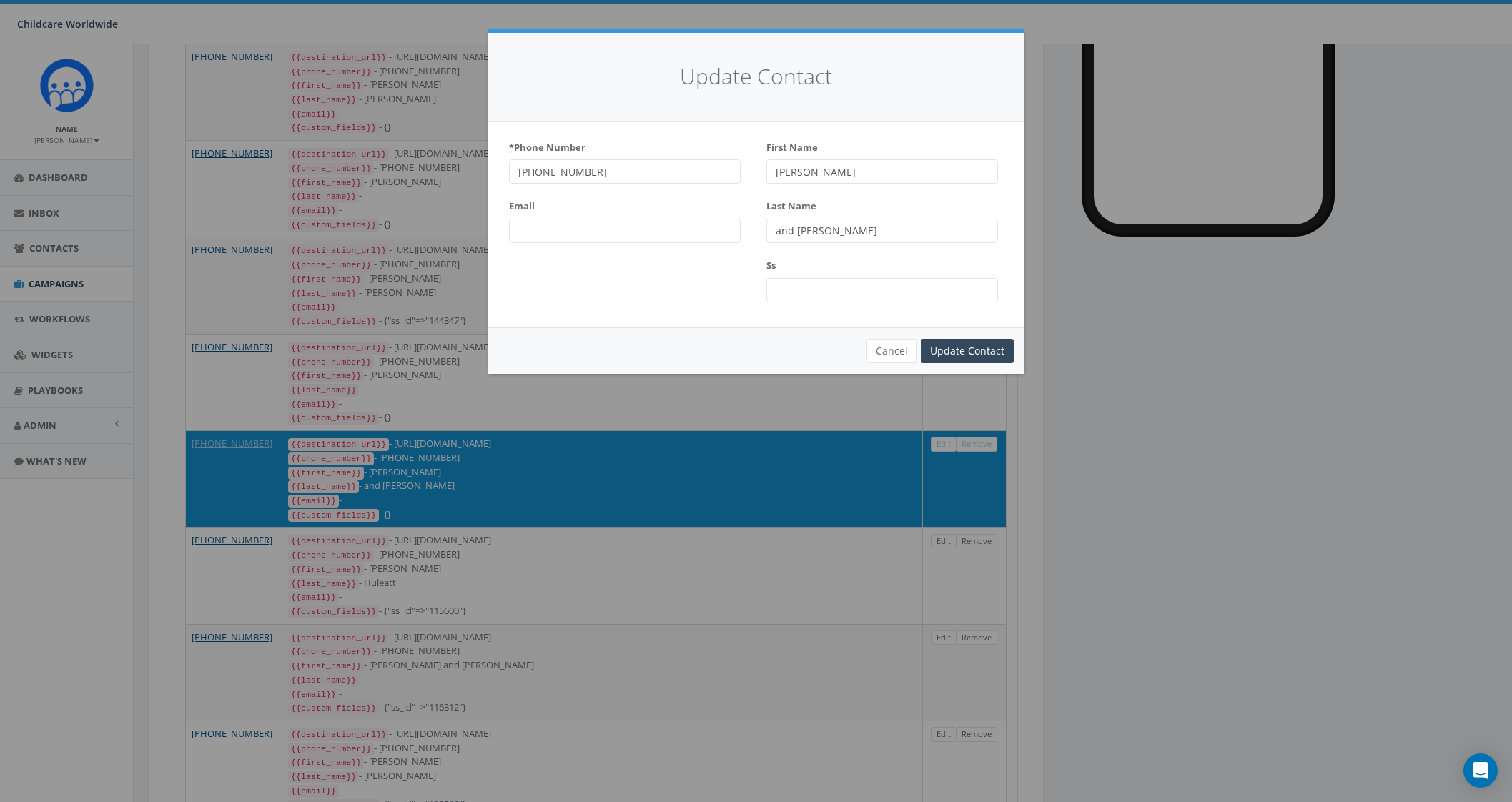
click at [842, 174] on input "Gavin" at bounding box center [882, 171] width 232 height 24
drag, startPoint x: 828, startPoint y: 232, endPoint x: 738, endPoint y: 230, distance: 90.0
click at [738, 230] on div "* Phone Number +13185429319 Email First Name Gavin Last Name and Dawn Stevens Ss" at bounding box center [756, 224] width 514 height 177
type input "[PERSON_NAME]"
click at [953, 344] on input "Update Contact" at bounding box center [967, 350] width 93 height 24
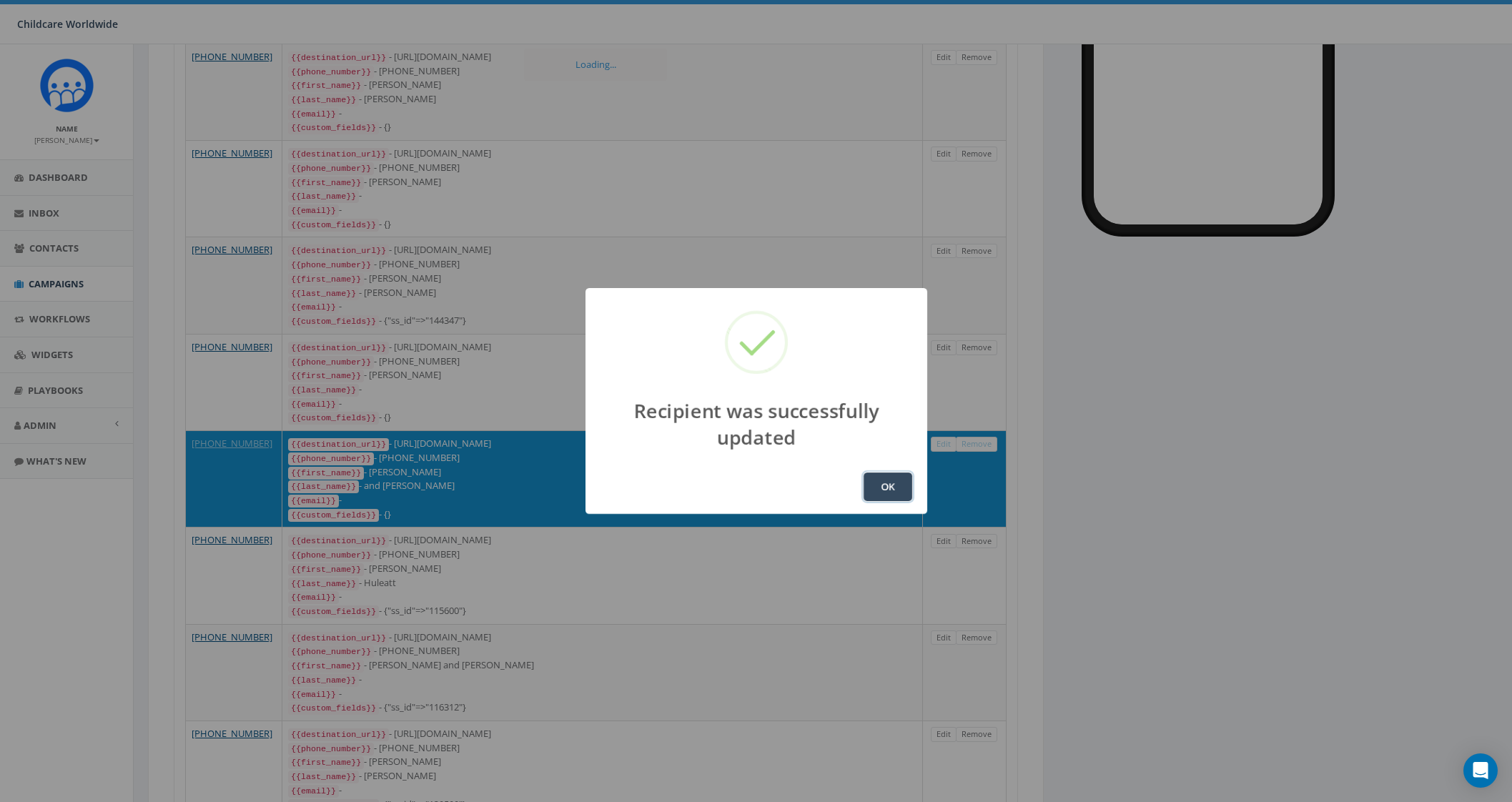
click at [867, 472] on button "OK" at bounding box center [888, 486] width 48 height 29
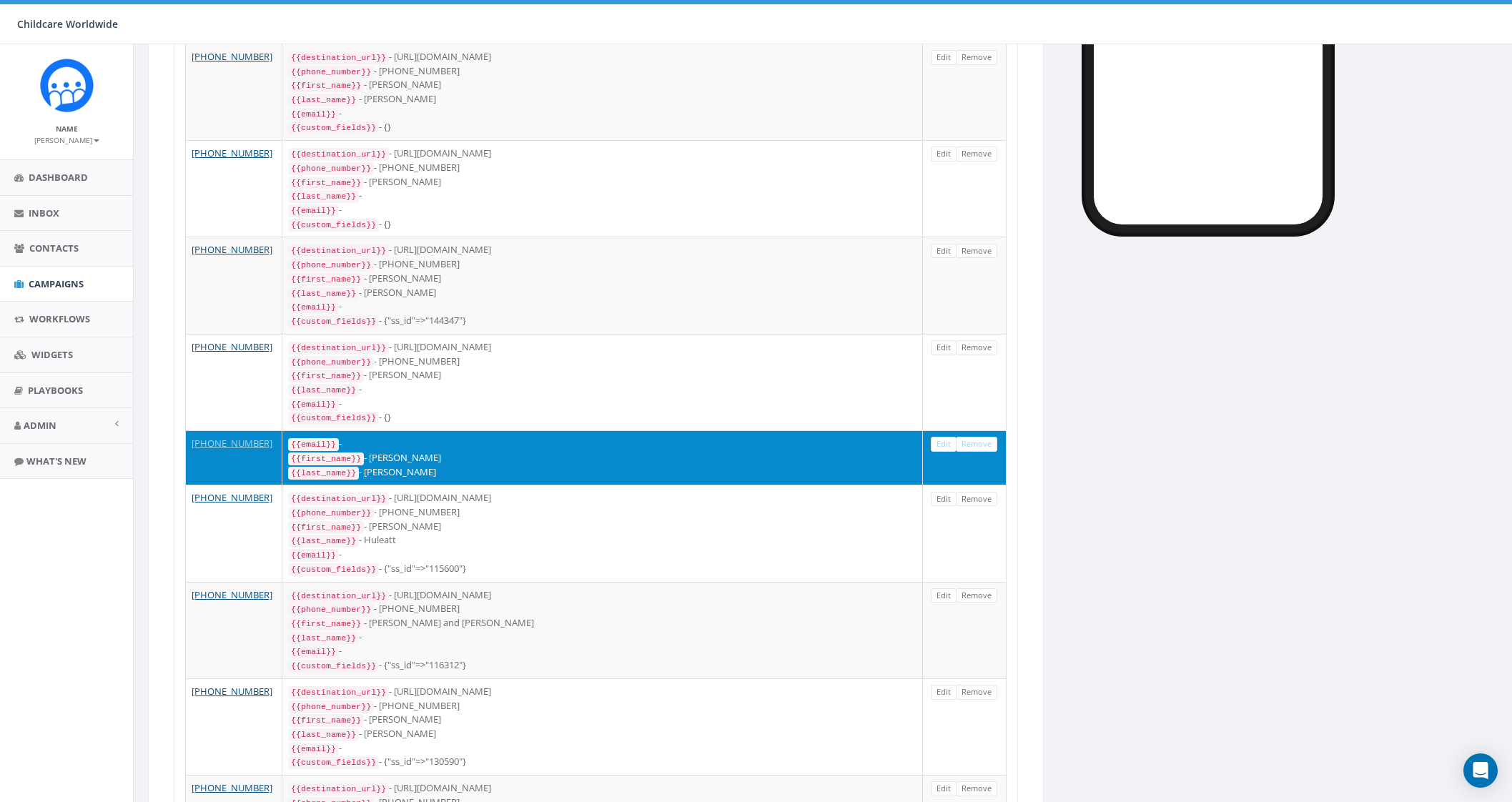
click at [559, 451] on div "{{first_name}} - Gavin" at bounding box center [602, 458] width 628 height 14
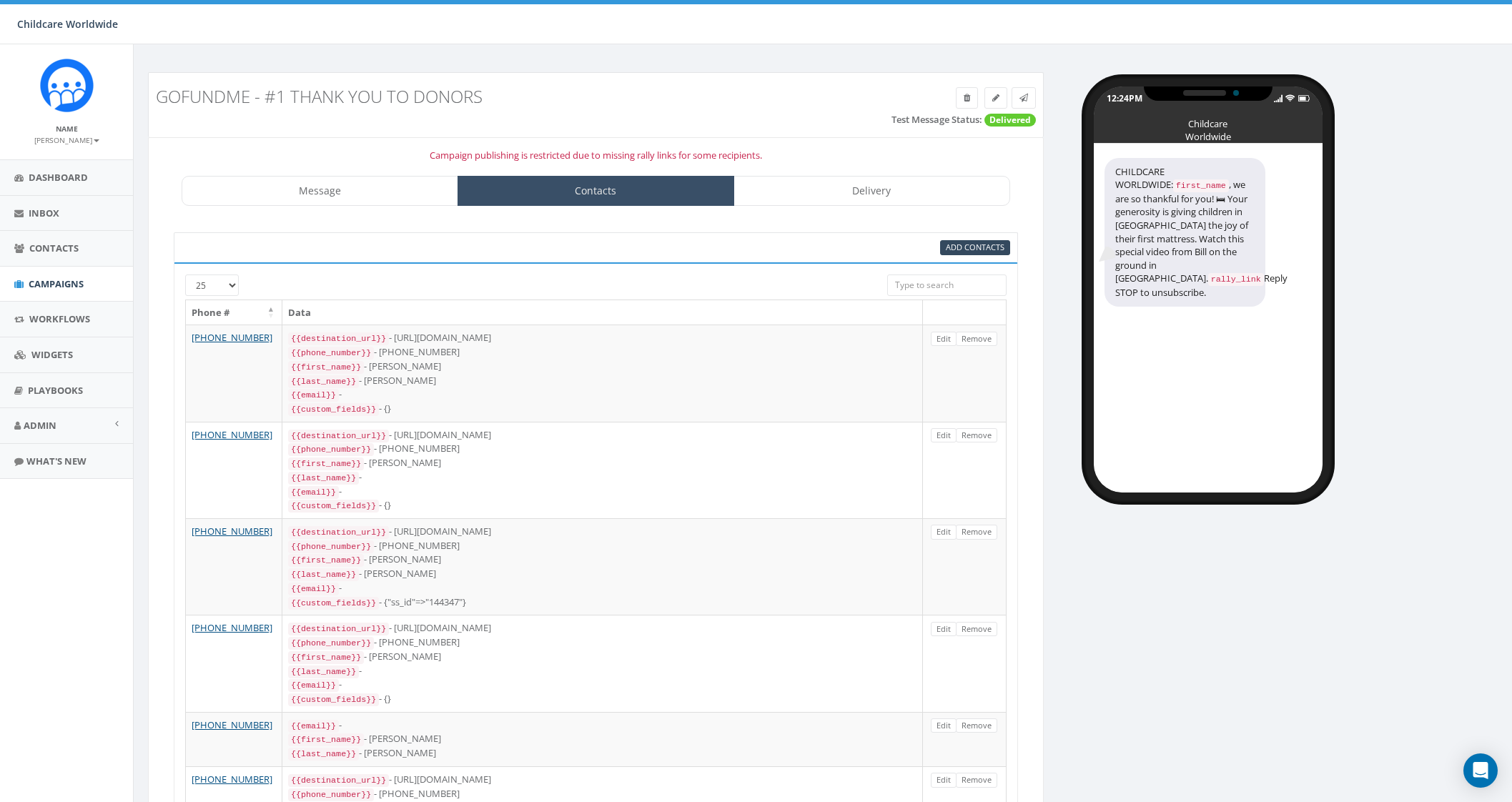
drag, startPoint x: 597, startPoint y: 171, endPoint x: 605, endPoint y: 180, distance: 12.0
click at [615, 187] on link "Contacts" at bounding box center [596, 190] width 276 height 30
click at [648, 199] on link "Contacts" at bounding box center [596, 190] width 276 height 30
click at [649, 198] on link "Contacts" at bounding box center [596, 190] width 276 height 30
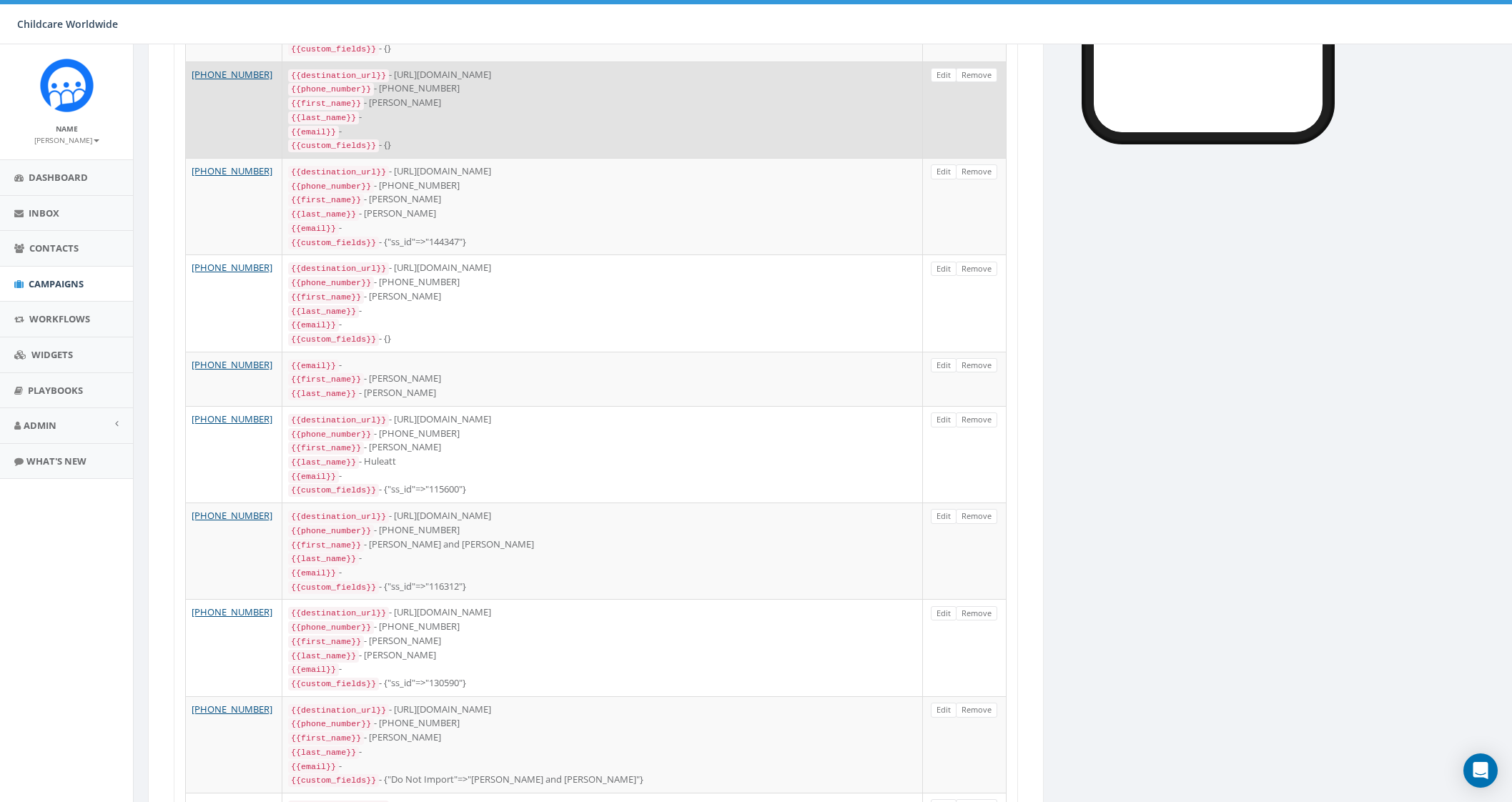
scroll to position [357, 0]
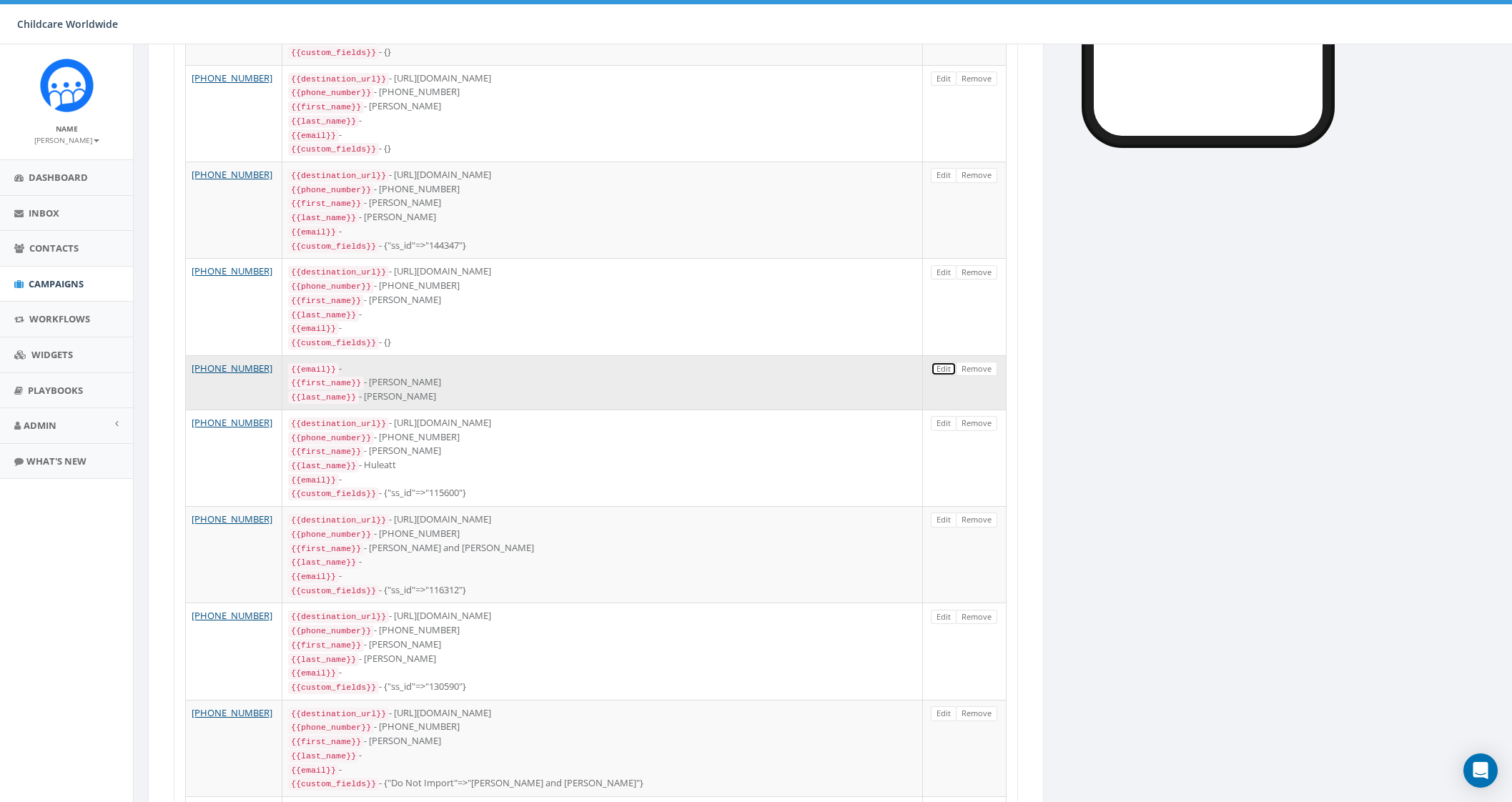
click at [945, 362] on link "Edit" at bounding box center [943, 368] width 26 height 15
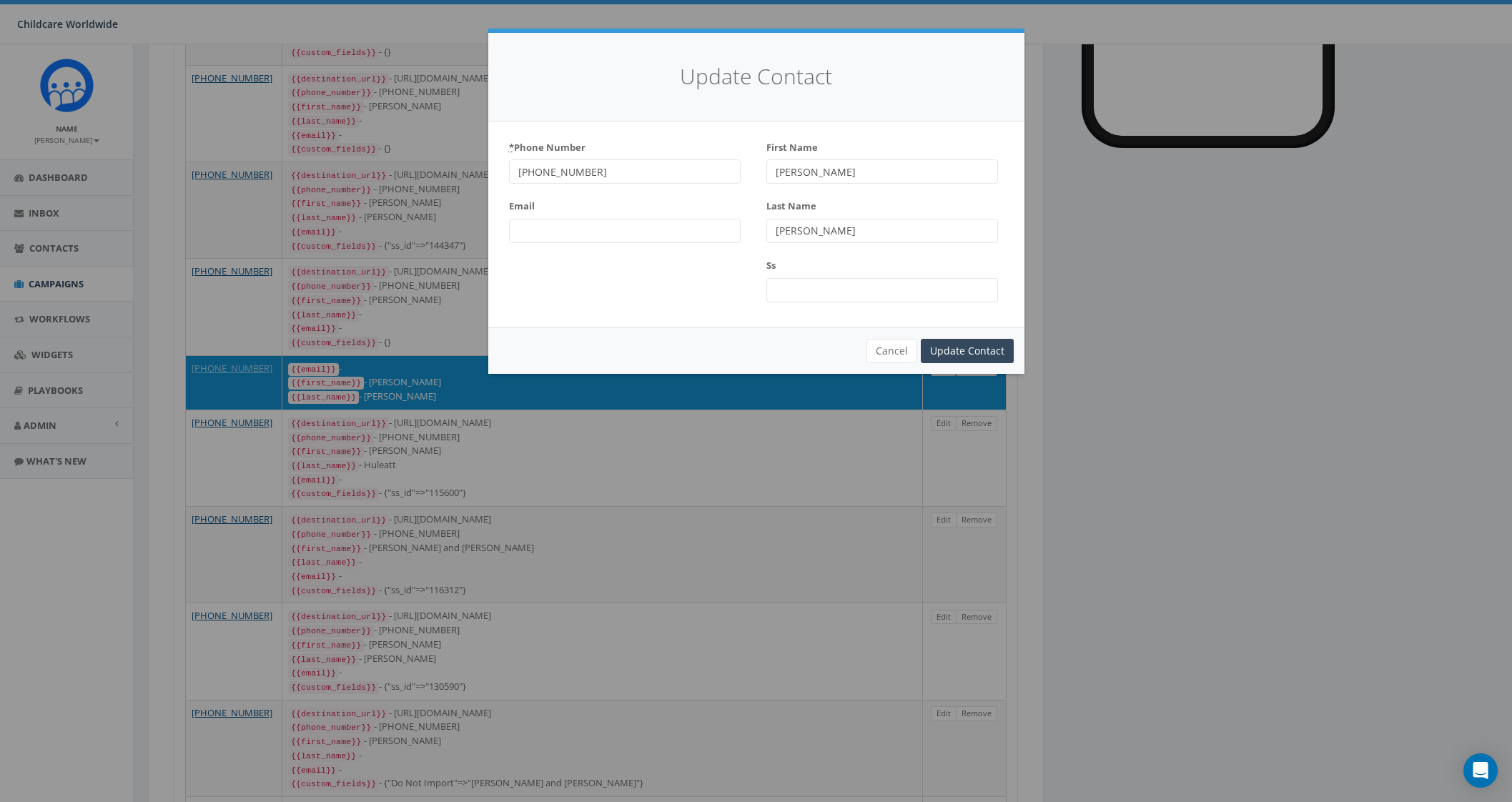
click at [664, 178] on input "[PHONE_NUMBER]" at bounding box center [624, 171] width 232 height 24
click at [889, 212] on div "Last Name Stevens" at bounding box center [882, 218] width 232 height 48
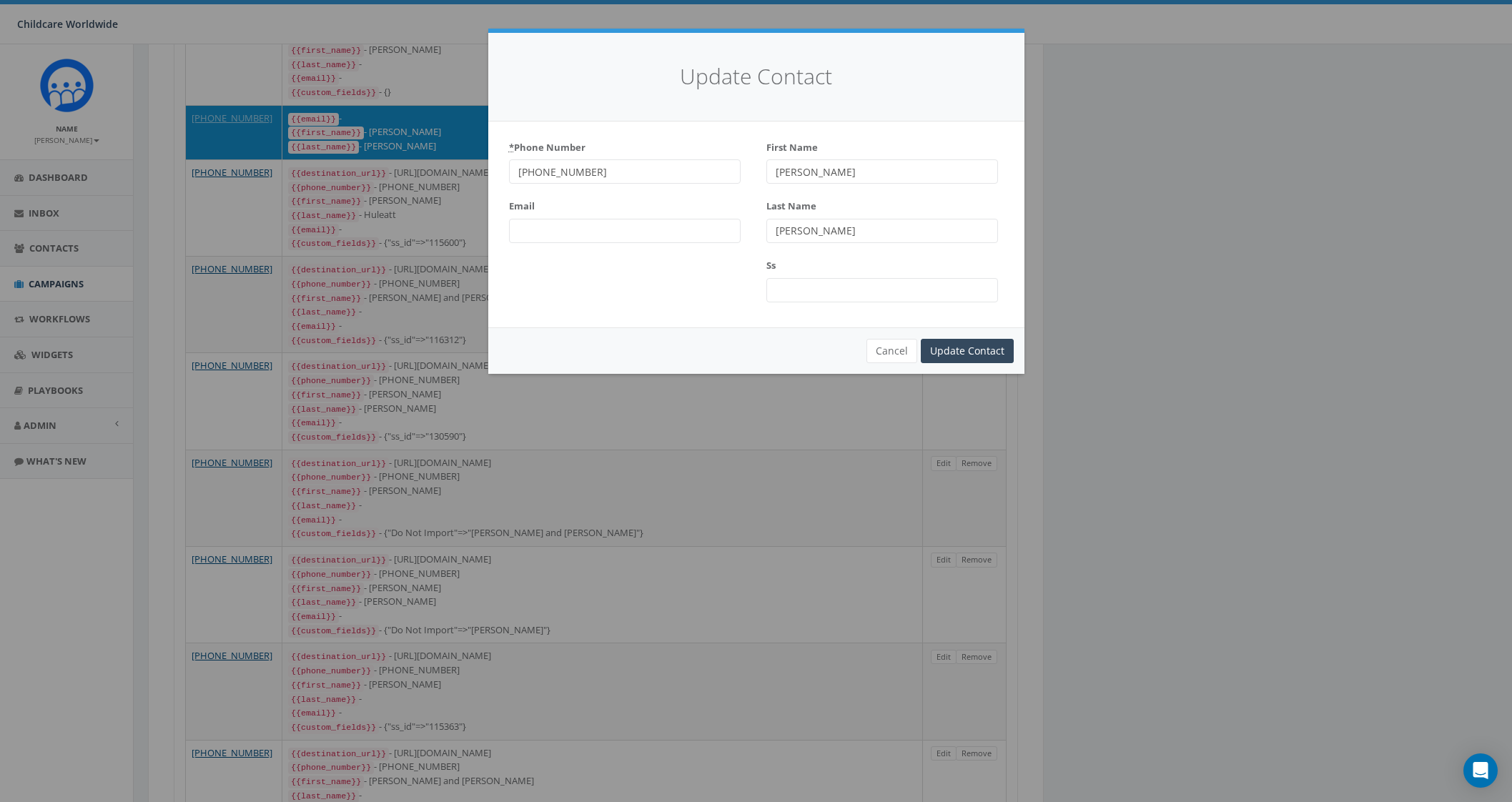
scroll to position [714, 0]
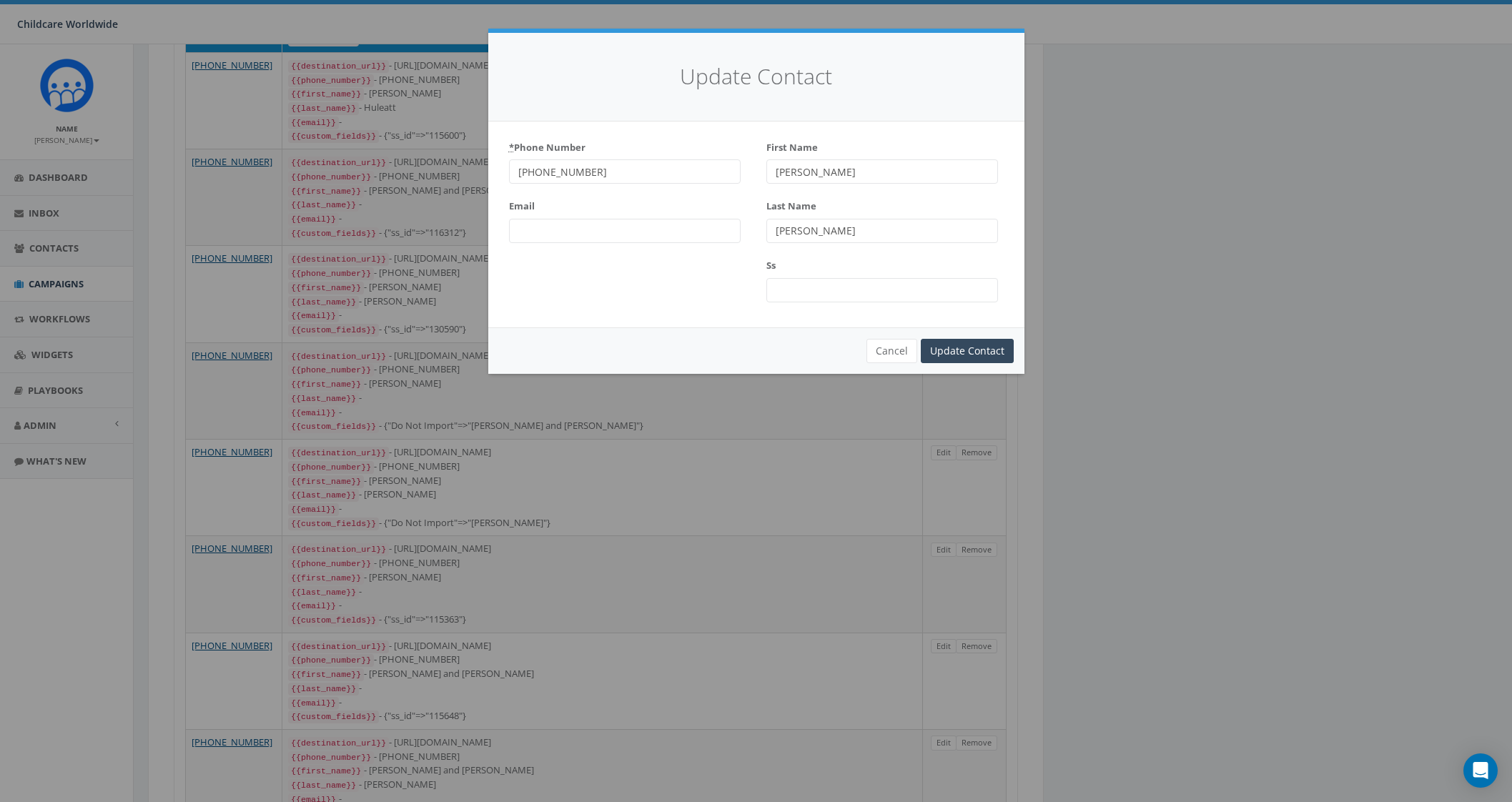
click at [782, 219] on input "[PERSON_NAME]" at bounding box center [882, 230] width 232 height 24
click at [775, 227] on input "[PERSON_NAME]" at bounding box center [882, 230] width 232 height 24
click at [911, 352] on button "Cancel" at bounding box center [891, 350] width 51 height 24
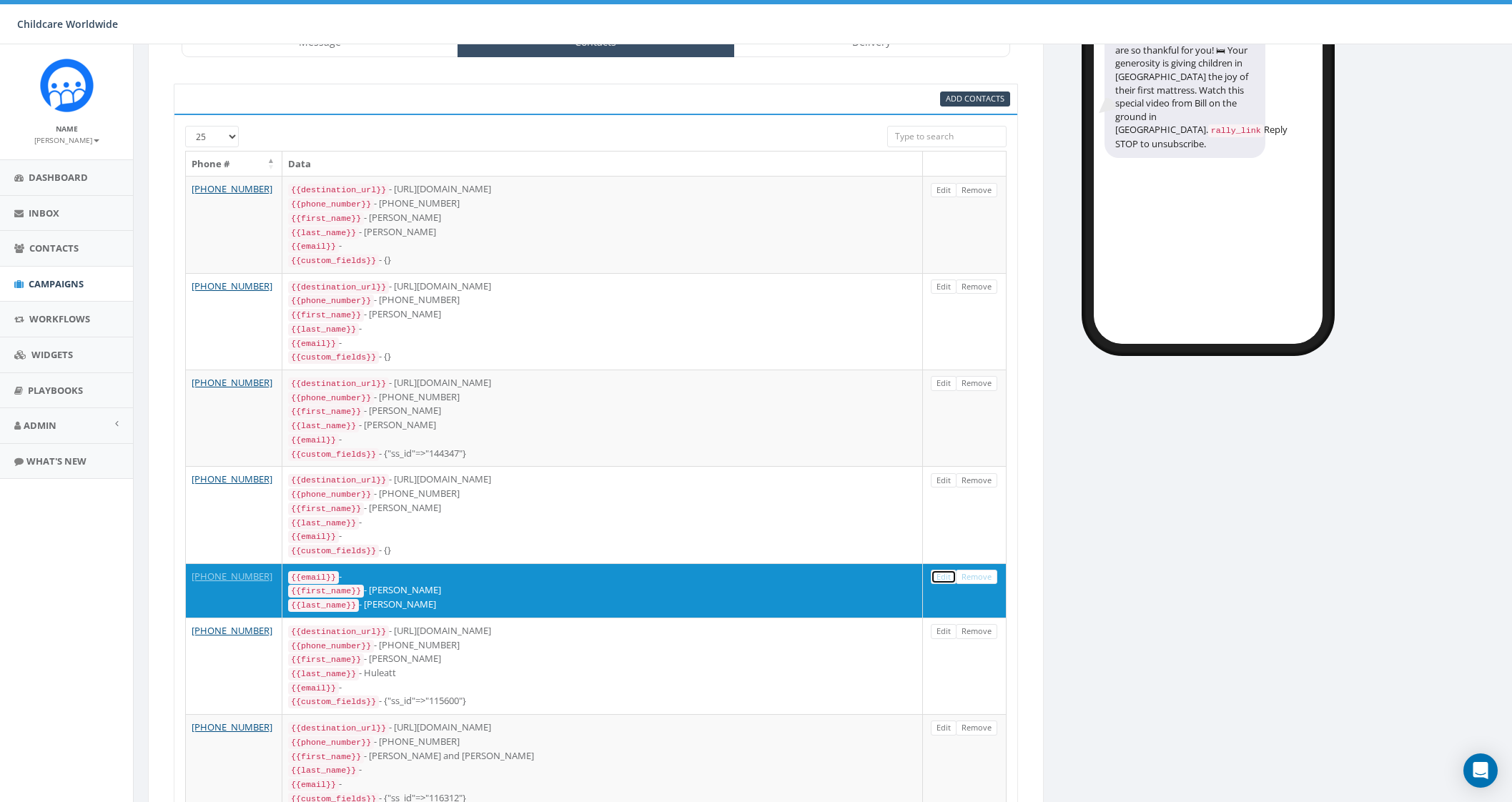
scroll to position [0, 0]
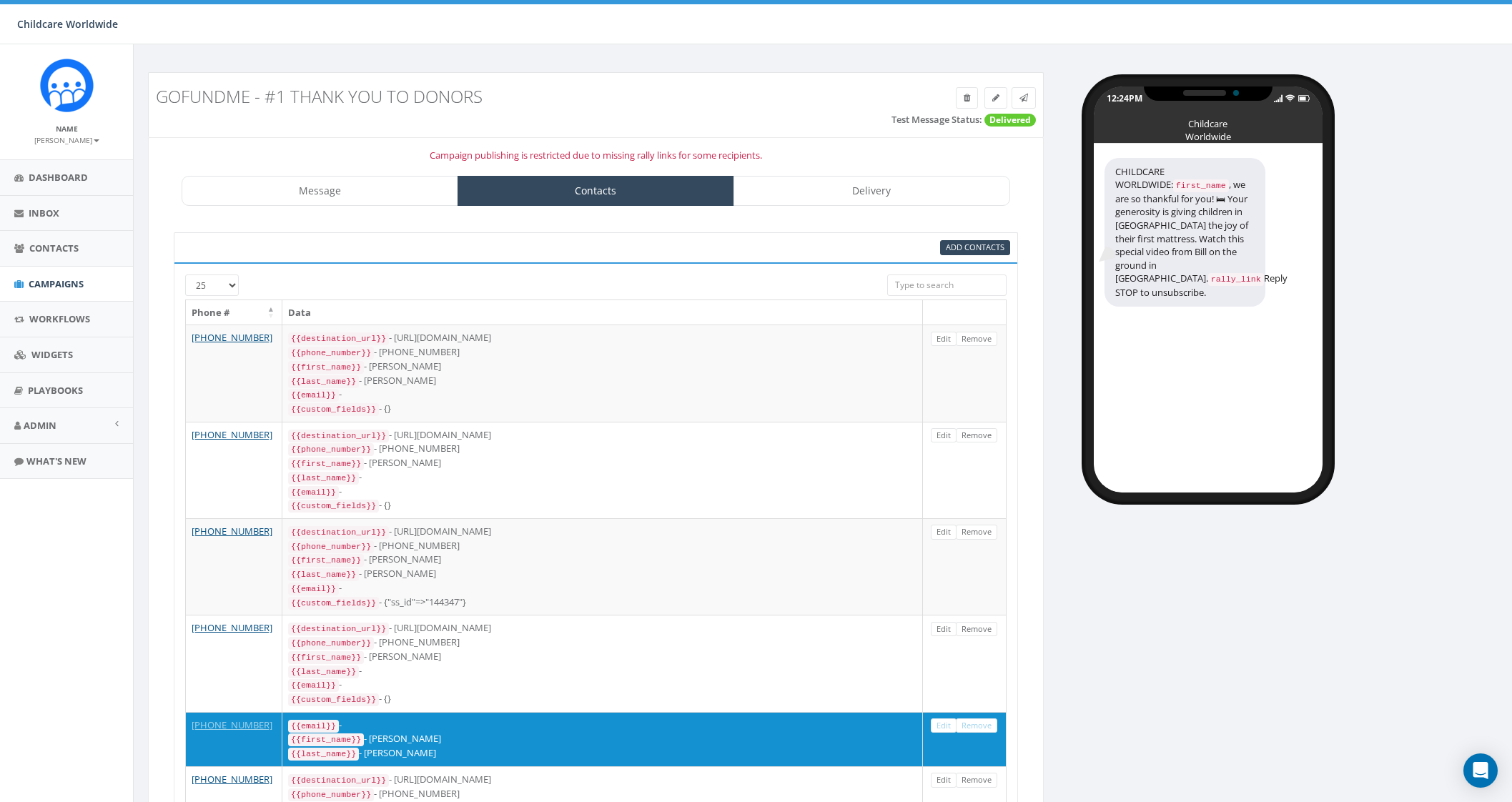
click at [841, 198] on link "Delivery" at bounding box center [872, 190] width 276 height 30
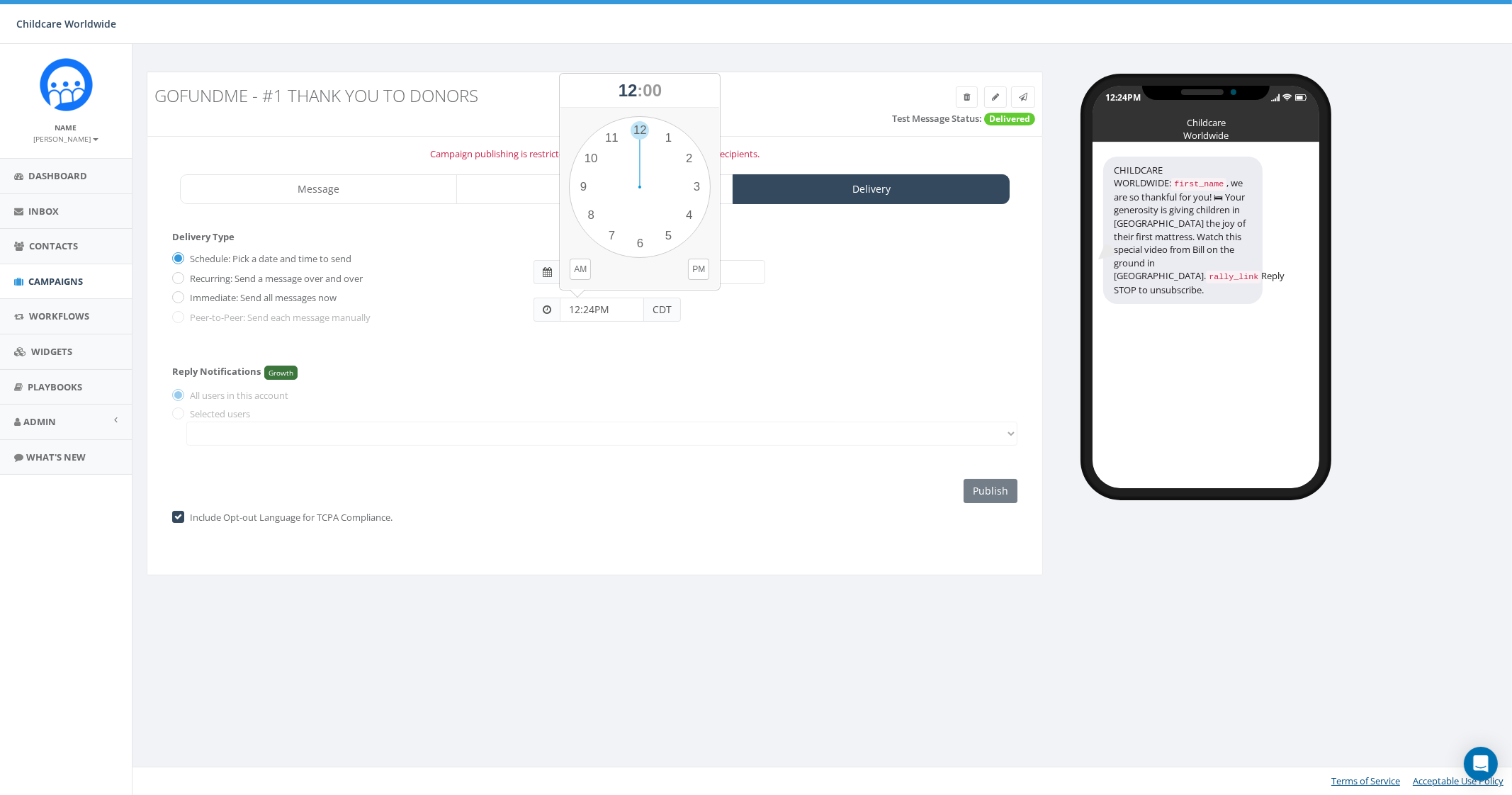
click at [605, 316] on input "12:24PM" at bounding box center [602, 309] width 84 height 24
click at [684, 155] on div "1 2 3 4 5 6 7 8 9 10 11 12 00 05 10 15 20 25 30 35 40 45 50 55" at bounding box center [639, 186] width 142 height 142
click at [635, 125] on div "1 2 3 4 5 6 7 8 9 10 11 12 00 05 10 15 20 25 30 35 40 45 50 55" at bounding box center [639, 186] width 142 height 142
click at [628, 318] on input "02:00PM" at bounding box center [602, 309] width 84 height 24
click at [662, 135] on div "1 2 3 4 5 6 7 8 9 10 11 12 00 05 10 15 20 25 30 35 40 45 50 55" at bounding box center [639, 186] width 142 height 142
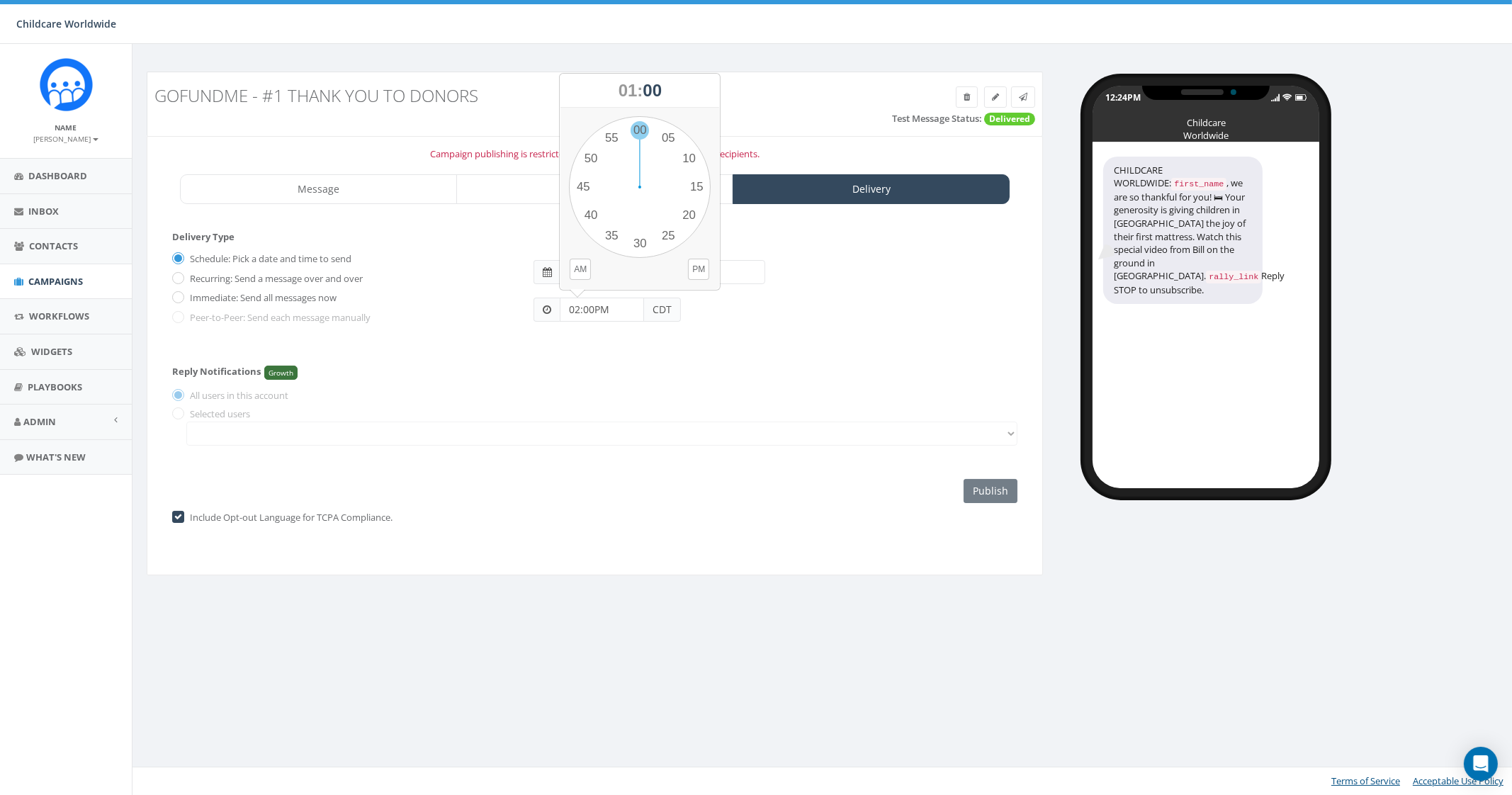
click at [641, 127] on div "1 2 3 4 5 6 7 8 9 10 11 12 00 05 10 15 20 25 30 35 40 45 50 55" at bounding box center [639, 186] width 142 height 142
type input "01:00PM"
click at [611, 277] on input "2025-08-27" at bounding box center [662, 271] width 205 height 24
click at [624, 426] on td "26" at bounding box center [616, 426] width 21 height 21
type input "2025-08-26"
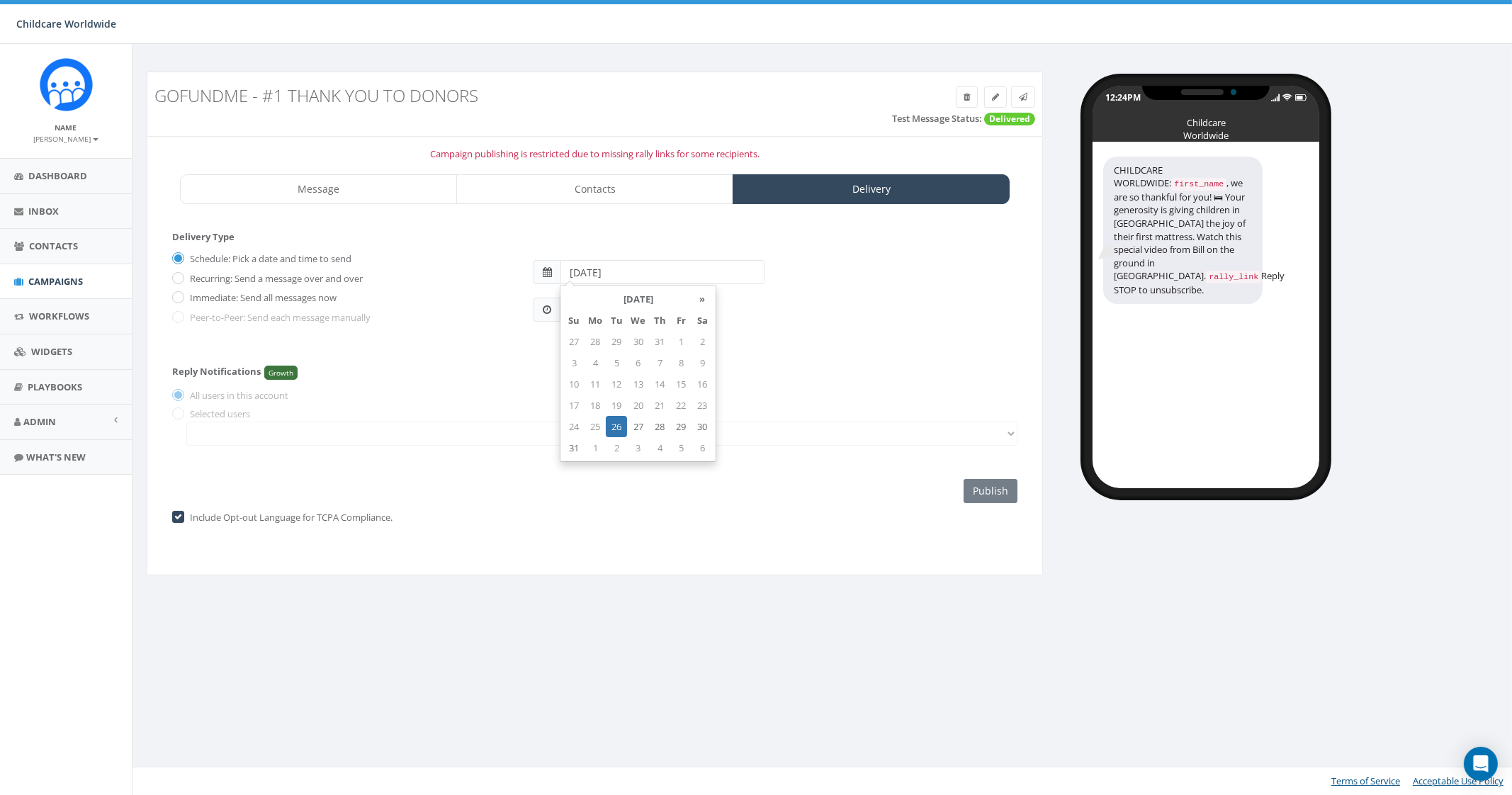
click at [620, 426] on td "26" at bounding box center [616, 426] width 21 height 21
click at [613, 426] on td "26" at bounding box center [616, 426] width 21 height 21
click at [776, 361] on div "Reply Notifications Growth All users in this account Selected users" at bounding box center [595, 402] width 846 height 101
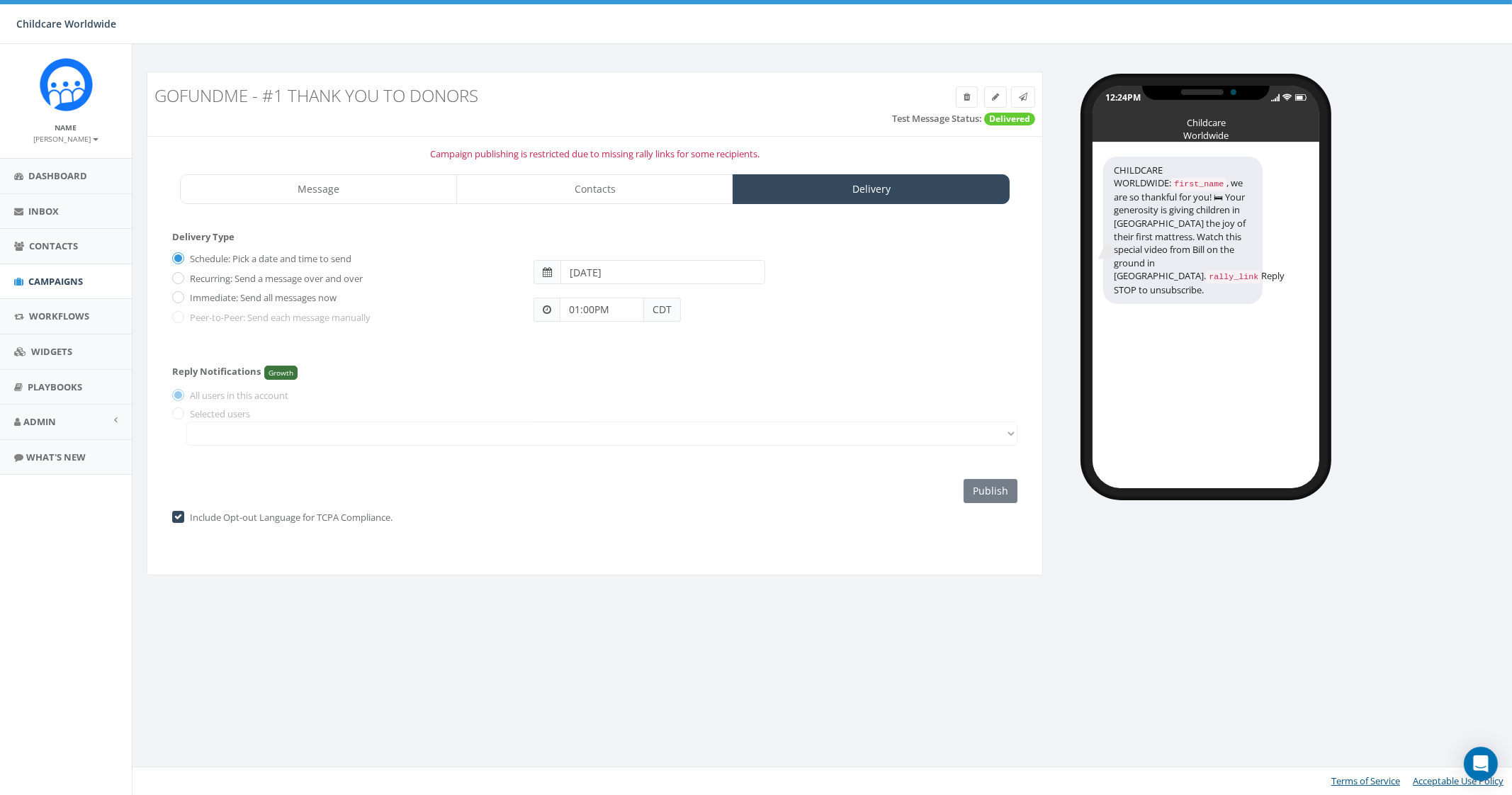
click at [765, 417] on div "Reply Notifications Growth All users in this account Selected users" at bounding box center [595, 402] width 846 height 101
click at [580, 327] on div "Schedule: Pick a date and time to send Recurring: Send a message over and over …" at bounding box center [595, 293] width 846 height 92
click at [453, 294] on div "Immediate: Send all messages now" at bounding box center [343, 296] width 340 height 20
click at [633, 200] on link "Contacts" at bounding box center [595, 189] width 277 height 29
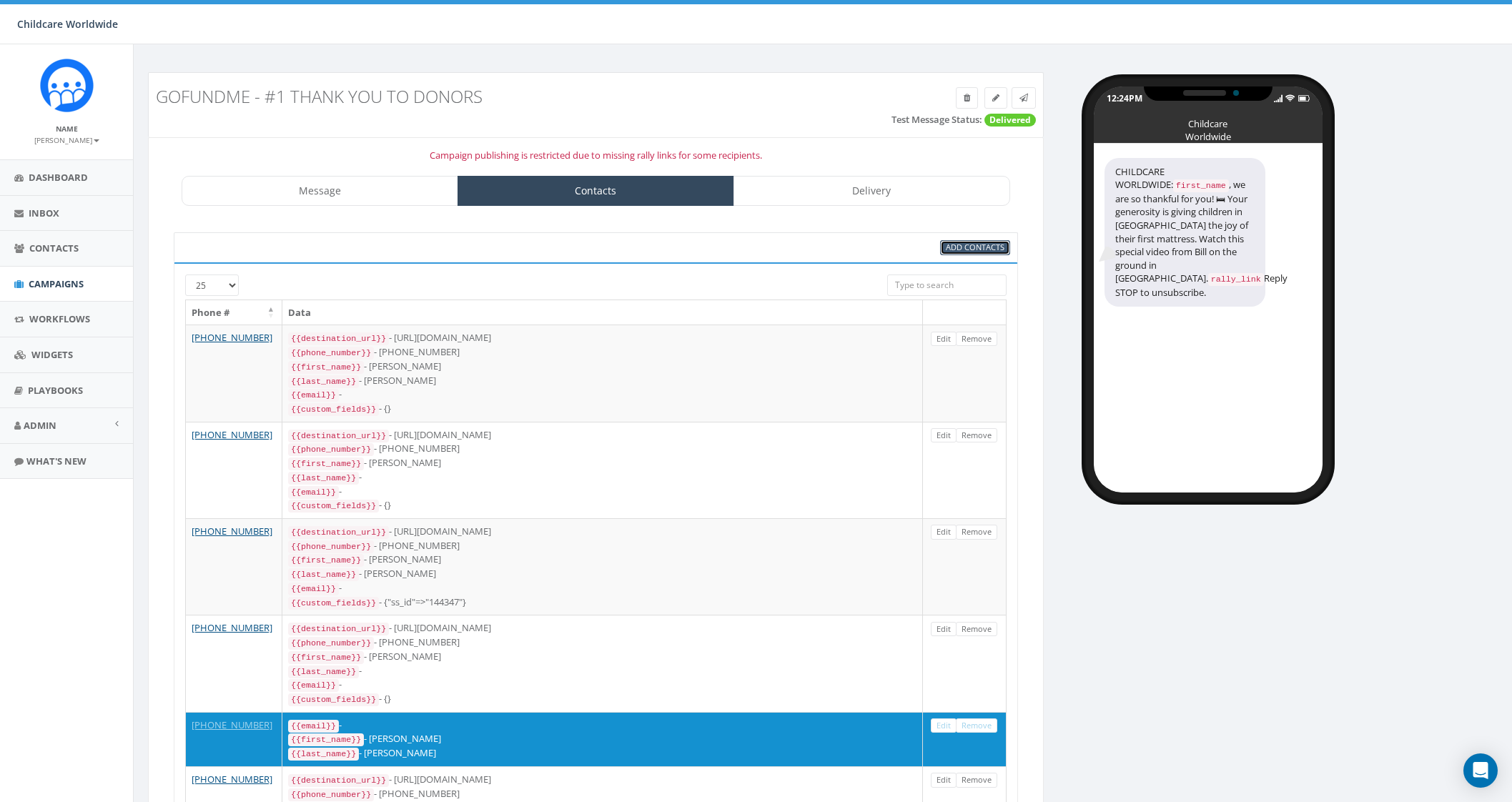
click at [977, 244] on span "Add Contacts" at bounding box center [975, 247] width 59 height 11
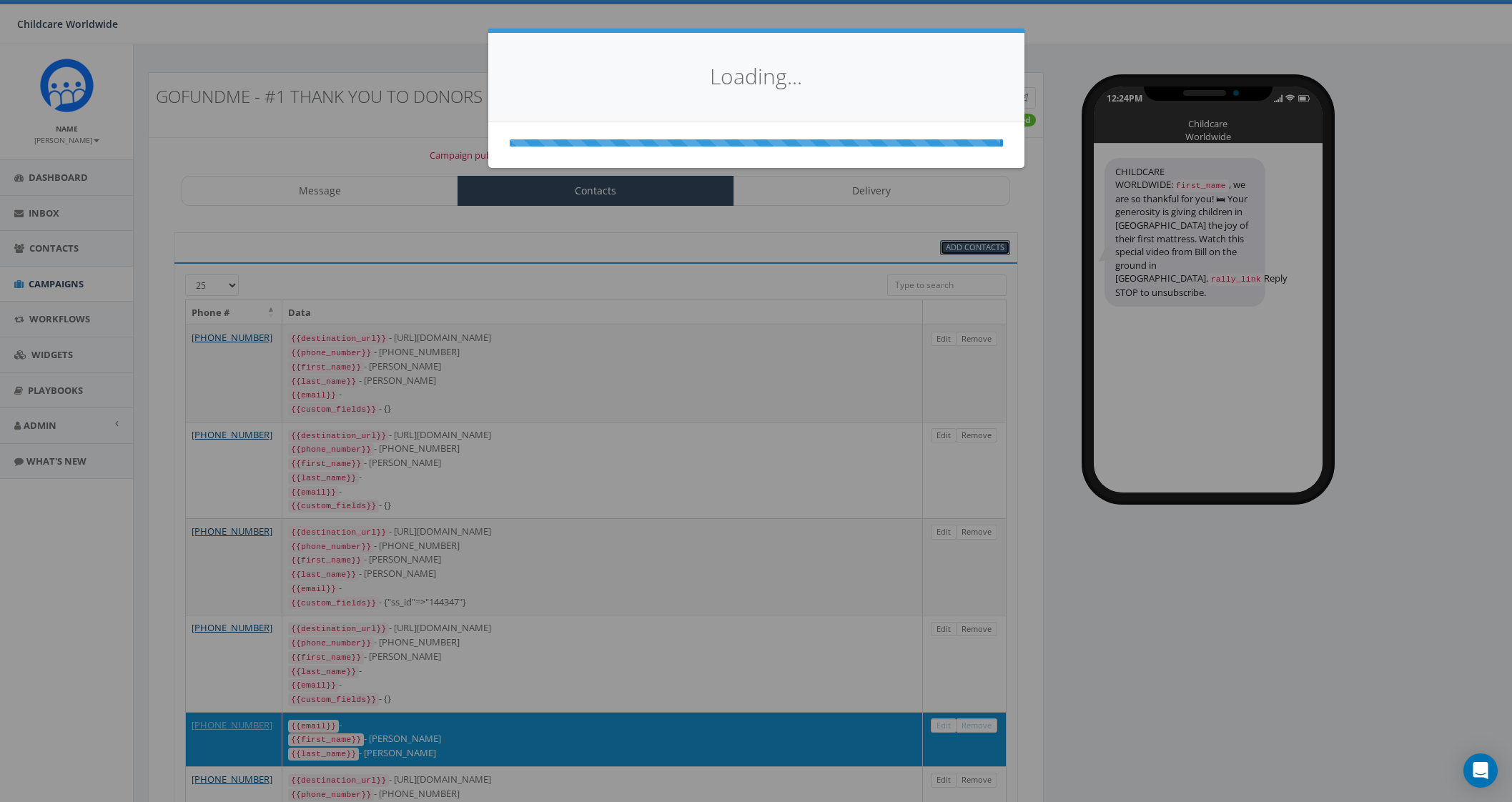
select select
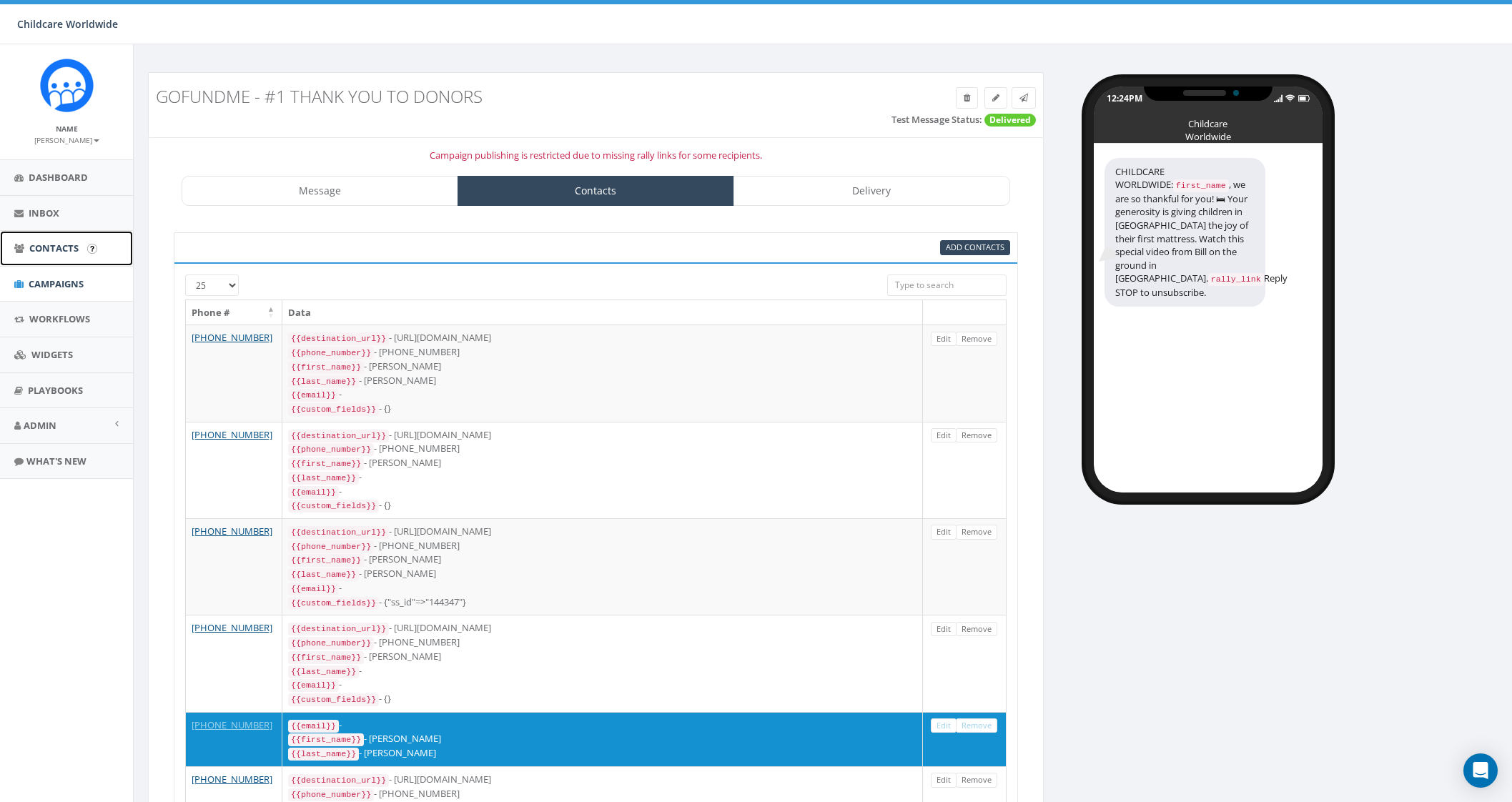
click at [47, 254] on span "Contacts" at bounding box center [54, 248] width 49 height 12
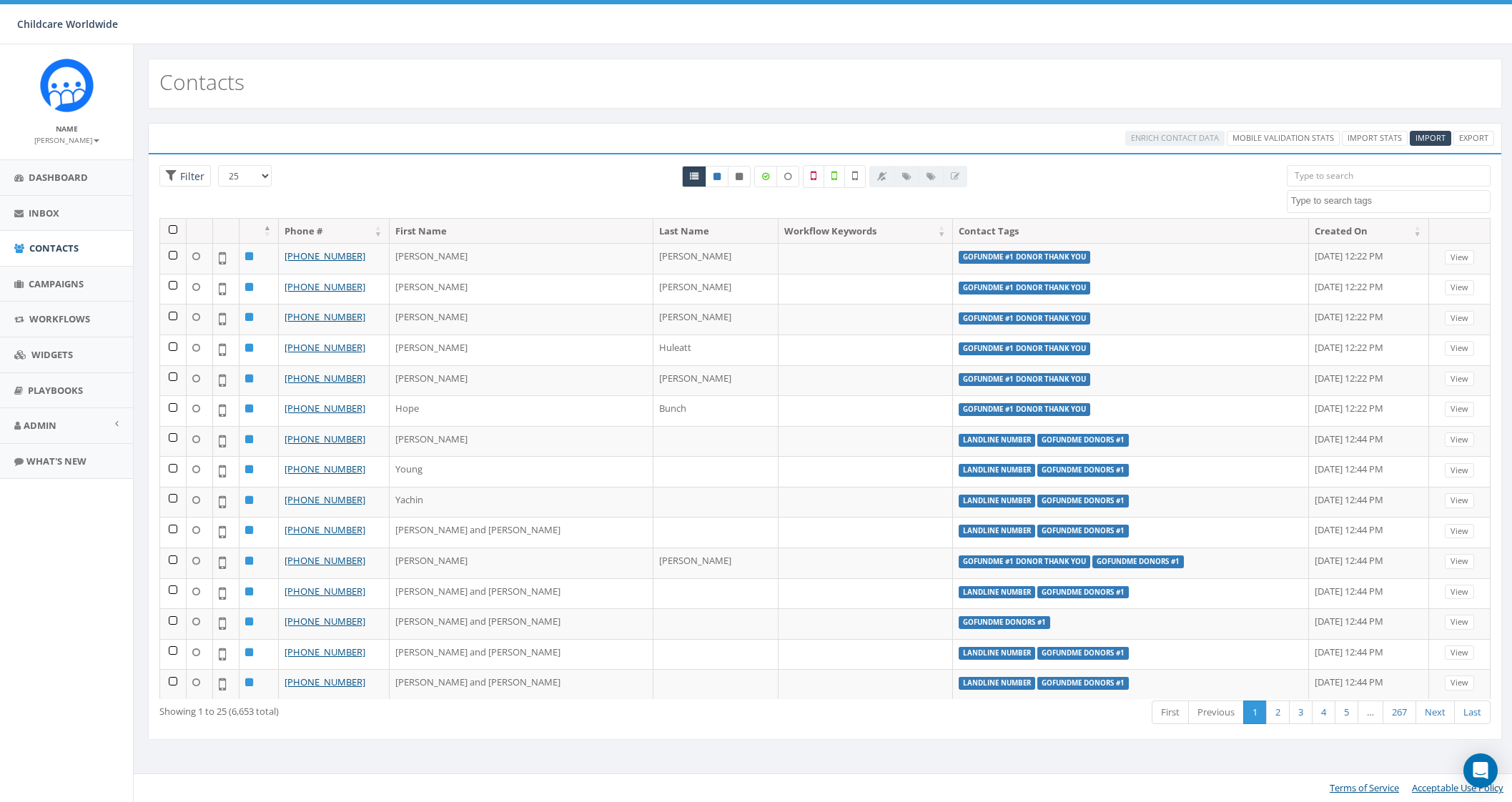
select select
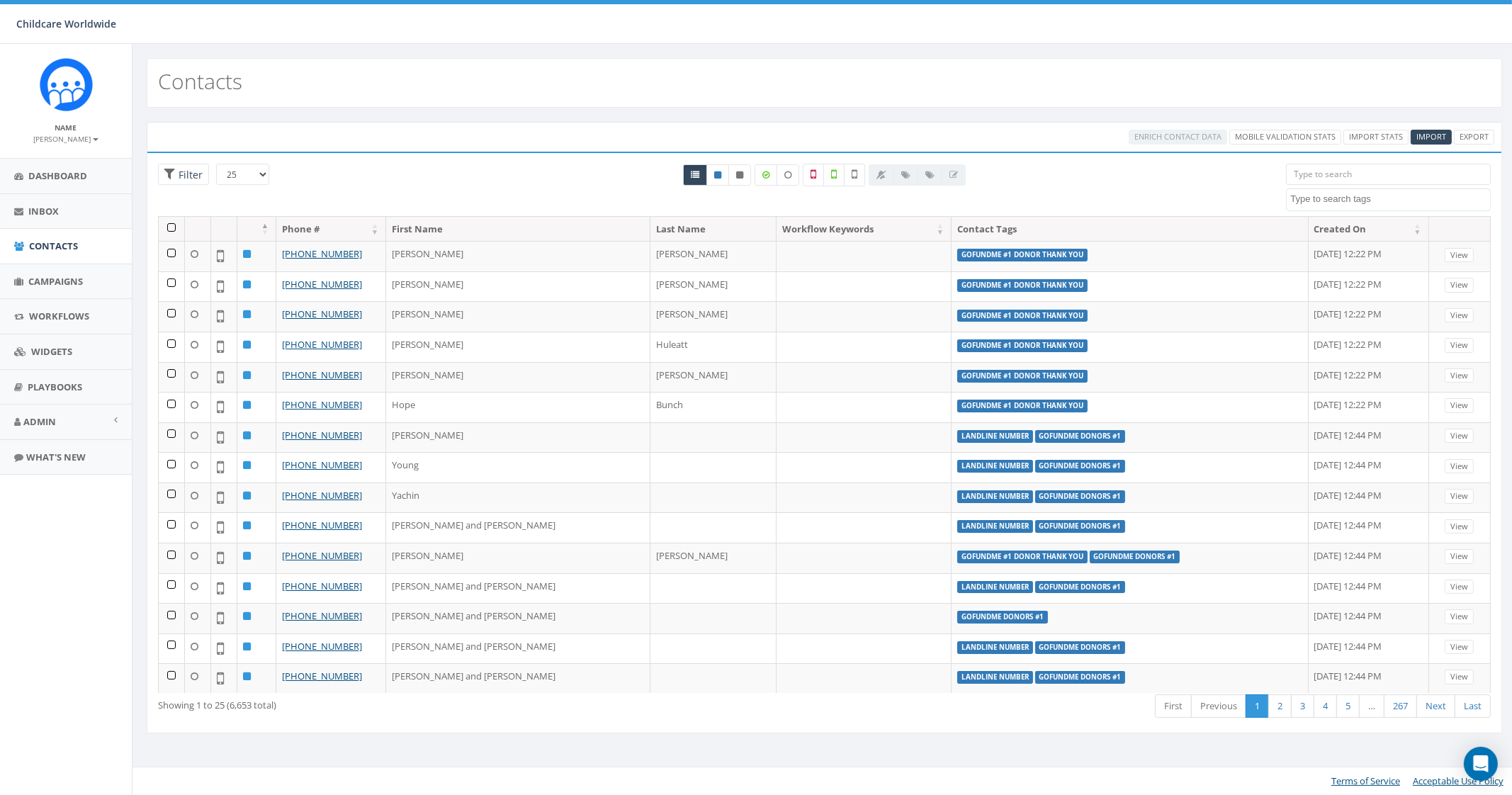
click at [1394, 206] on span at bounding box center [1388, 200] width 204 height 22
type textarea "GoFund"
select select "GoFundMe #1 Donor Thank You"
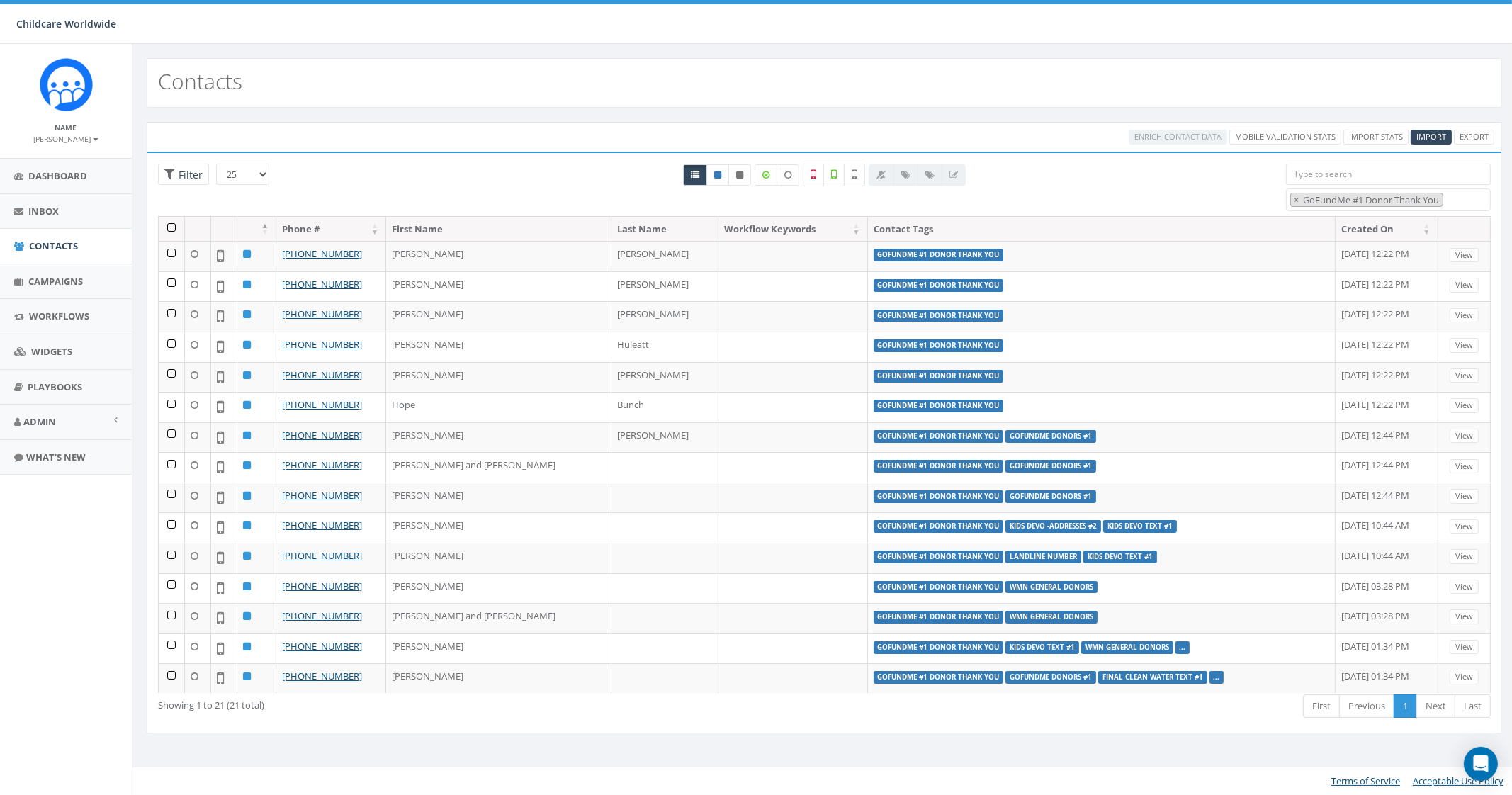
click at [170, 226] on th at bounding box center [172, 229] width 26 height 25
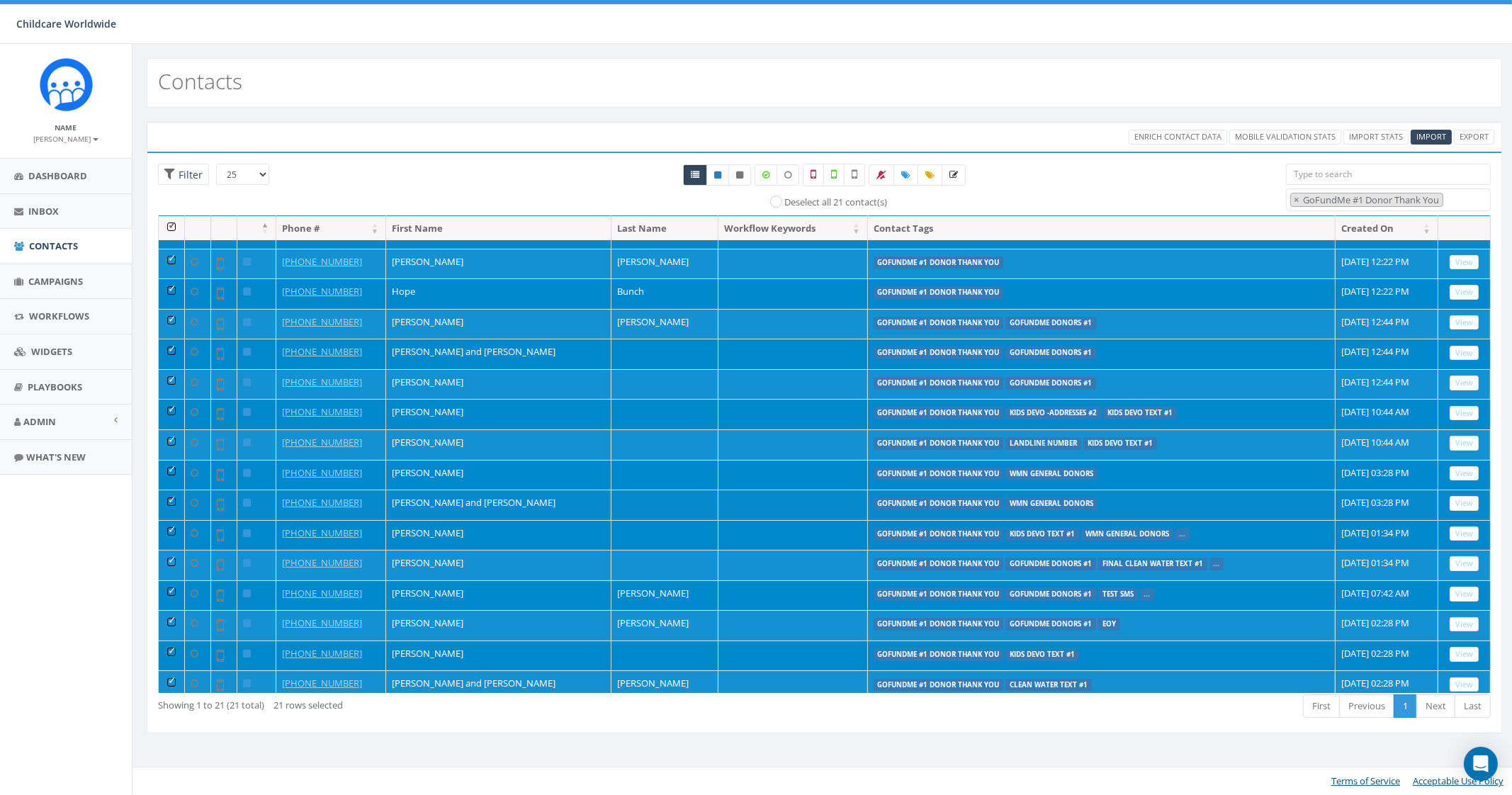
scroll to position [0, 0]
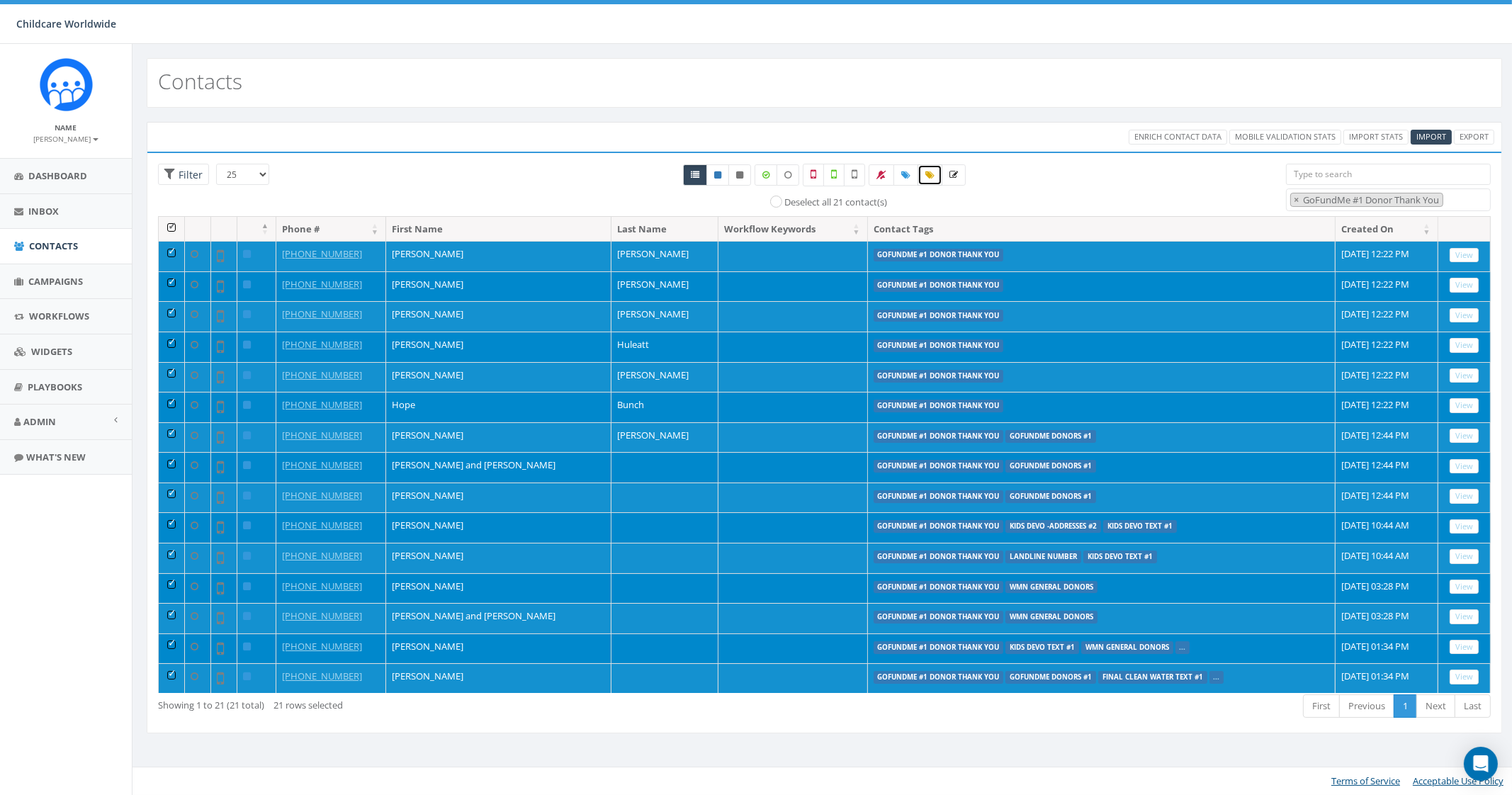
click at [931, 174] on icon at bounding box center [930, 175] width 9 height 9
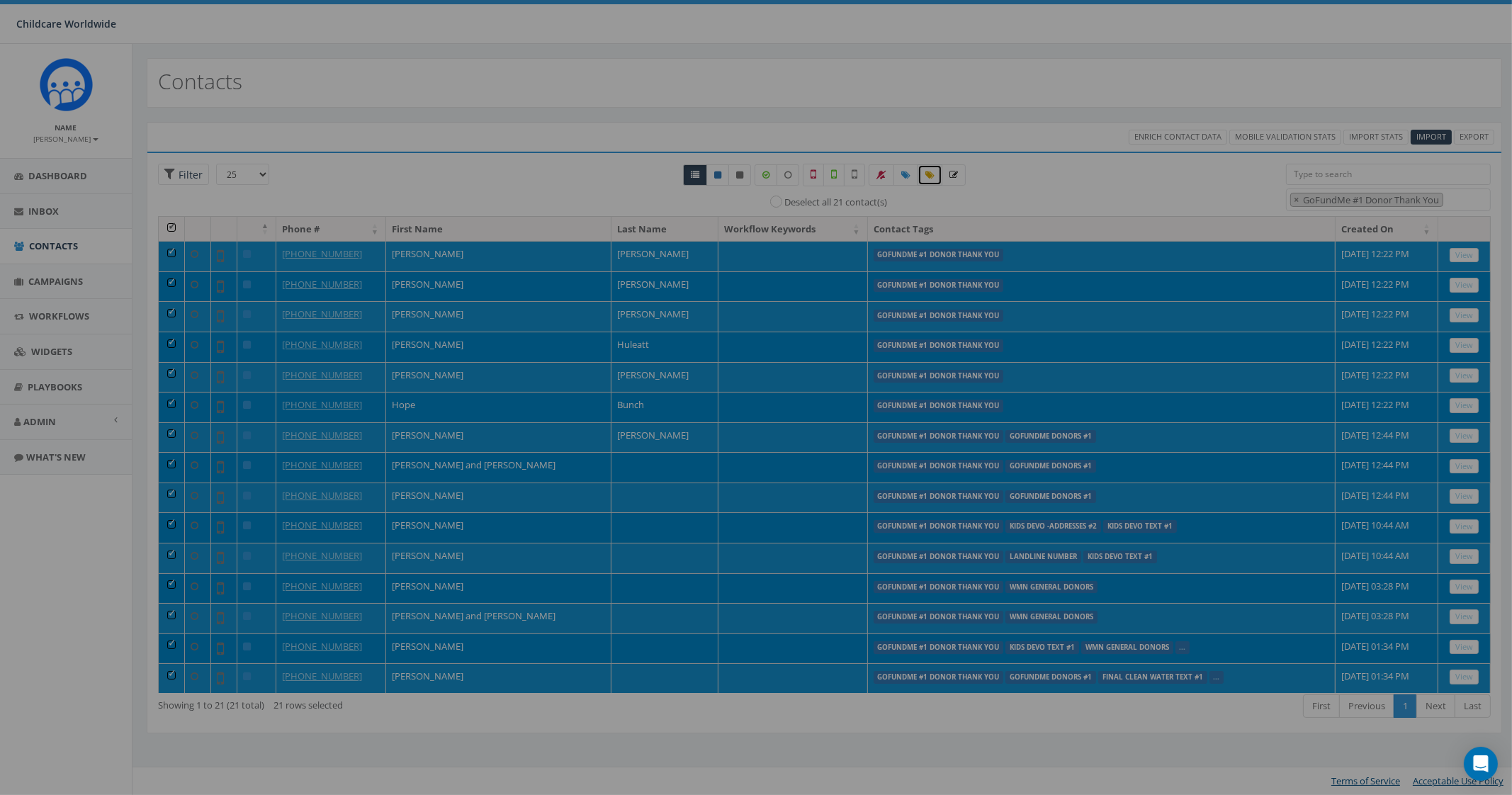
select select "GoFundMe #1 Donor Thank You"
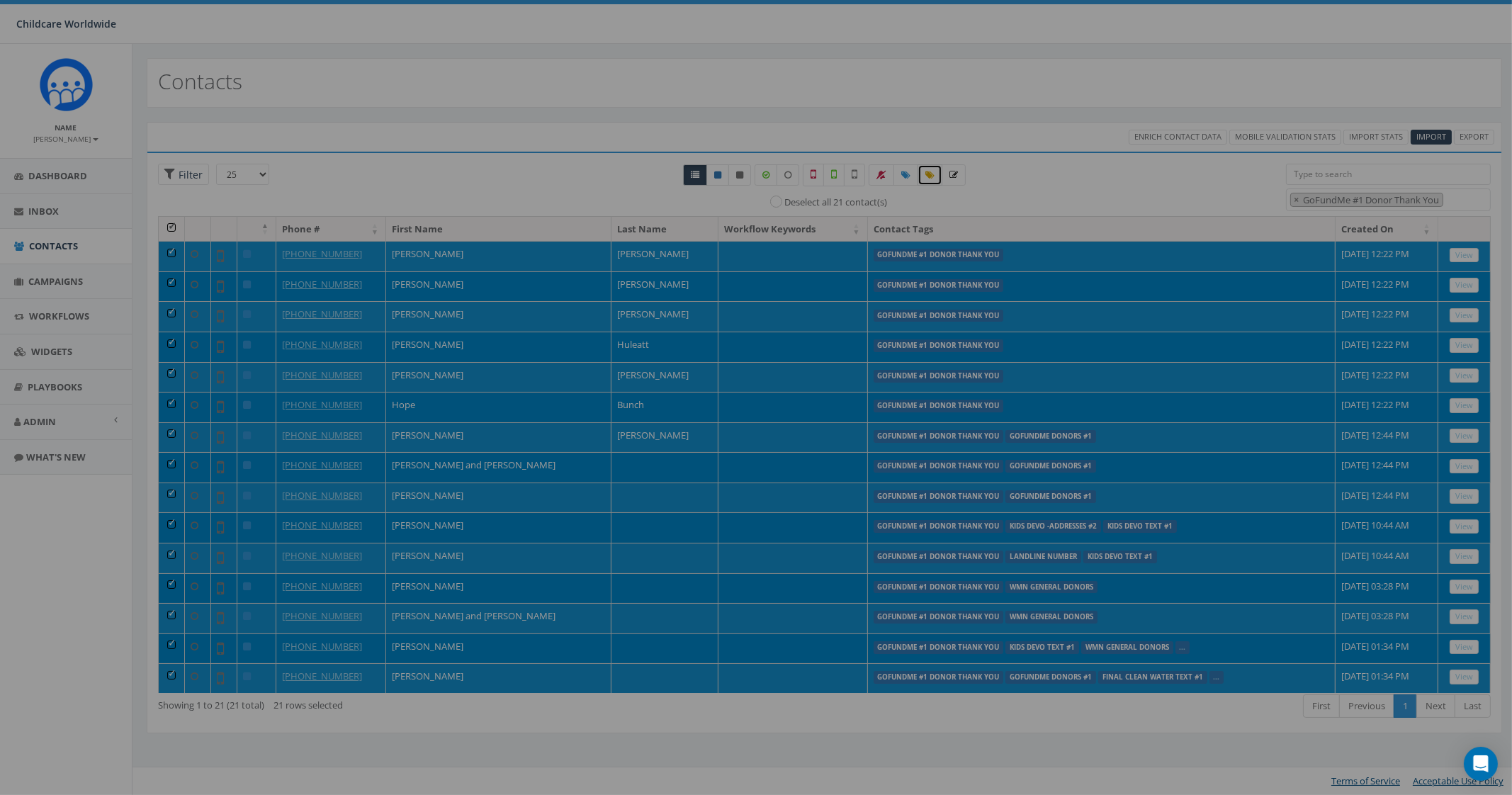
select select "GoFundMe #1 Donor Thank You"
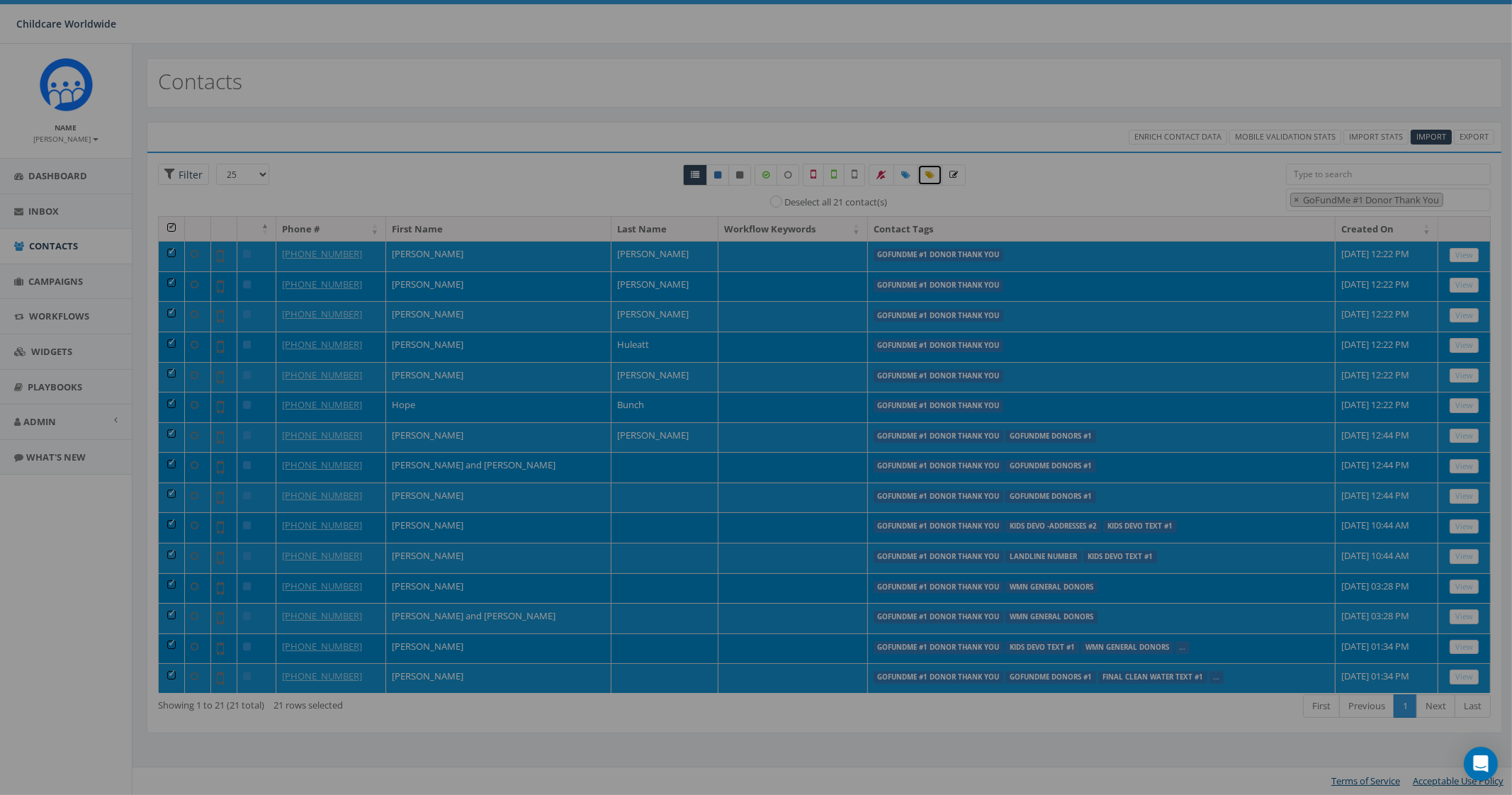
select select "GoFundMe #1 Donor Thank You"
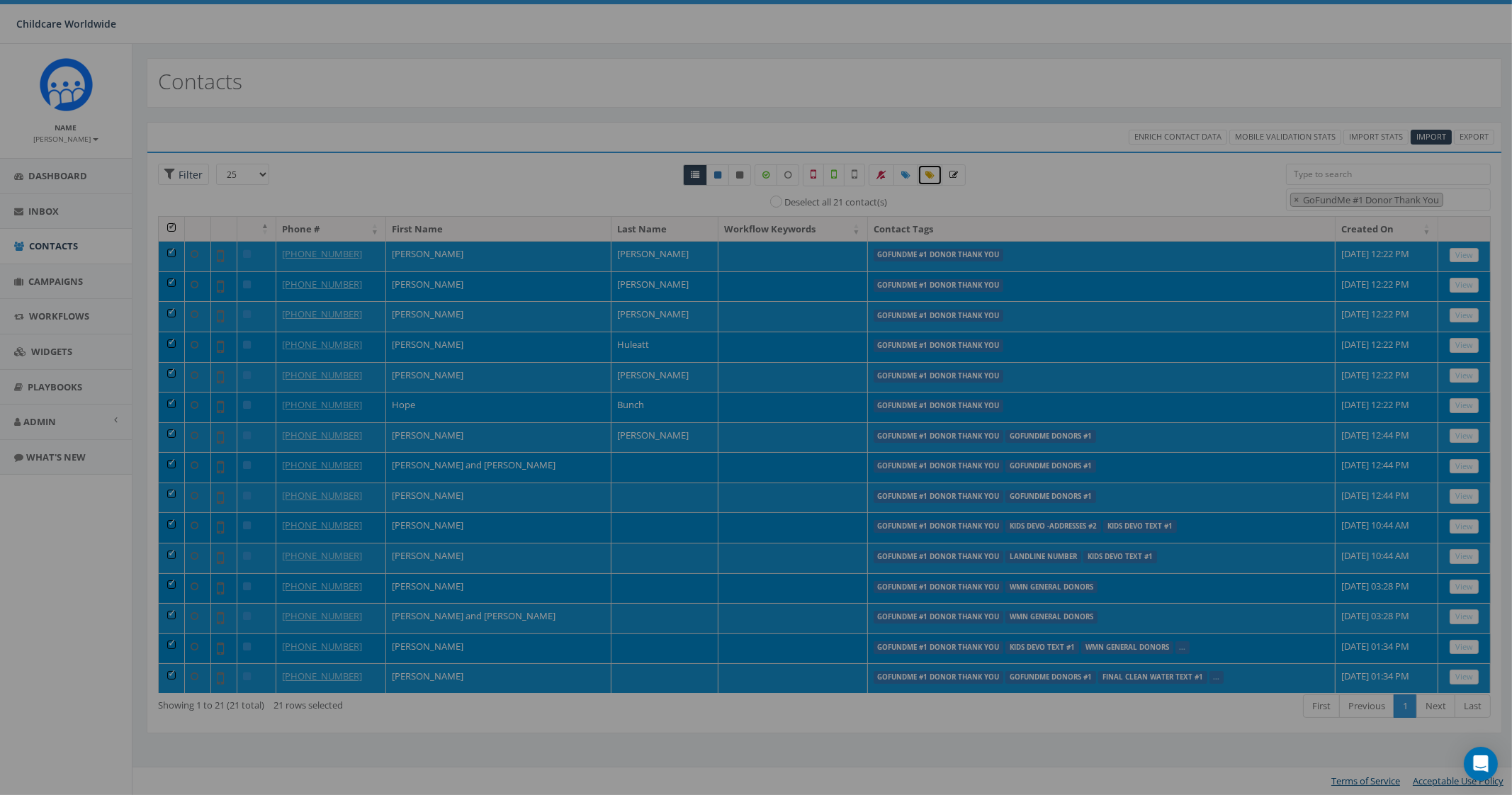
select select "GoFundMe #1 Donor Thank You"
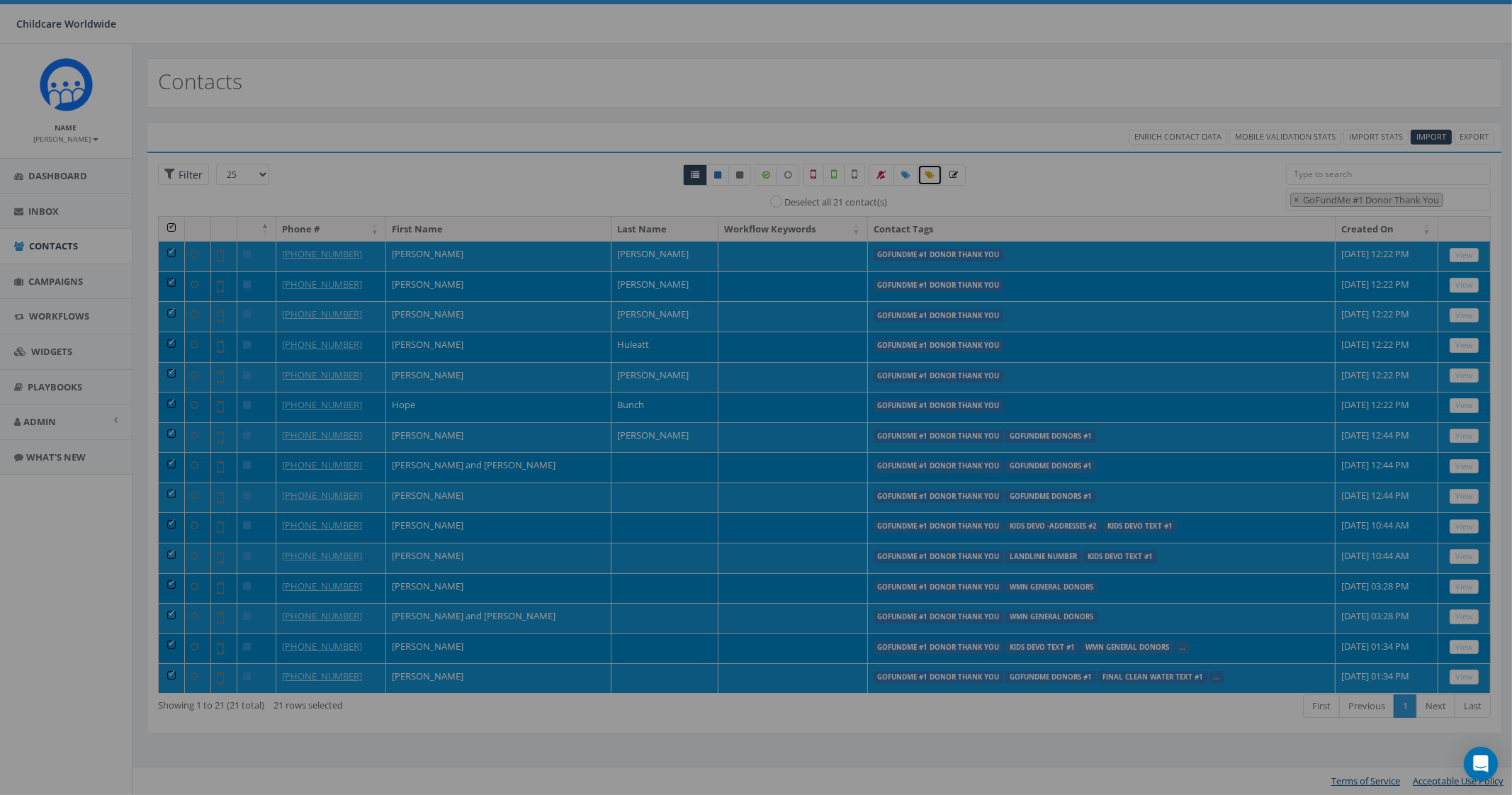
select select "GoFundMe #1 Donor Thank You"
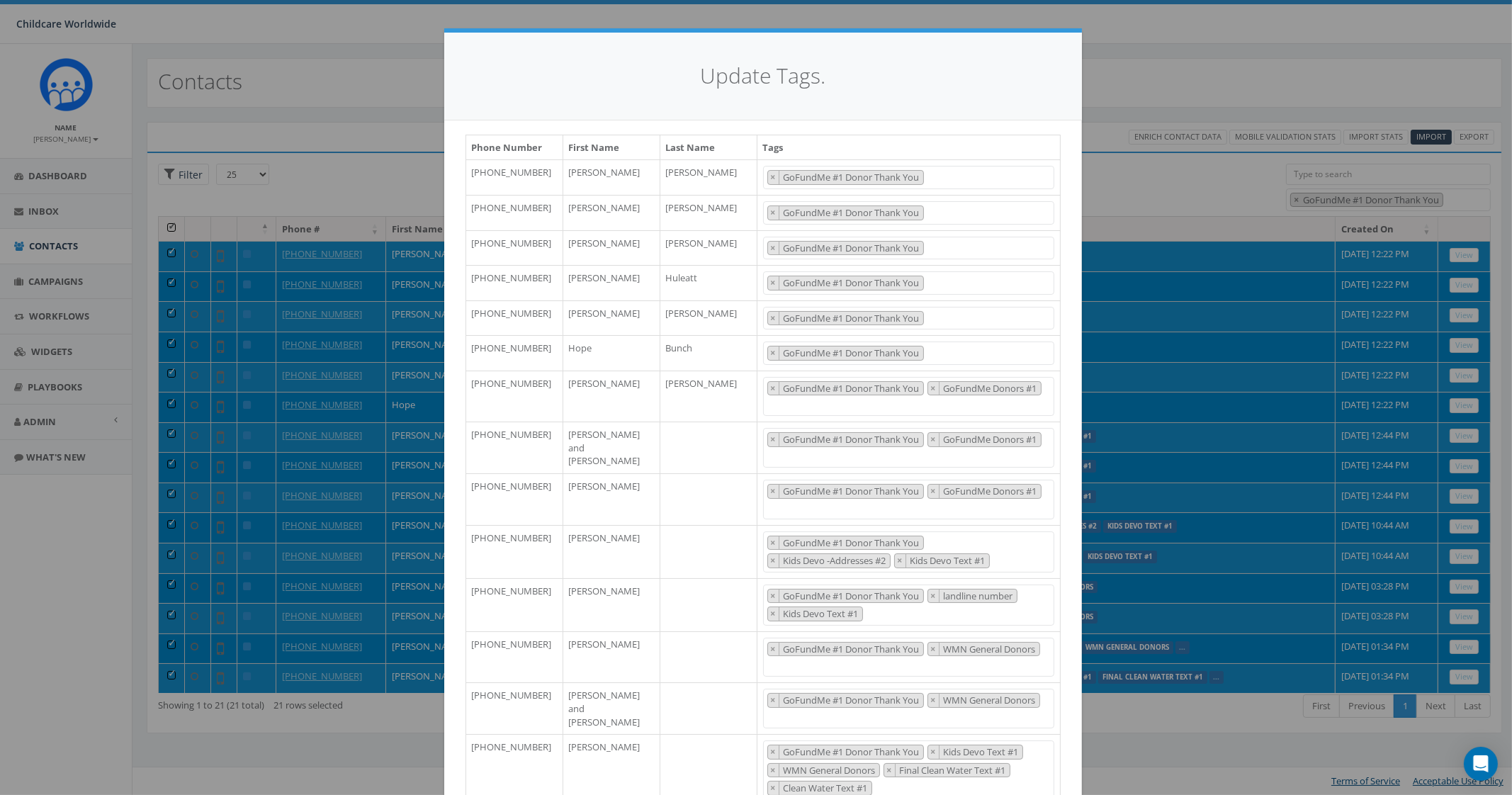
click at [1144, 172] on div "Update Tags. Phone Number First Name Last Name Tags [PHONE_NUMBER] [PERSON_NAME…" at bounding box center [756, 398] width 1512 height 795
click at [888, 51] on div "Update Tags." at bounding box center [763, 77] width 638 height 88
click at [959, 23] on div "Update Tags. Phone Number First Name Last Name Tags [PHONE_NUMBER] [PERSON_NAME…" at bounding box center [756, 398] width 1512 height 795
click at [381, 107] on div "Update Tags. Phone Number First Name Last Name Tags [PHONE_NUMBER] [PERSON_NAME…" at bounding box center [756, 398] width 1512 height 795
click at [1014, 105] on div "Update Tags." at bounding box center [763, 77] width 638 height 88
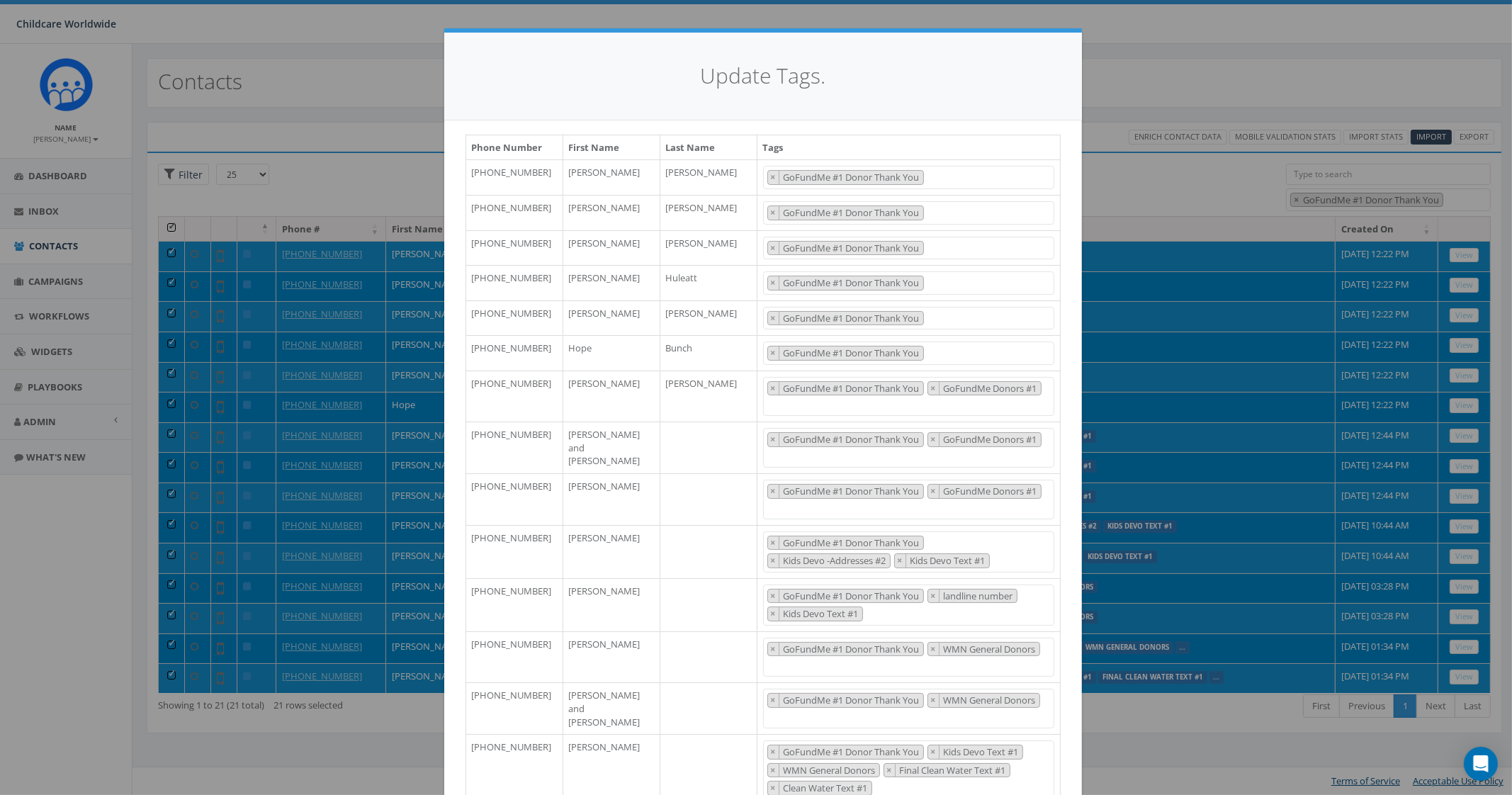
click at [1113, 183] on div "Update Tags. Phone Number First Name Last Name Tags [PHONE_NUMBER] [PERSON_NAME…" at bounding box center [756, 398] width 1512 height 795
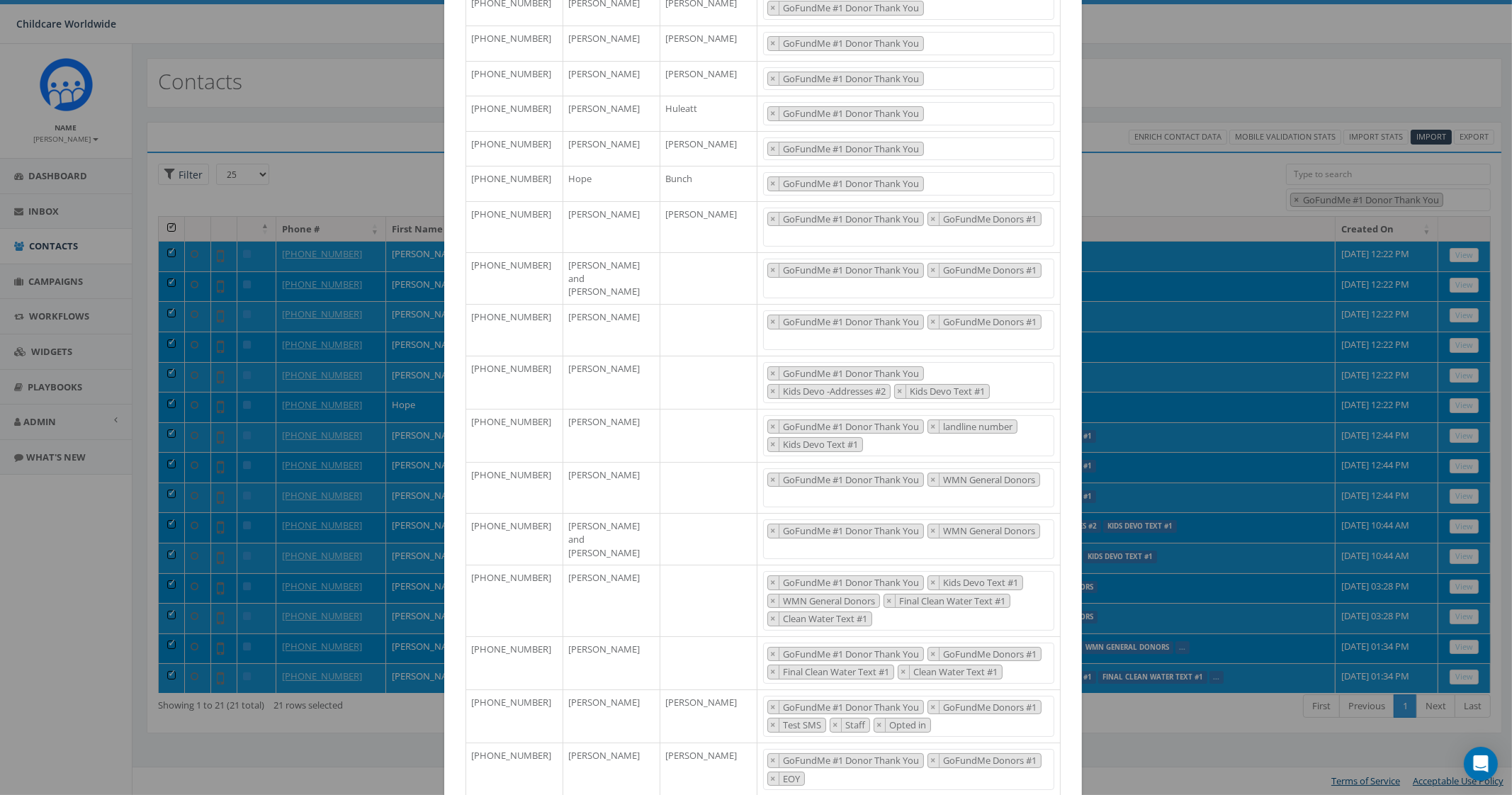
scroll to position [435, 0]
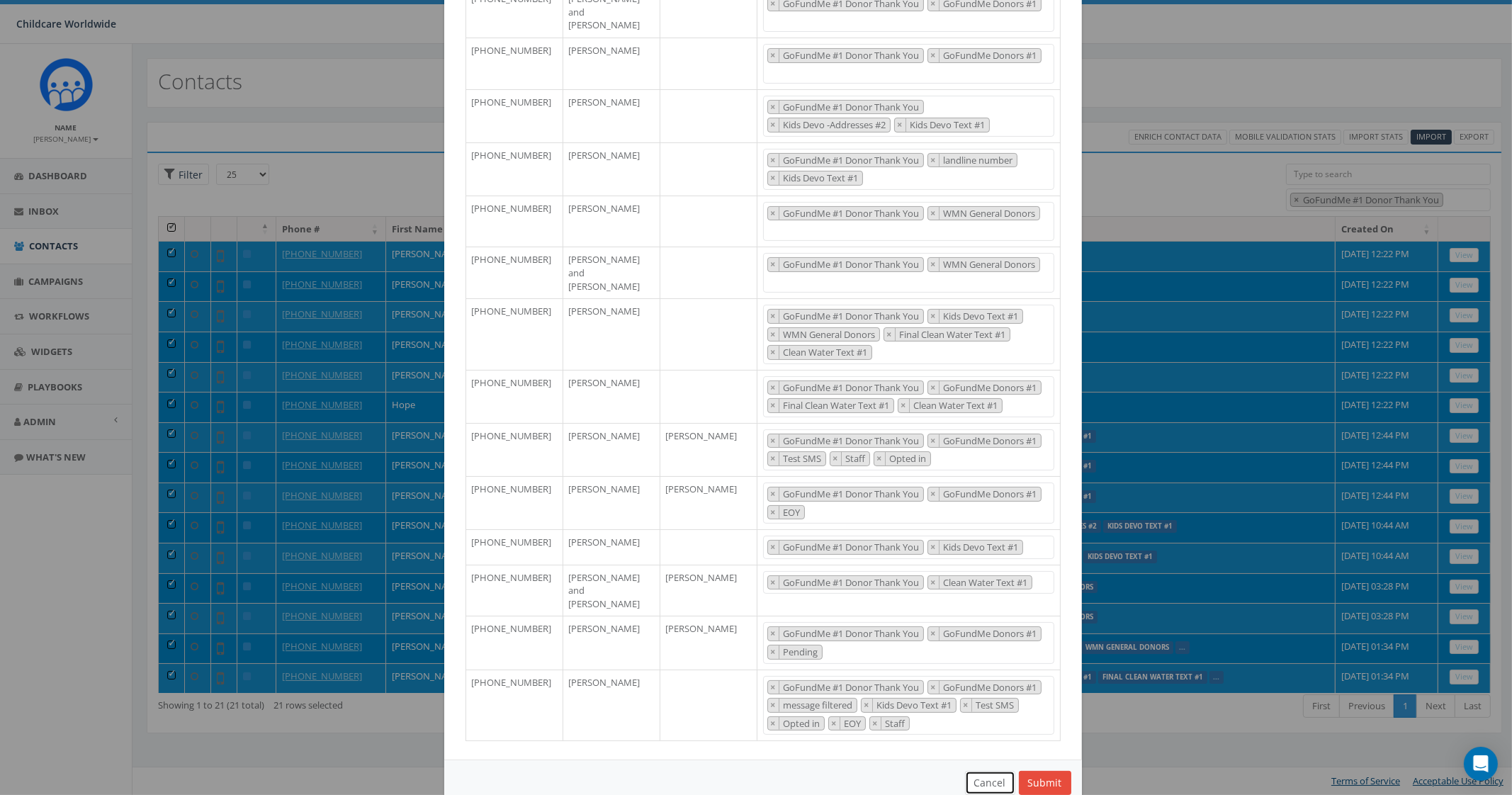
click at [987, 770] on button "Cancel" at bounding box center [990, 782] width 50 height 24
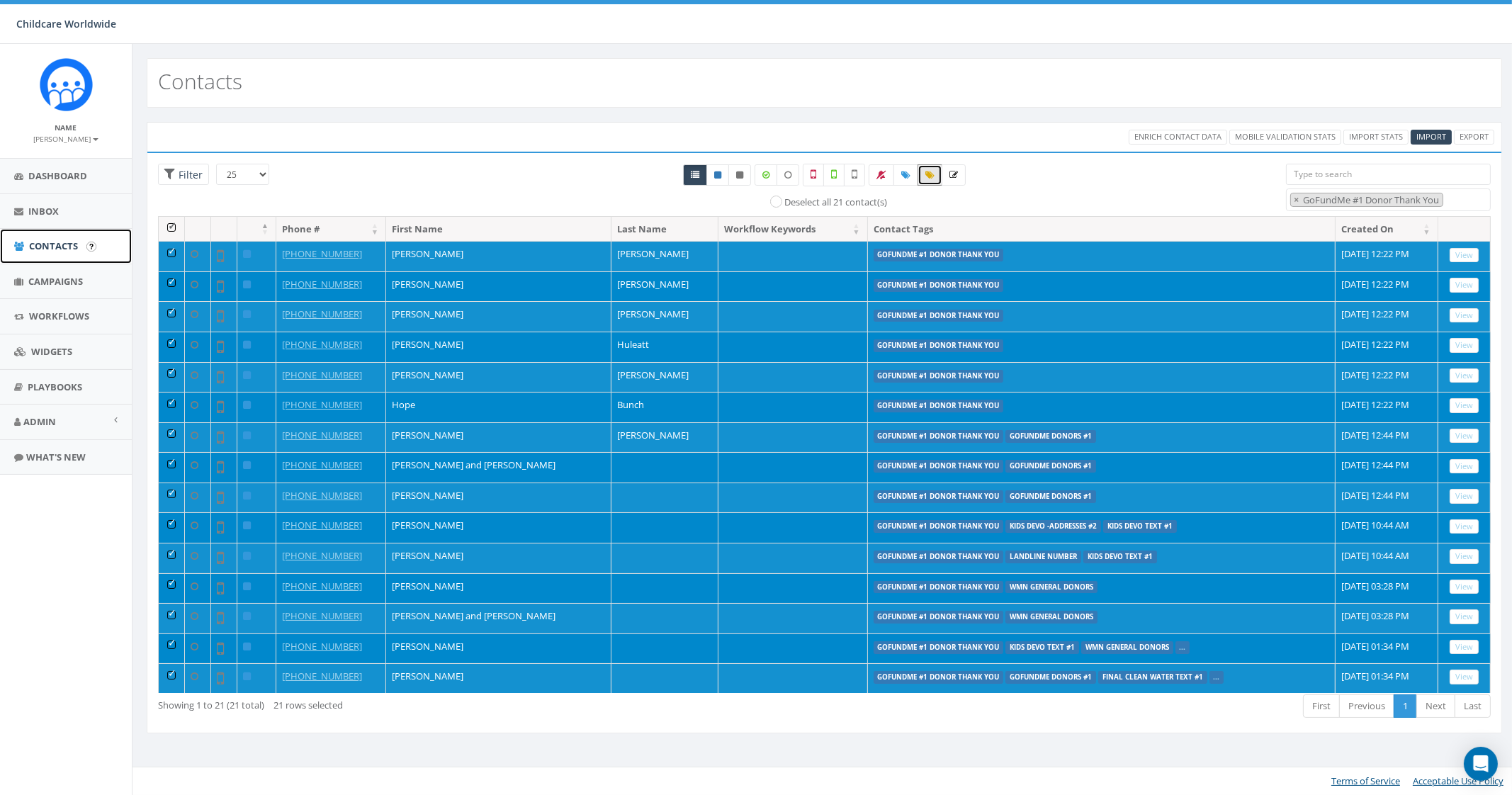
click at [50, 248] on span "Contacts" at bounding box center [53, 246] width 49 height 12
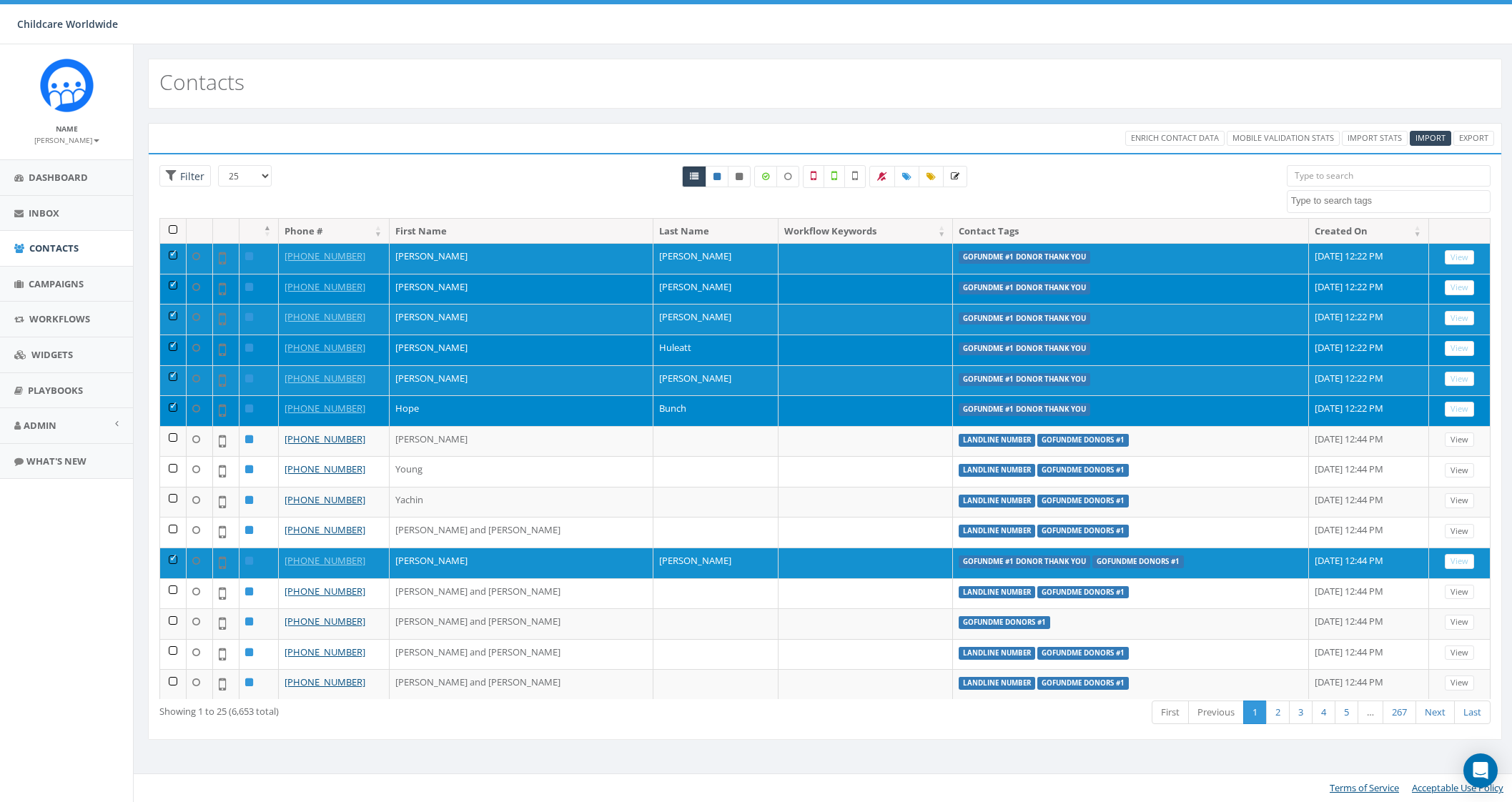
select select
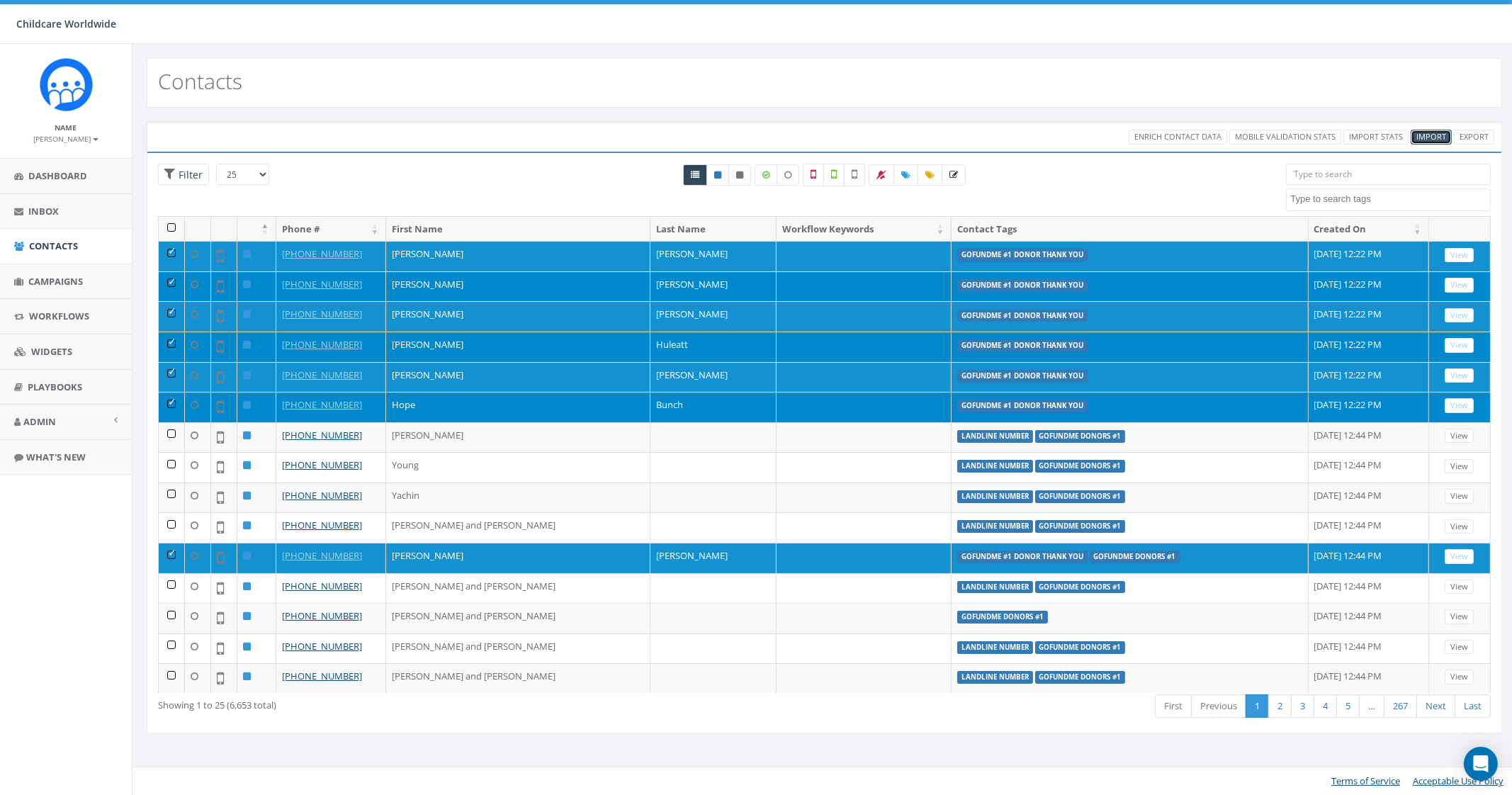
click at [1427, 134] on span "Import" at bounding box center [1432, 136] width 29 height 11
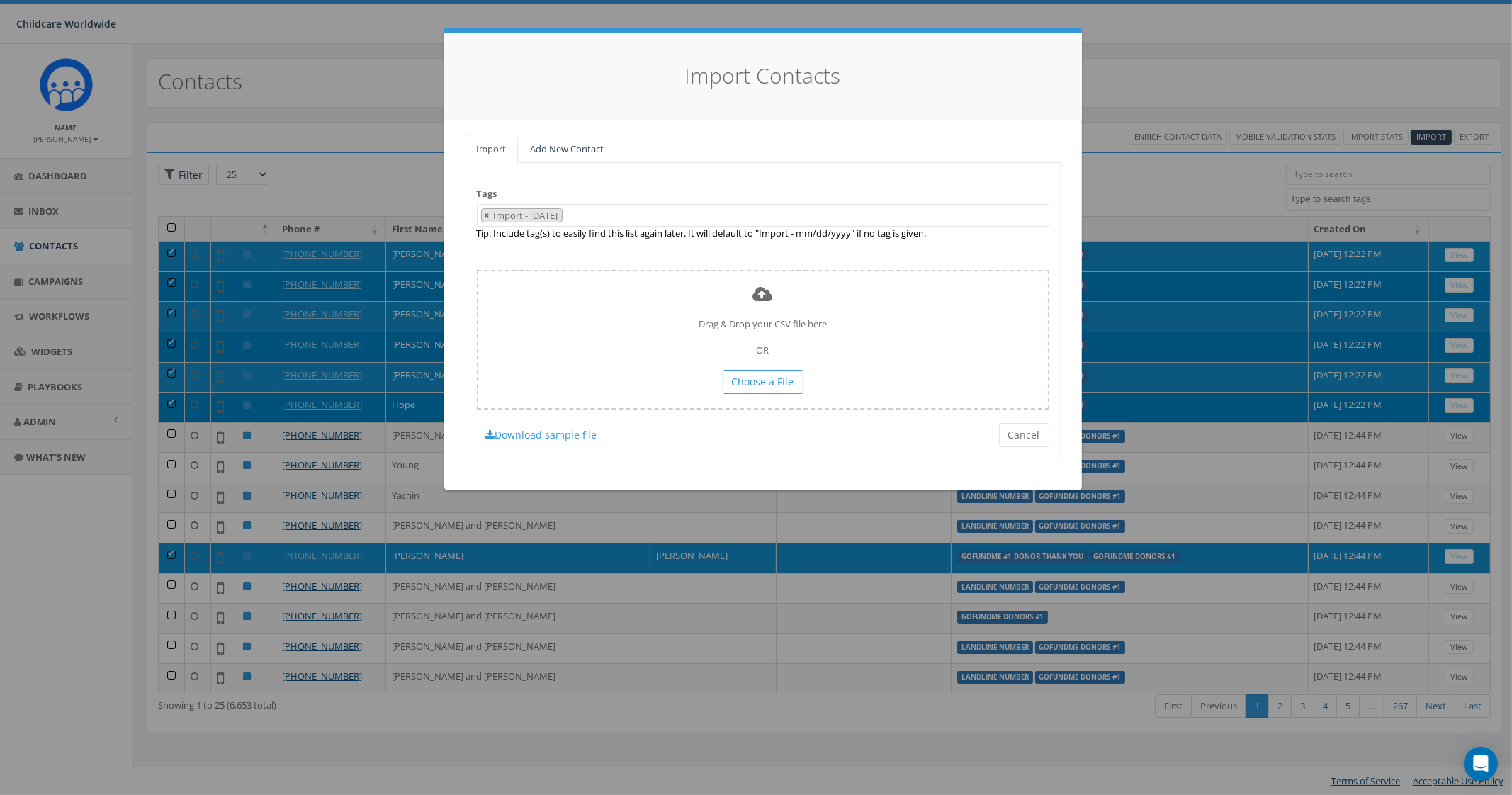
click at [487, 215] on span "×" at bounding box center [487, 215] width 5 height 12
select select
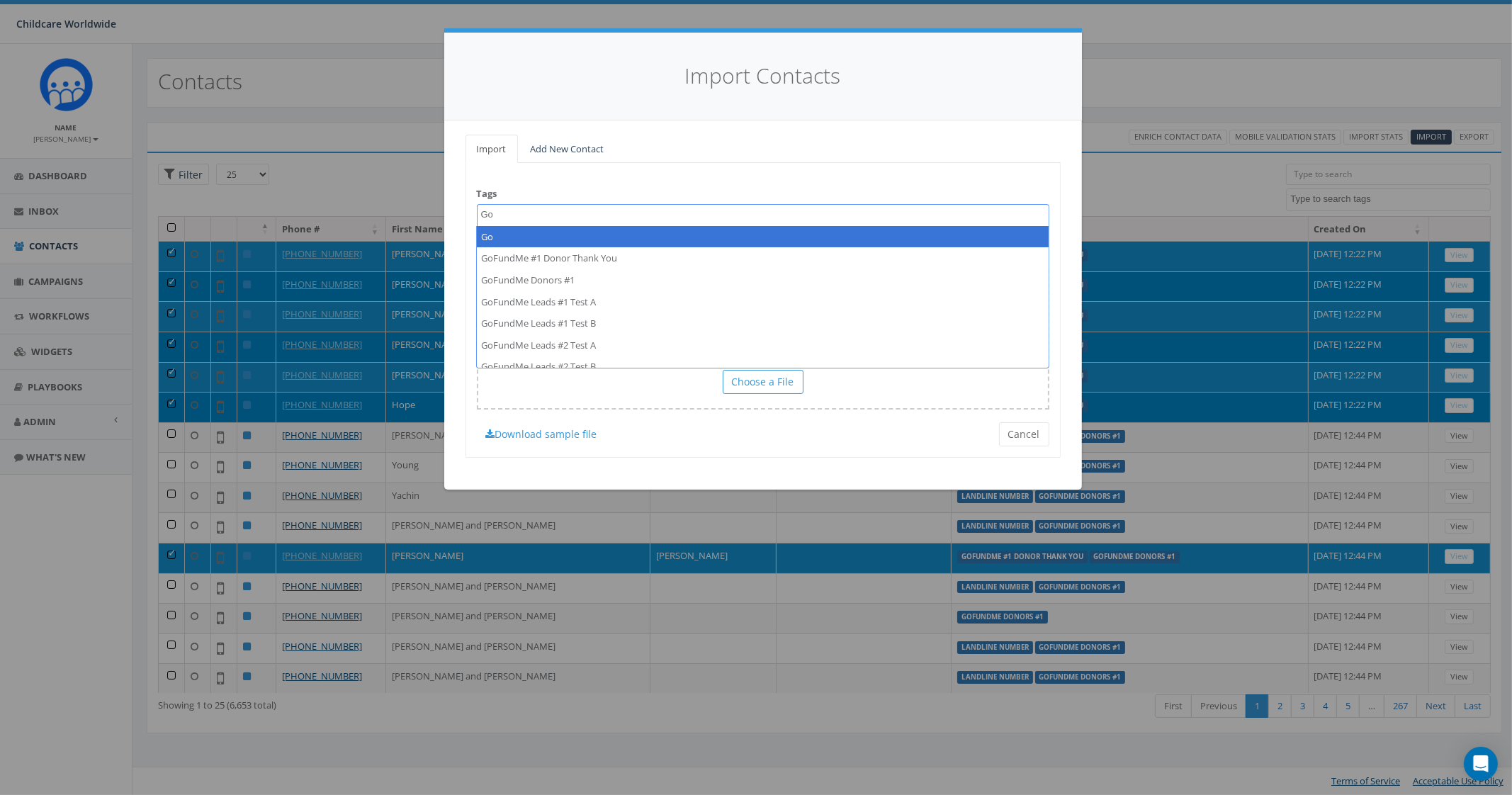
type textarea "Go"
drag, startPoint x: 621, startPoint y: 240, endPoint x: 620, endPoint y: 257, distance: 17.0
select select "GoFundMe #1 Donor Thank You"
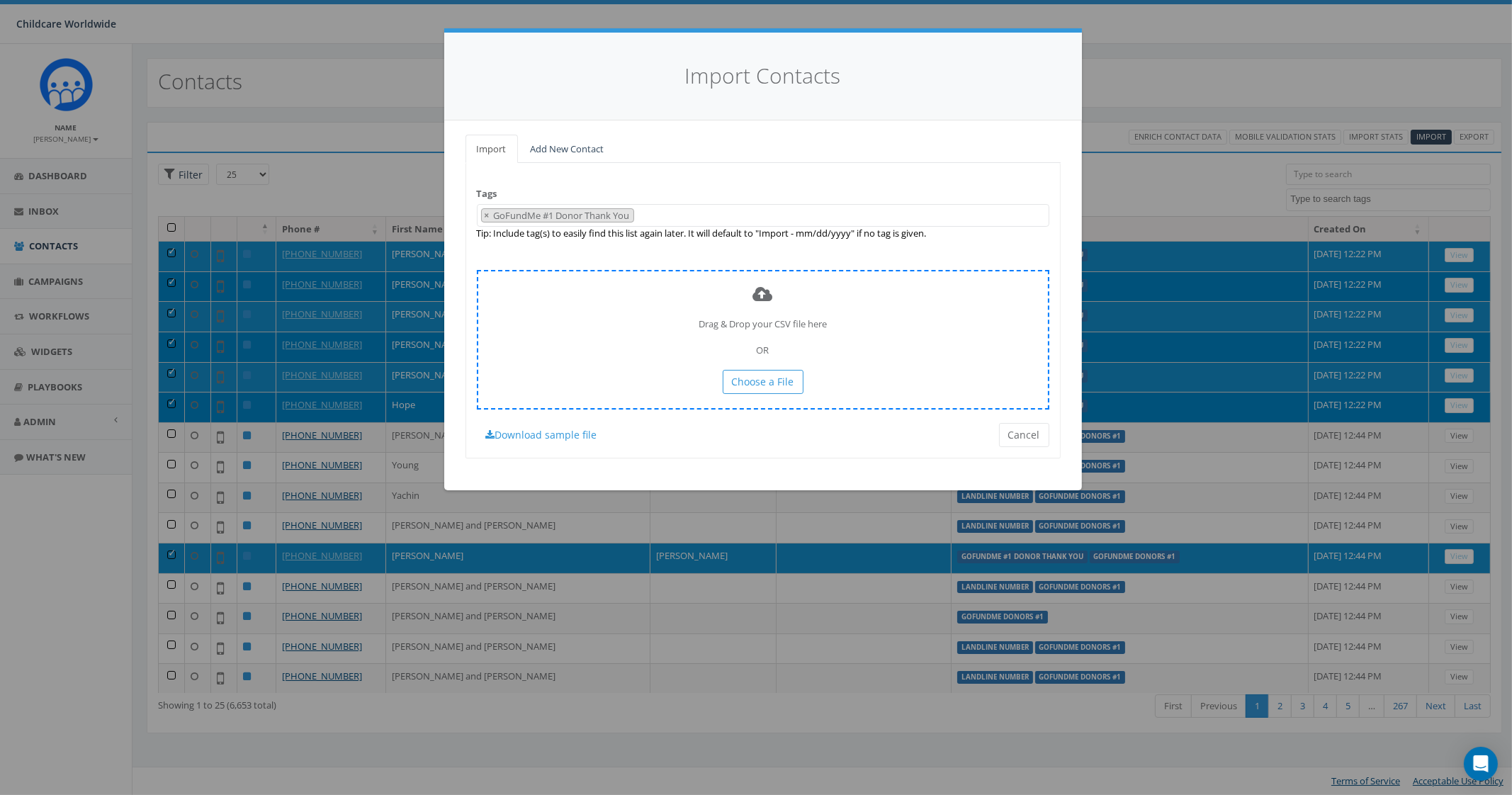
click at [612, 350] on div "Drag & Drop your CSV file here OR Choose a File" at bounding box center [763, 339] width 573 height 139
click at [741, 387] on span "Choose a File" at bounding box center [763, 380] width 63 height 13
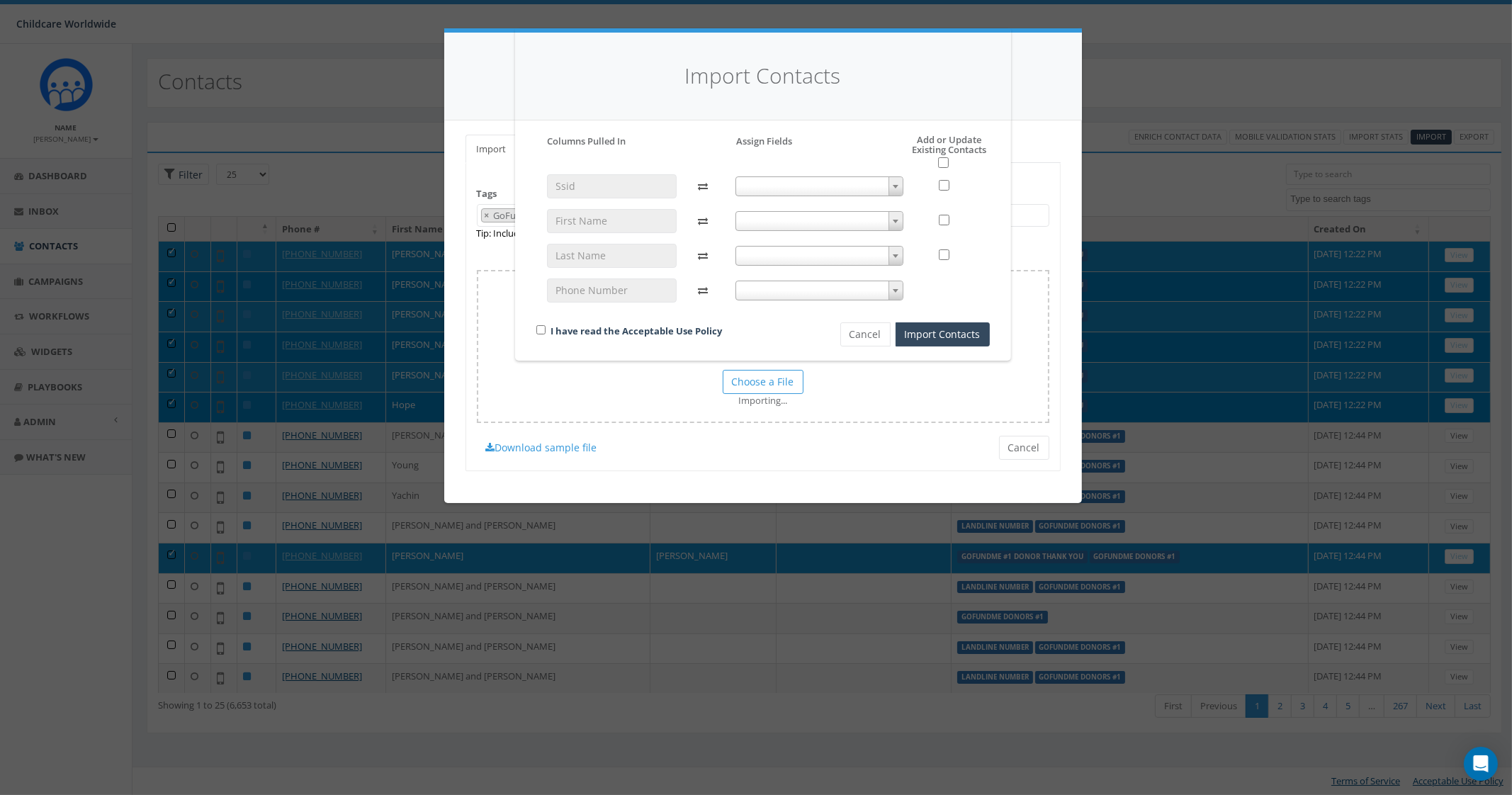
click at [798, 185] on span at bounding box center [819, 186] width 168 height 20
select select "ss_id"
click at [765, 218] on span at bounding box center [819, 221] width 168 height 20
drag, startPoint x: 777, startPoint y: 328, endPoint x: 771, endPoint y: 302, distance: 26.7
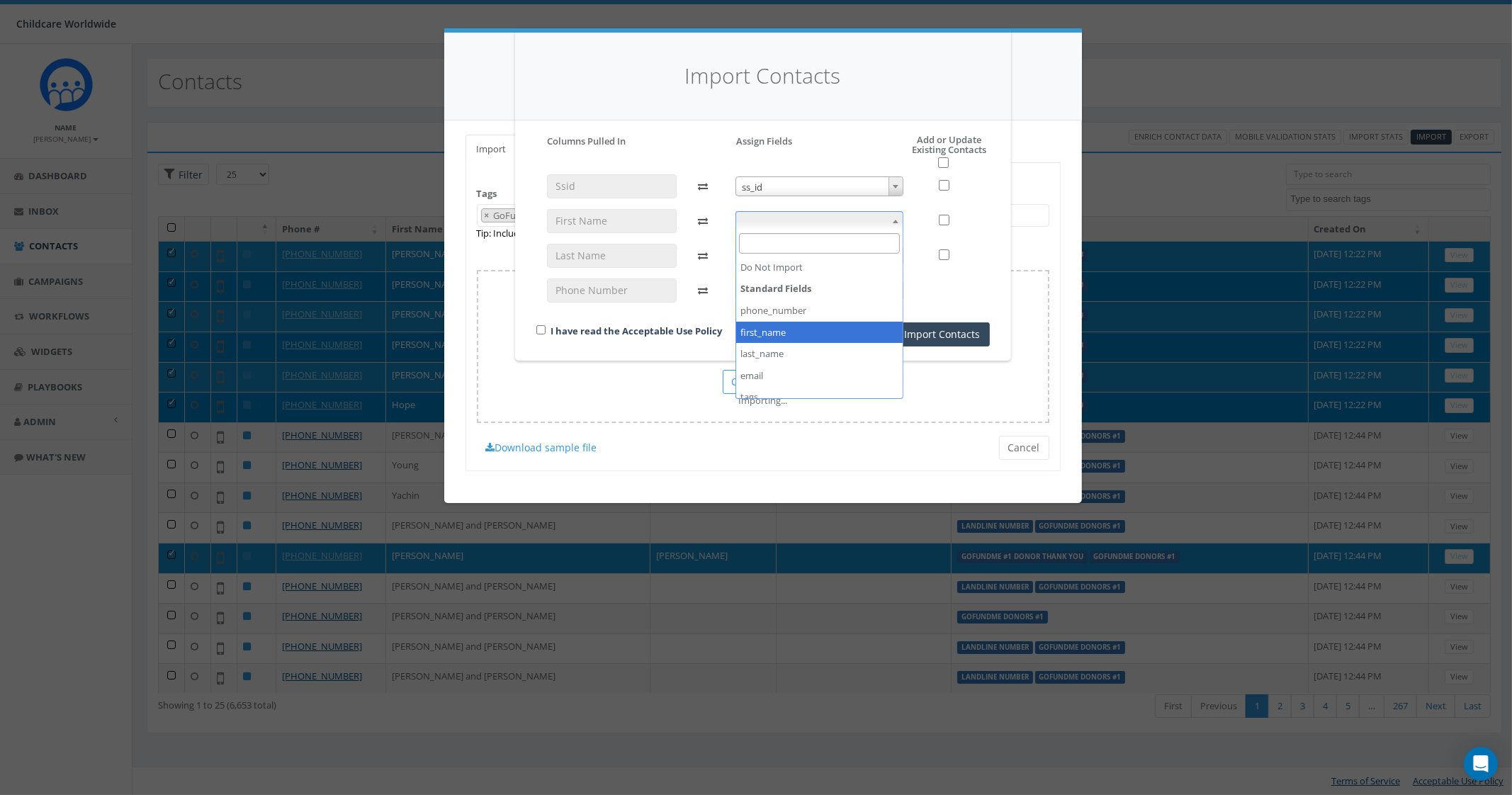
select select "first_name"
click at [771, 254] on span at bounding box center [819, 256] width 168 height 20
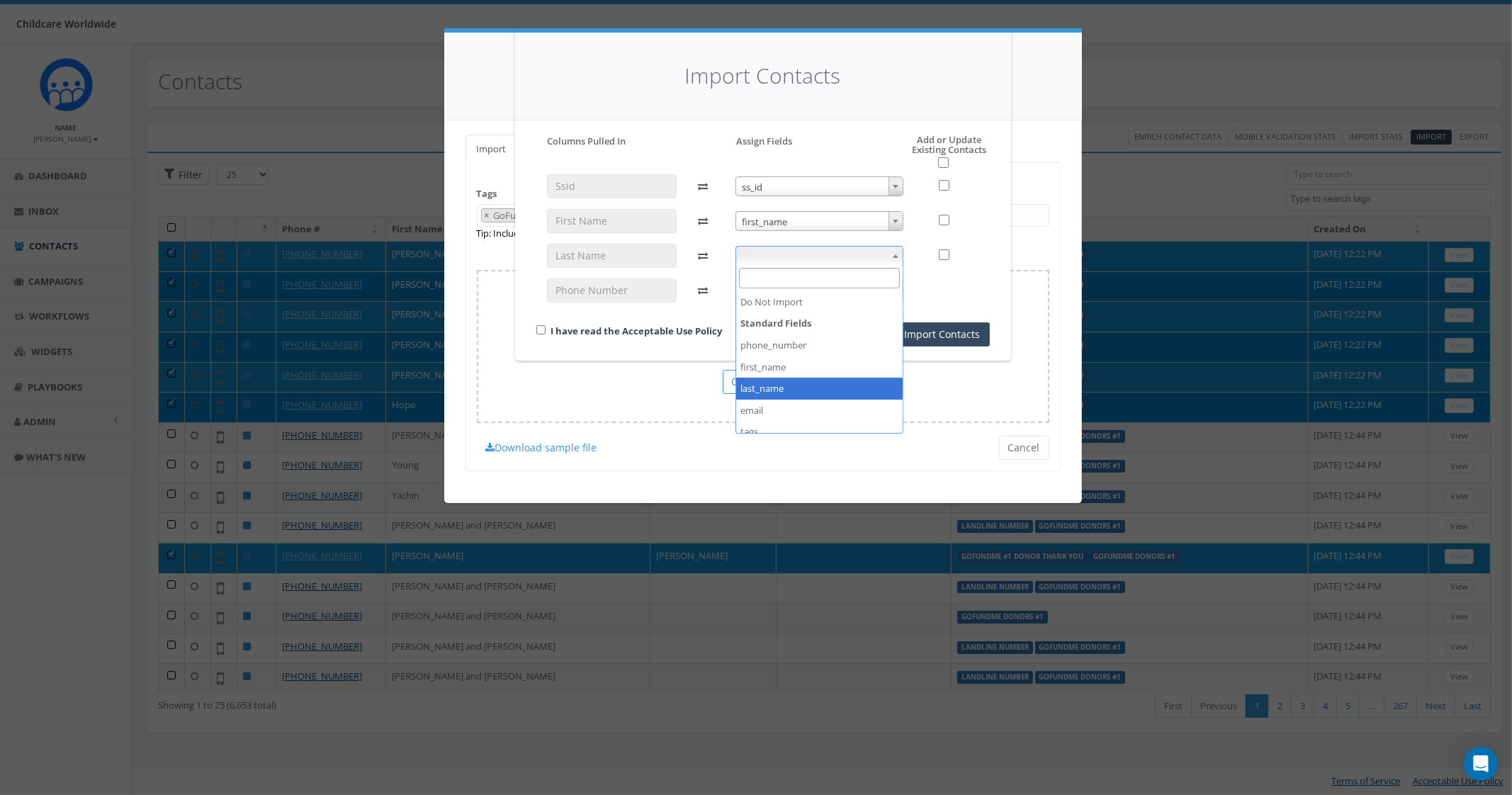
select select "last_name"
click at [771, 295] on span at bounding box center [819, 291] width 168 height 20
select select "phone_number"
click at [546, 333] on div "I have read the Acceptable Use Policy" at bounding box center [665, 332] width 277 height 19
click at [546, 325] on div "I have read the Acceptable Use Policy" at bounding box center [665, 332] width 277 height 19
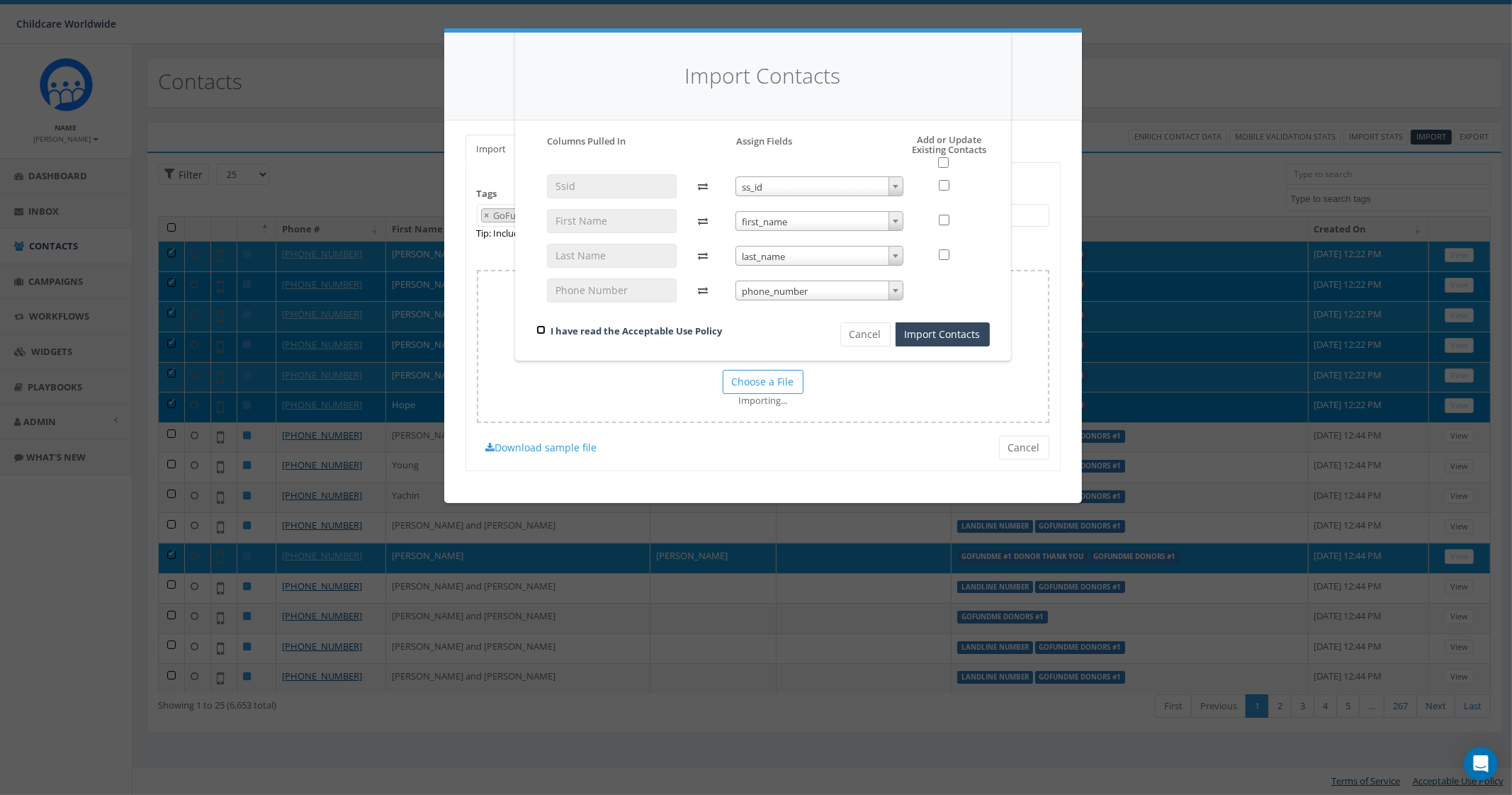
click at [537, 329] on input "checkbox" at bounding box center [541, 329] width 9 height 9
checkbox input "true"
click at [946, 160] on input "checkbox" at bounding box center [944, 162] width 11 height 11
checkbox input "true"
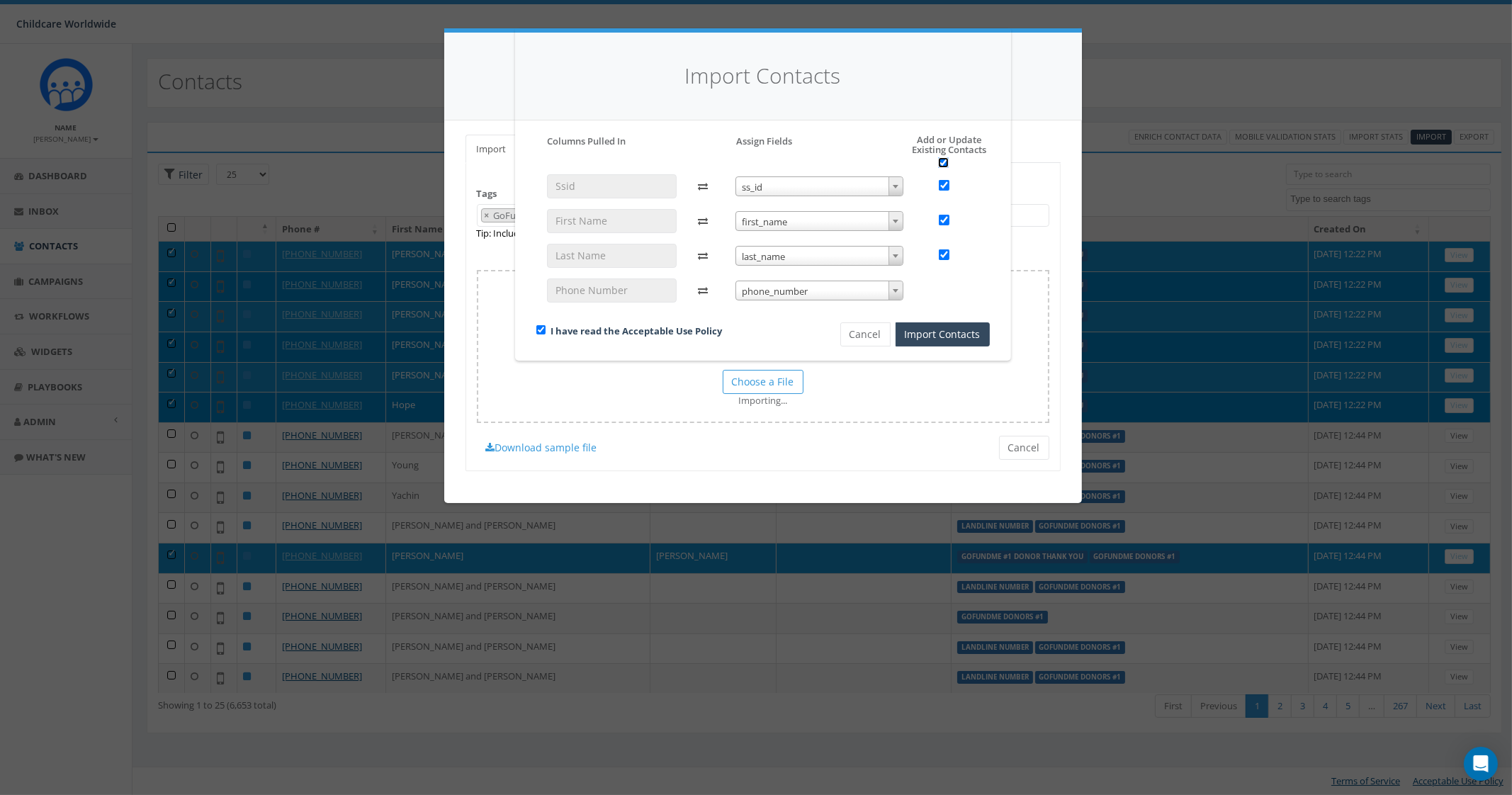
checkbox input "true"
click at [927, 341] on button "Import Contacts" at bounding box center [943, 334] width 94 height 24
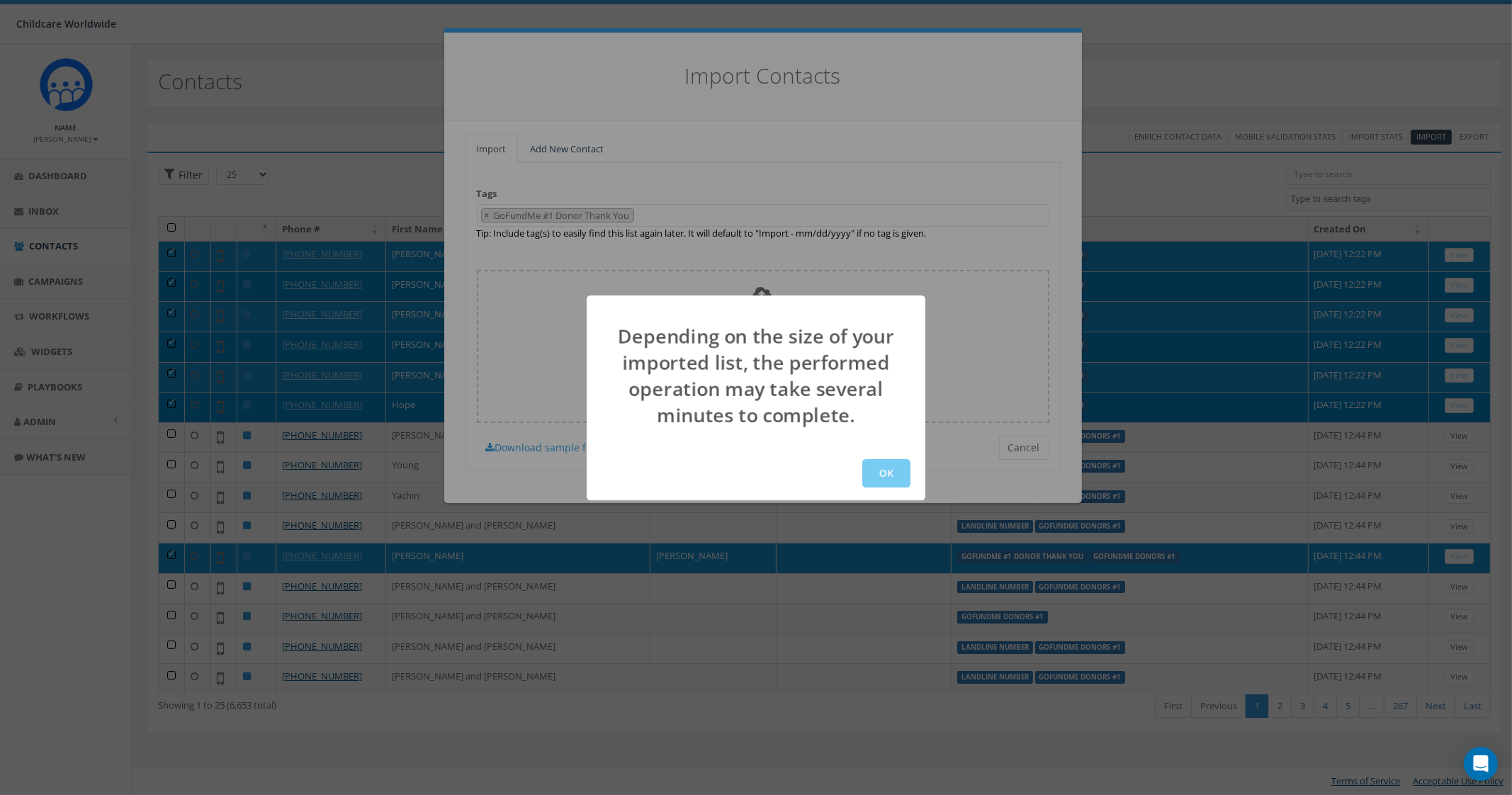
click at [891, 466] on button "OK" at bounding box center [887, 473] width 48 height 29
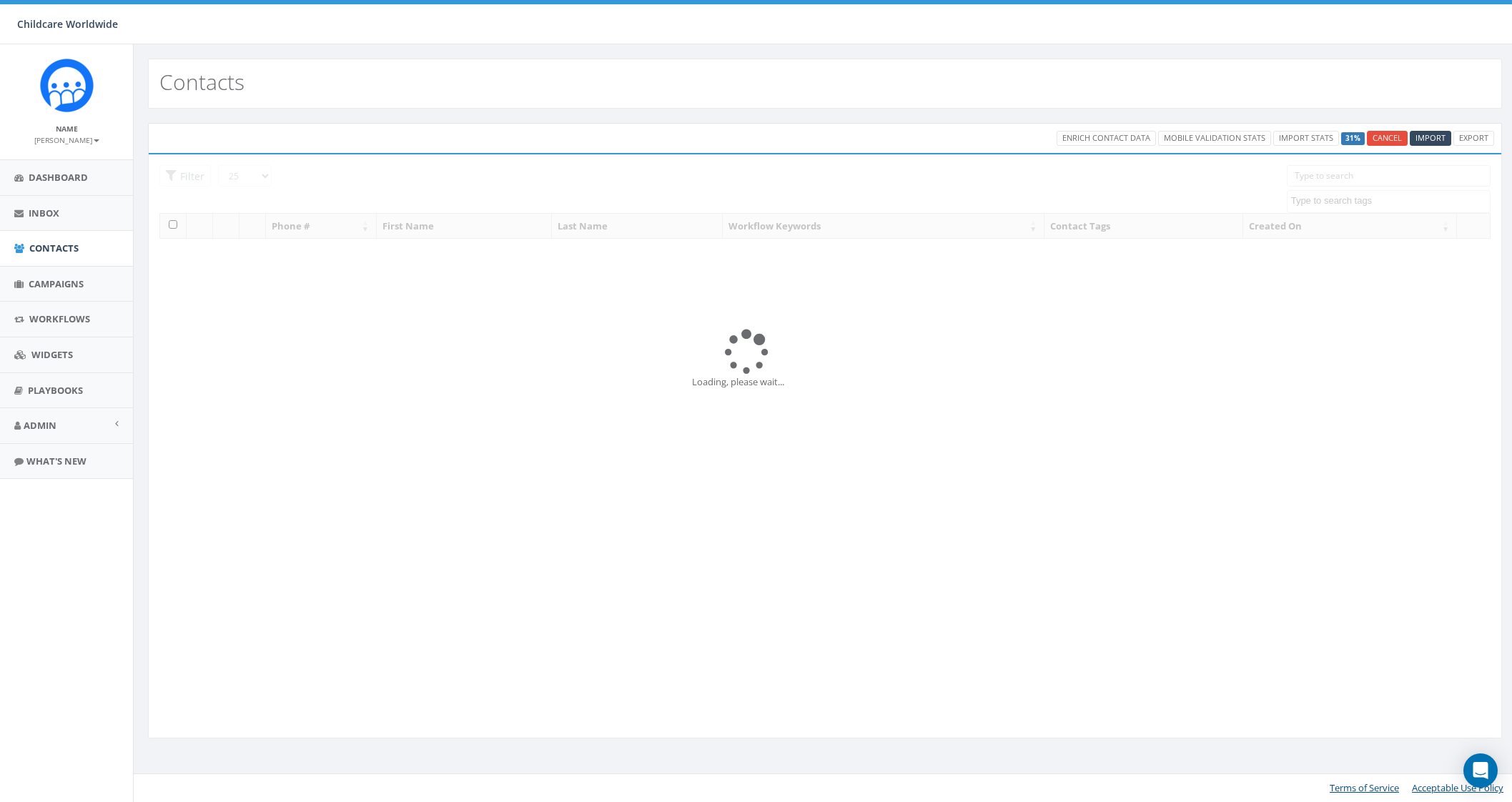
select select
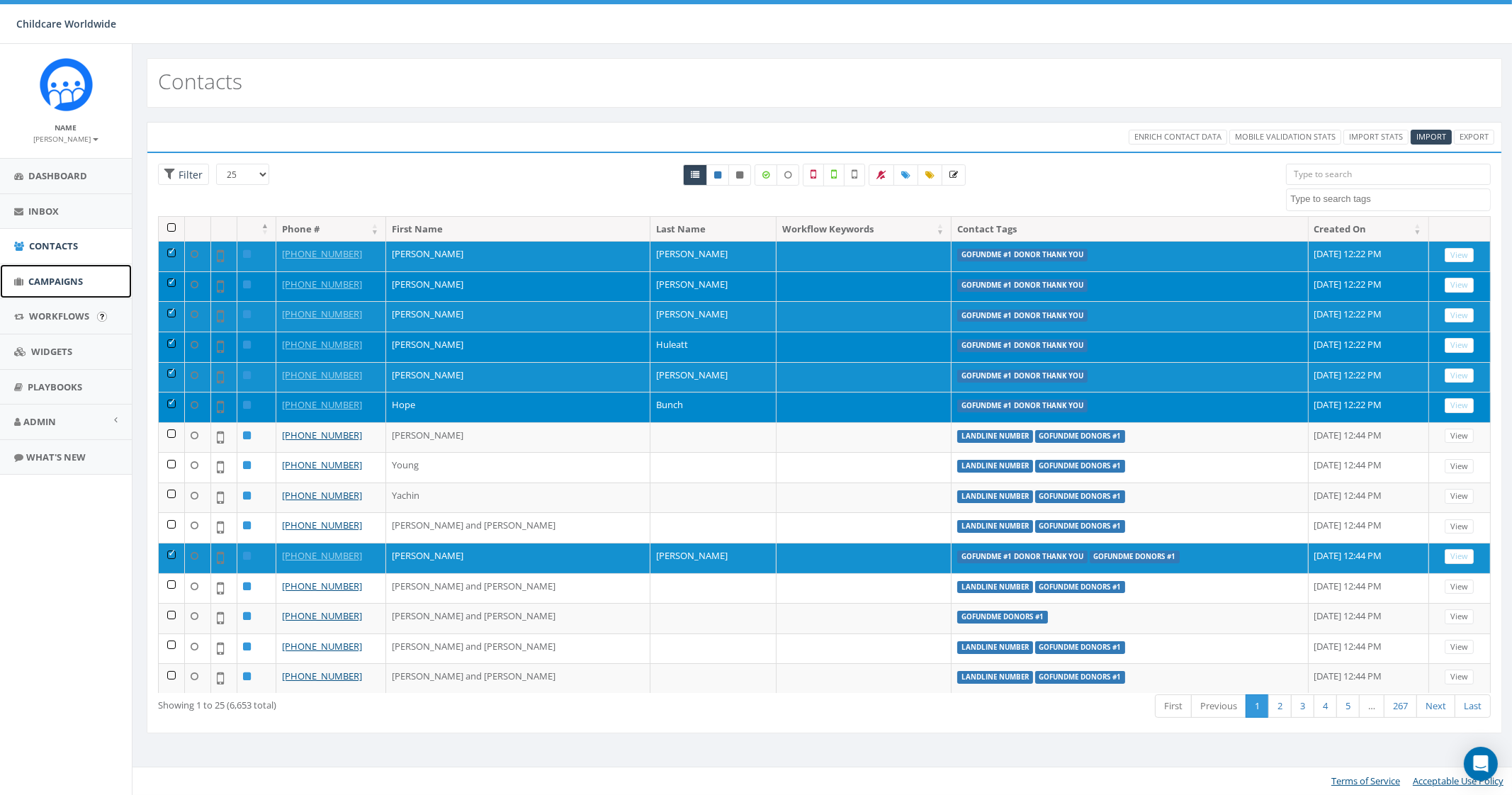
click at [56, 286] on span "Campaigns" at bounding box center [56, 281] width 55 height 12
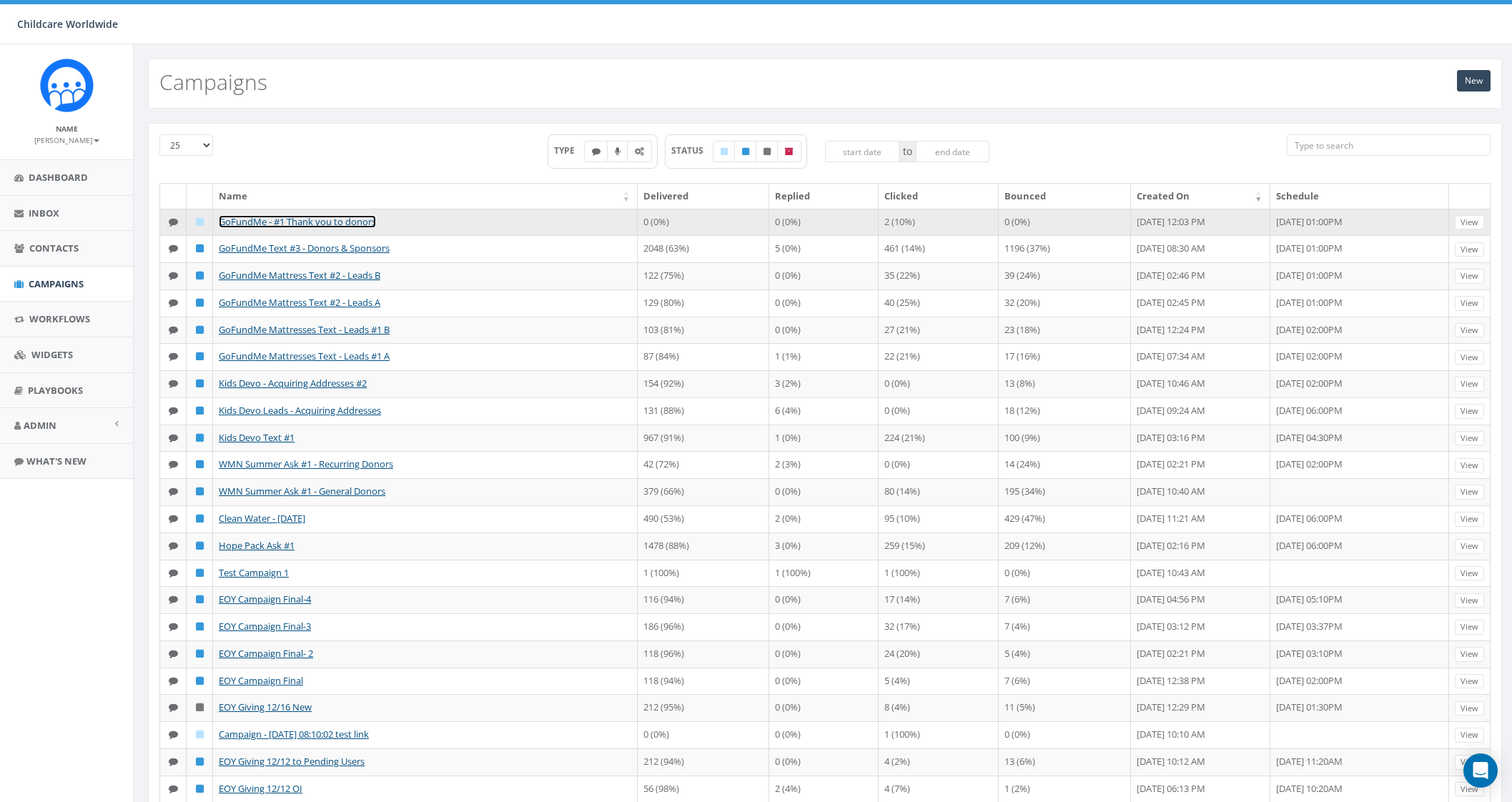
click at [301, 218] on link "GoFundMe - #1 Thank you to donors" at bounding box center [297, 222] width 157 height 12
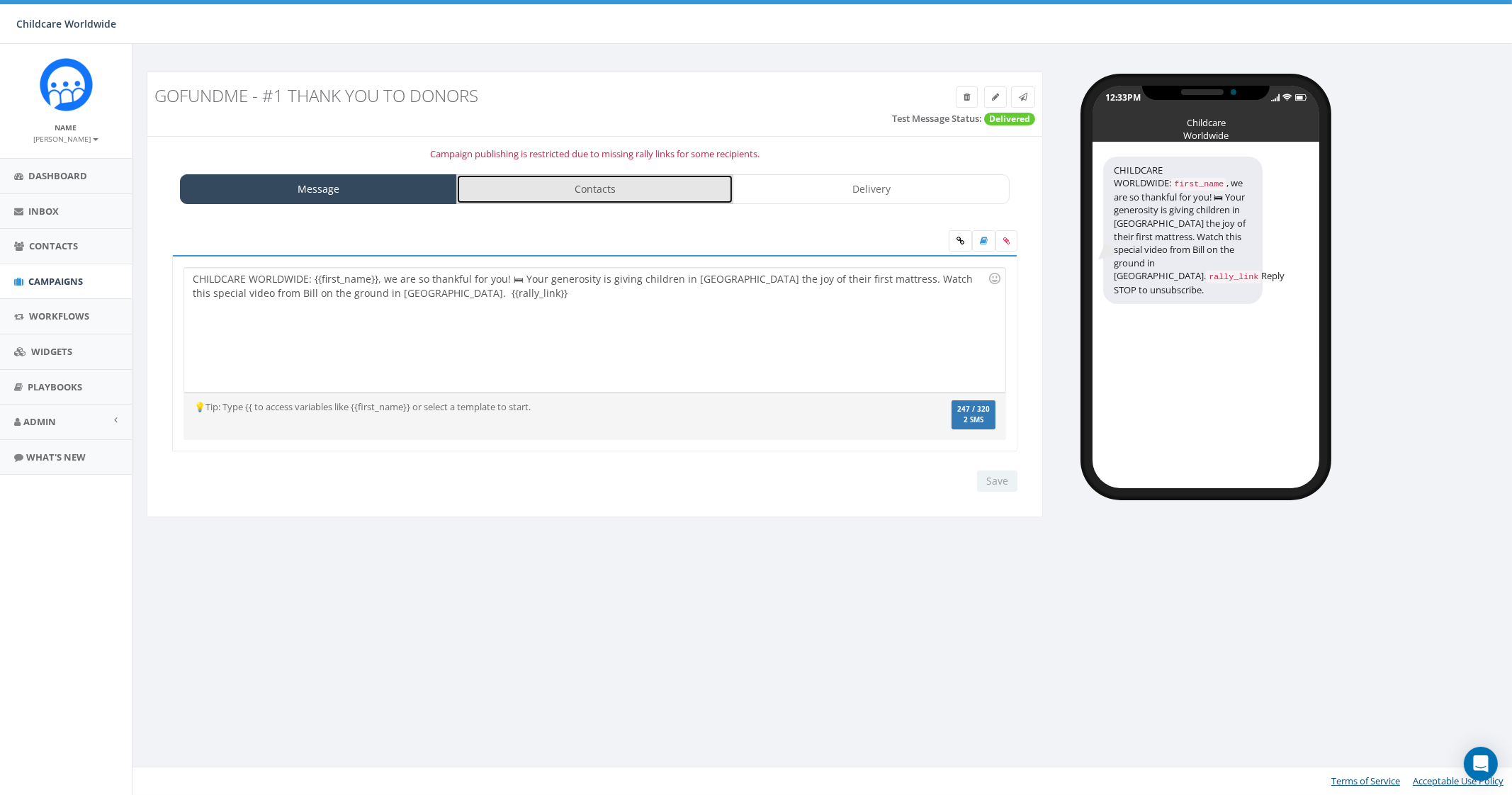
click at [571, 193] on link "Contacts" at bounding box center [595, 189] width 277 height 29
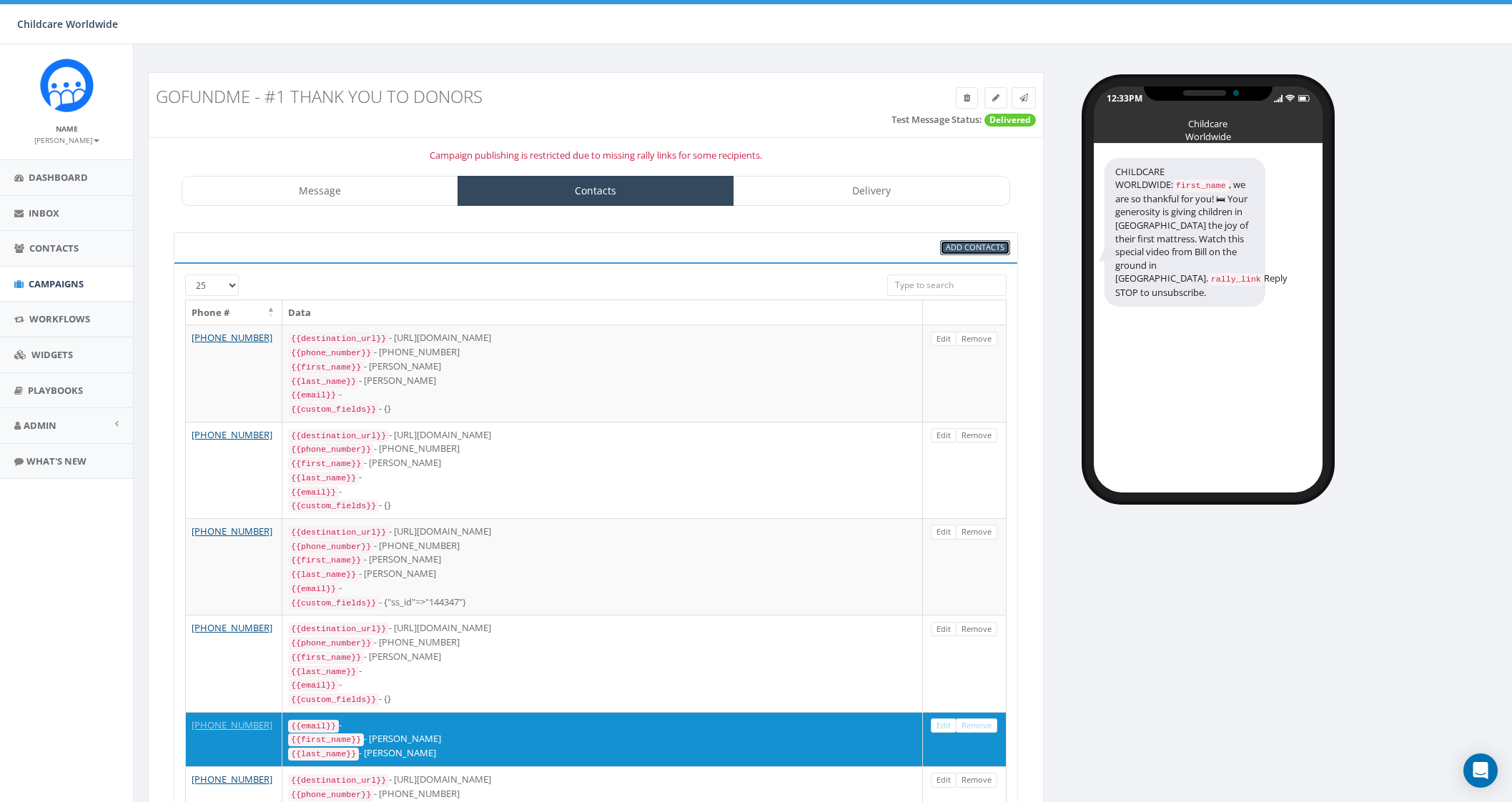
click at [947, 242] on span "Add Contacts" at bounding box center [975, 247] width 59 height 11
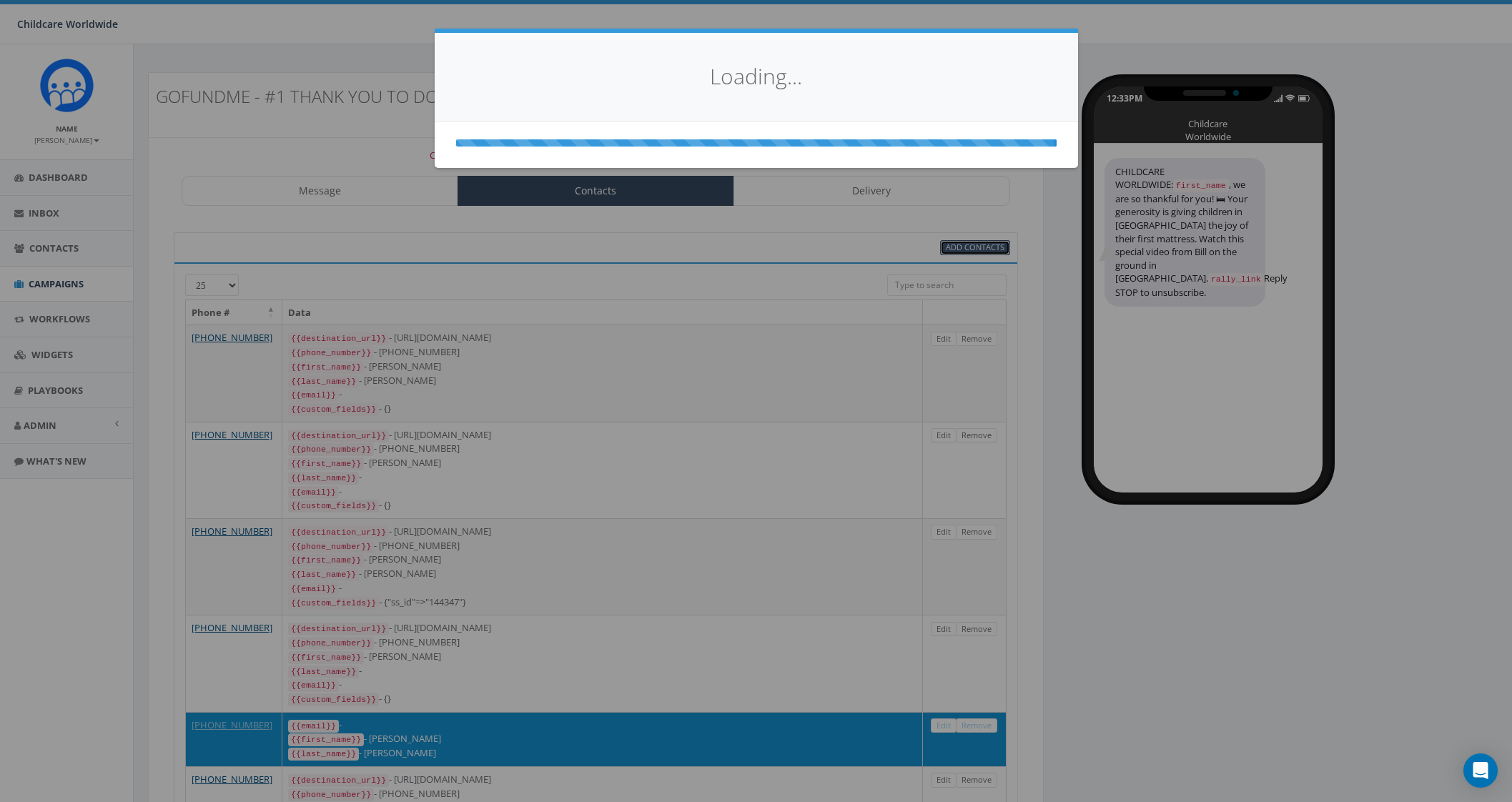
select select
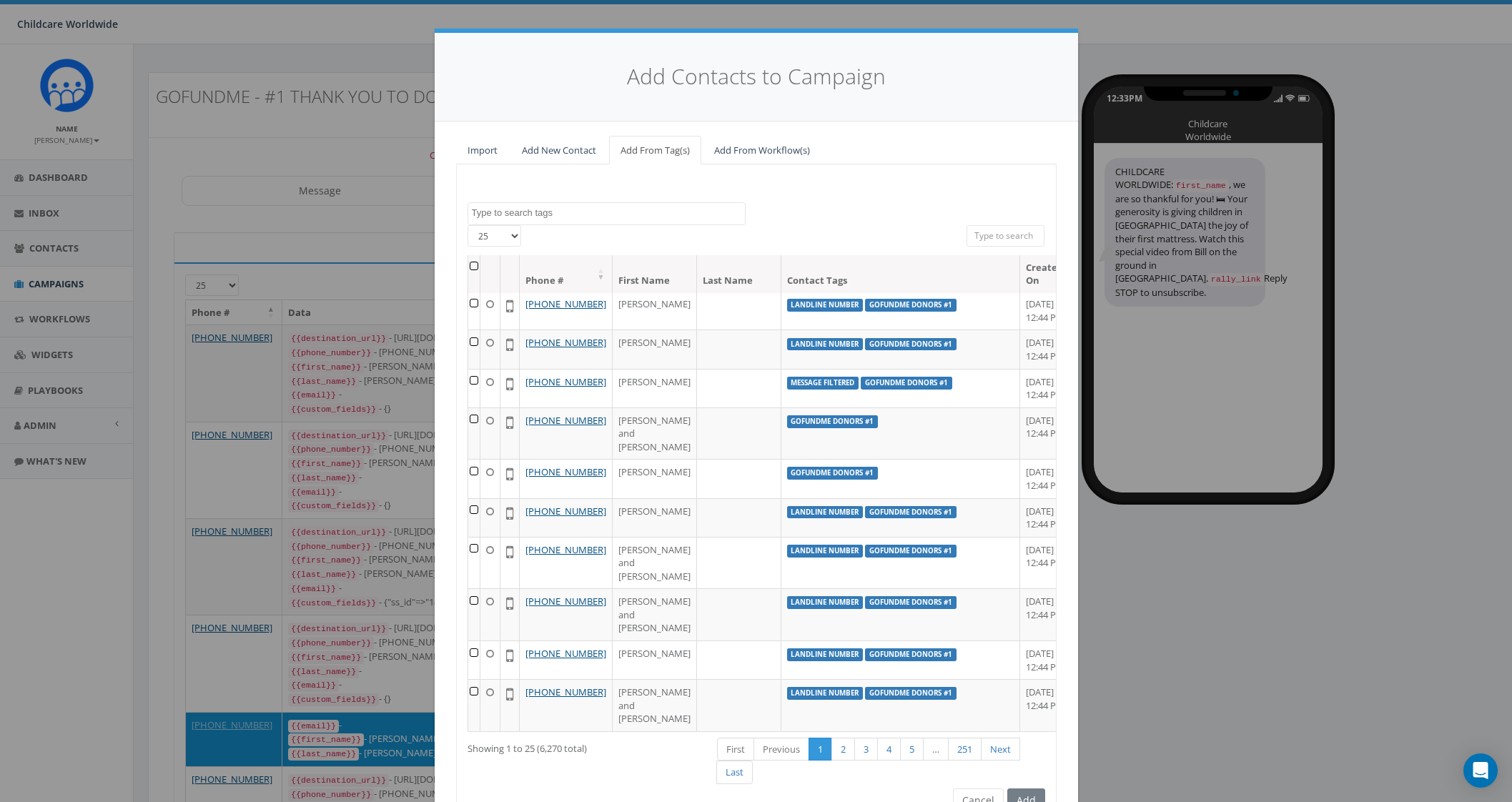
scroll to position [857, 0]
click at [365, 43] on div "Add Contacts to Campaign Import Add New Contact Add From Tag(s) Add From Workfl…" at bounding box center [756, 401] width 1512 height 802
